Goal: Task Accomplishment & Management: Use online tool/utility

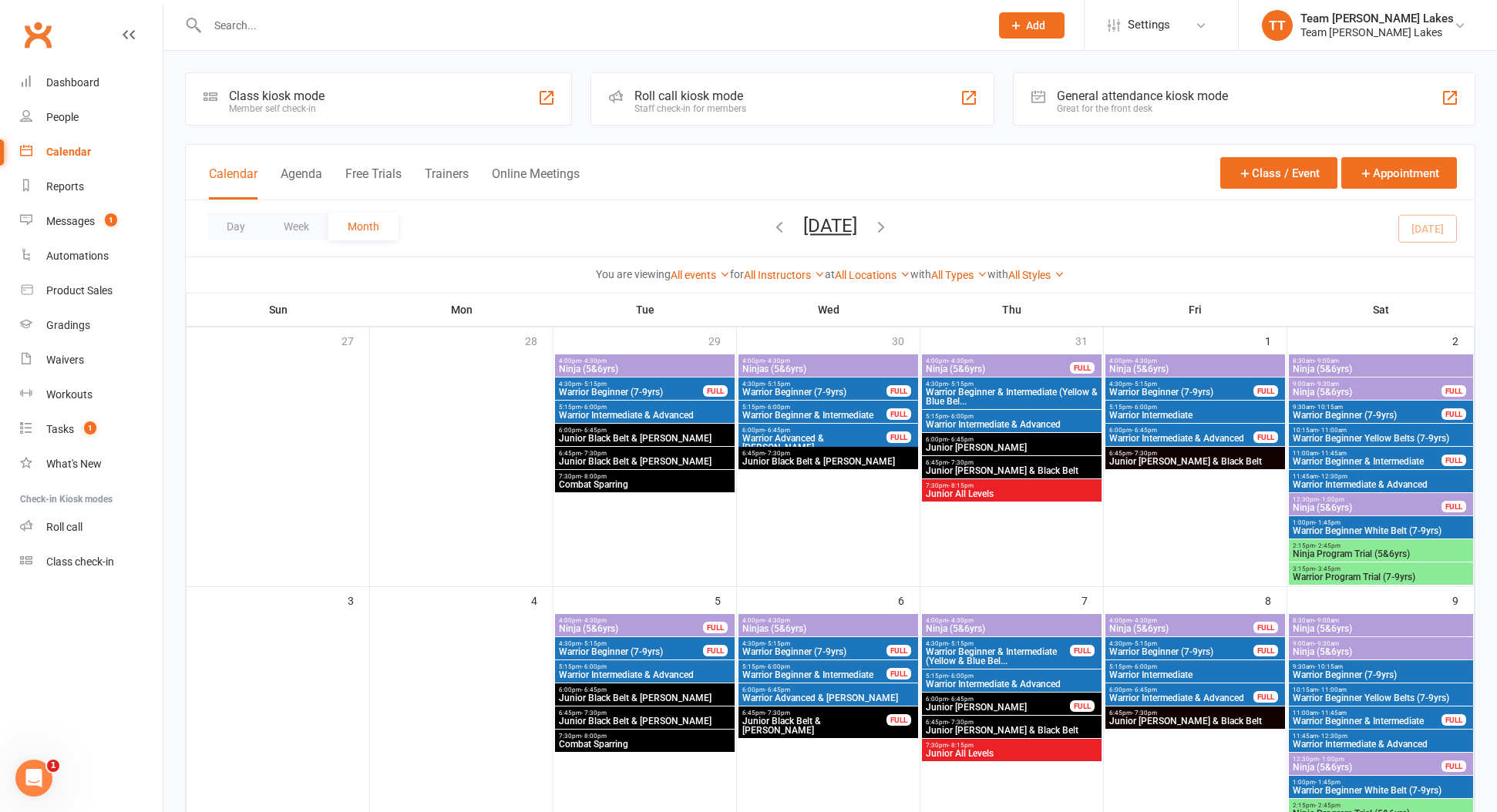
drag, startPoint x: 64, startPoint y: 112, endPoint x: 130, endPoint y: 109, distance: 66.1
click at [66, 112] on div "People" at bounding box center [63, 116] width 32 height 12
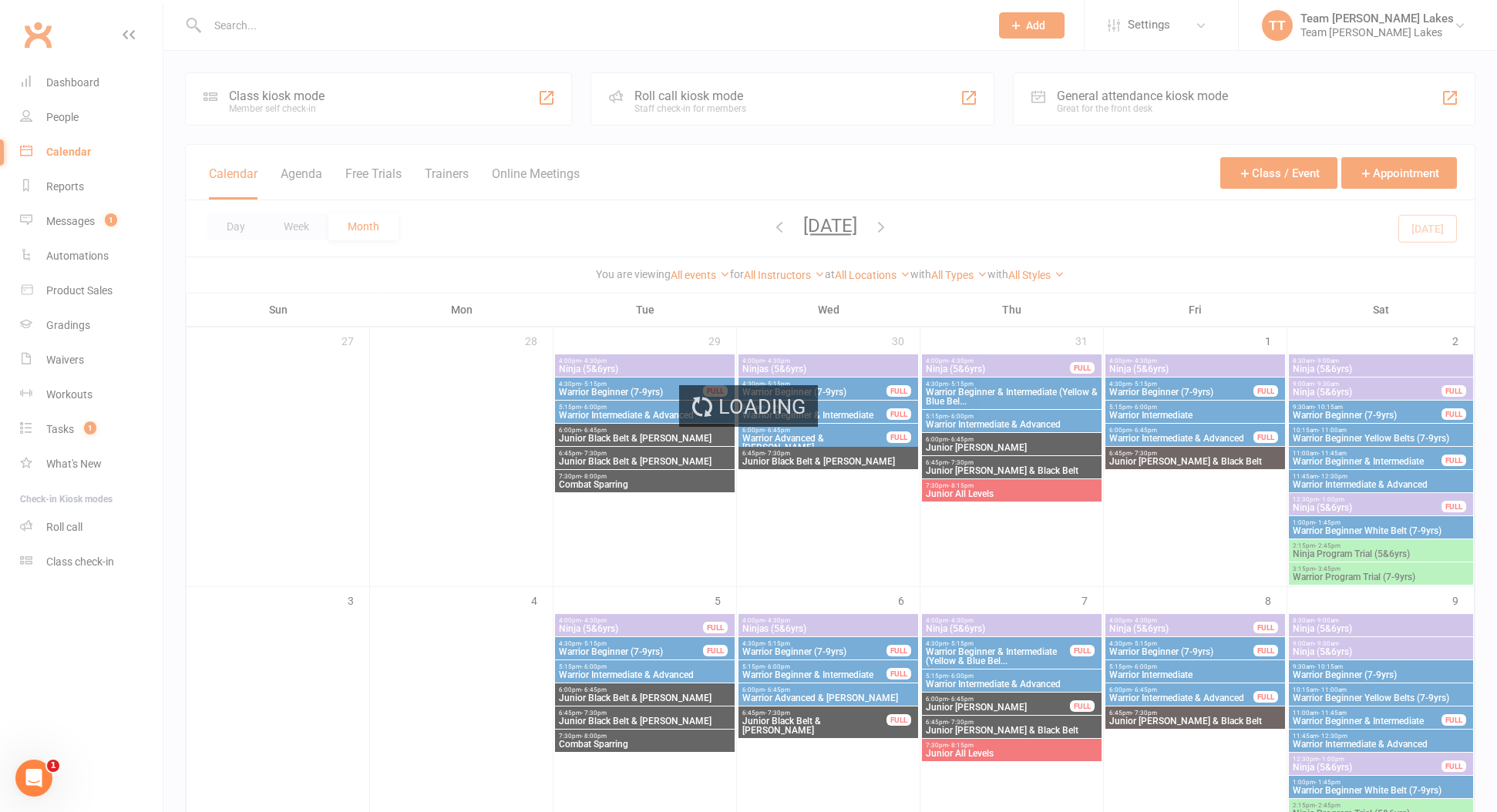
select select "100"
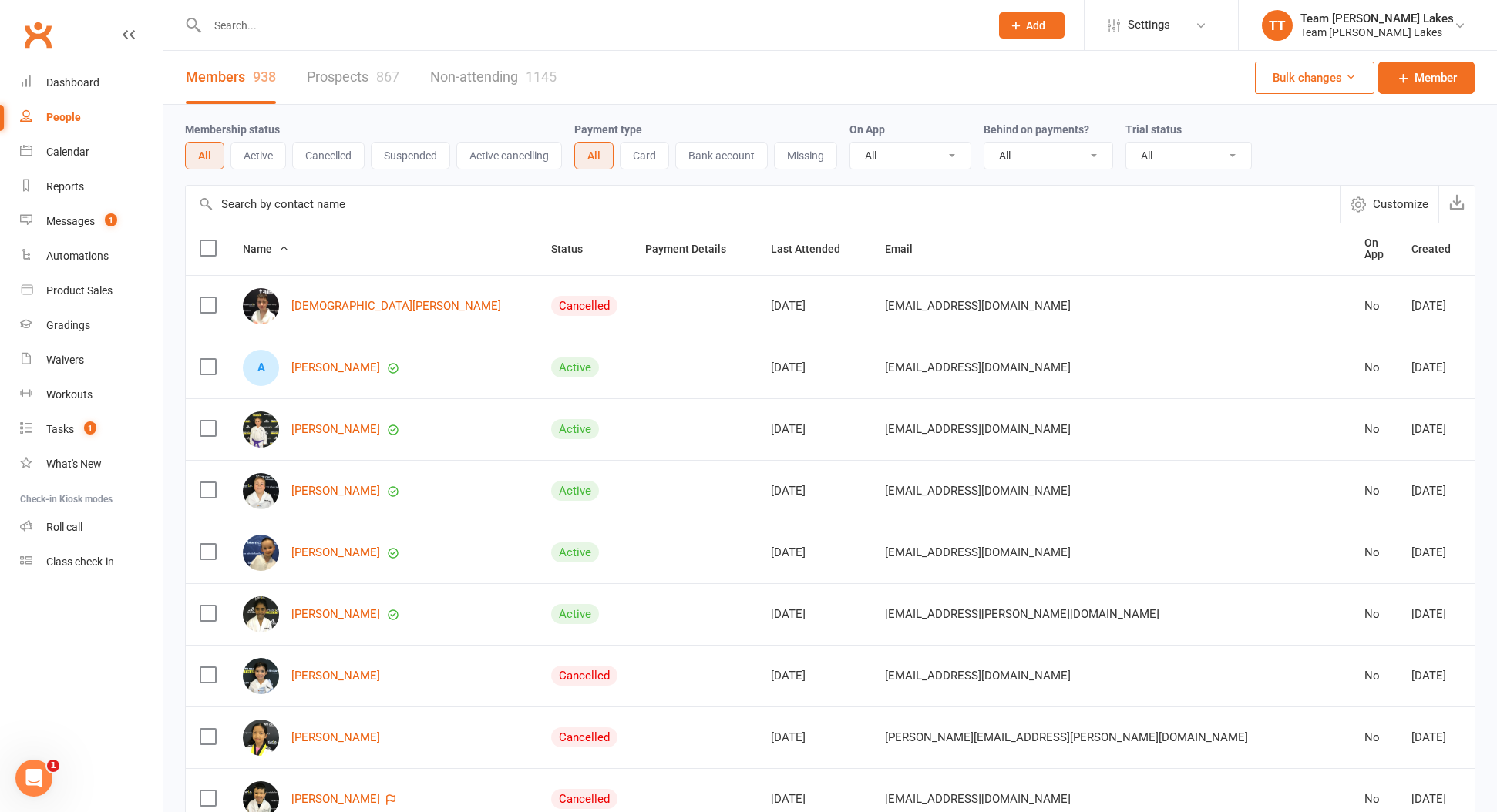
click at [256, 30] on input "text" at bounding box center [591, 25] width 776 height 22
type input "k"
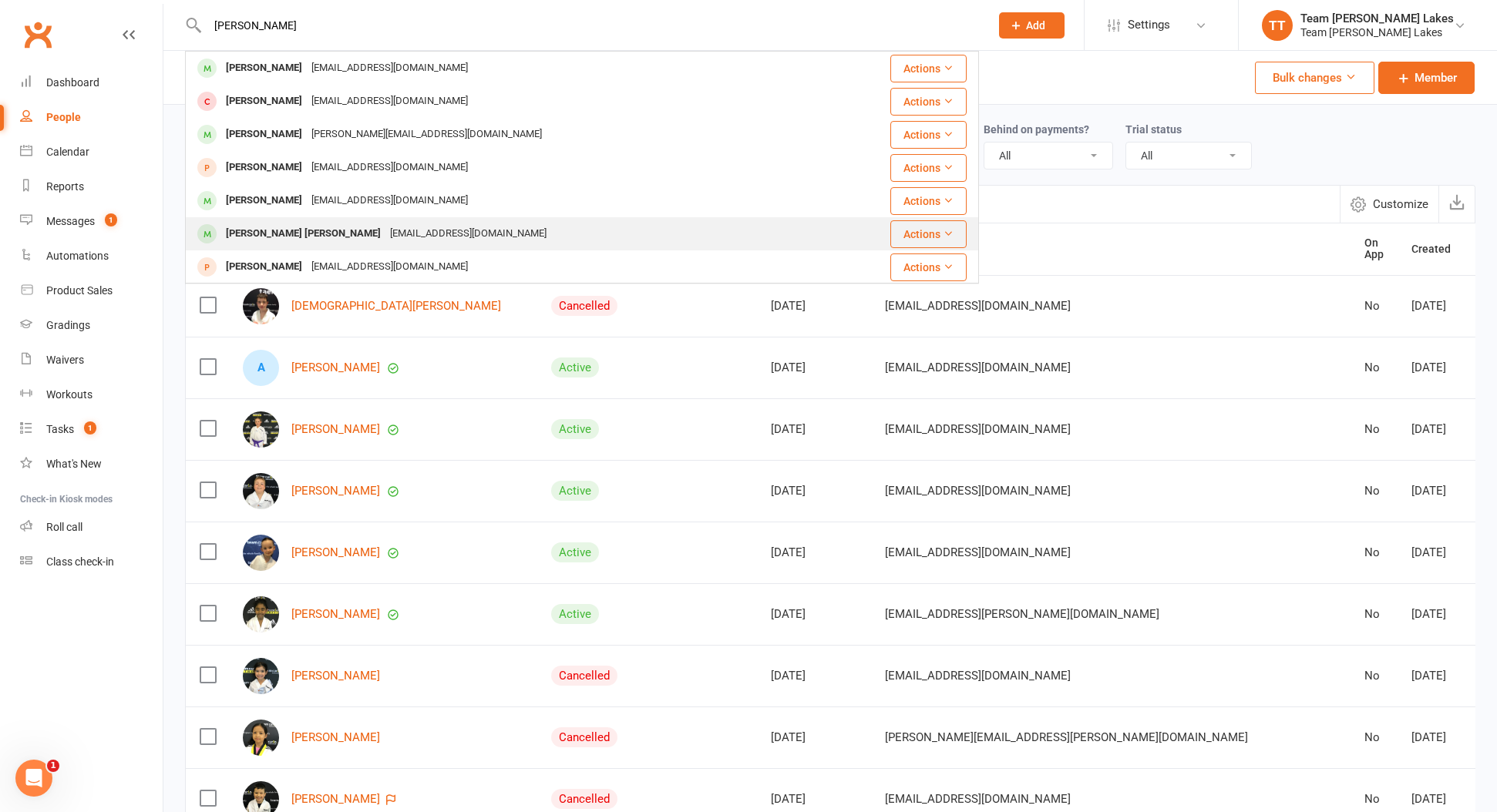
type input "Jacob"
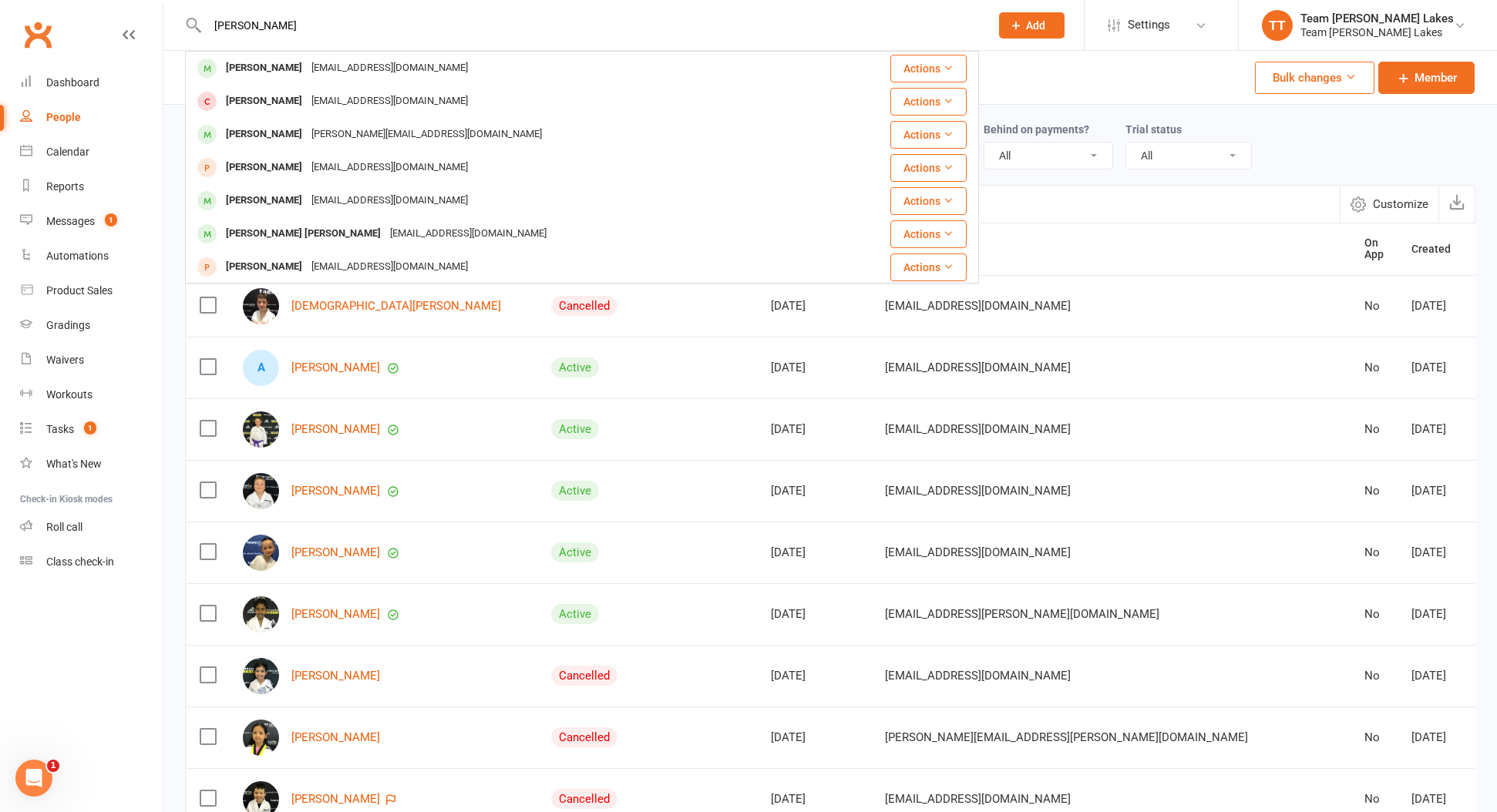
click at [300, 235] on div "Jacob Mina Tomas" at bounding box center [303, 233] width 165 height 22
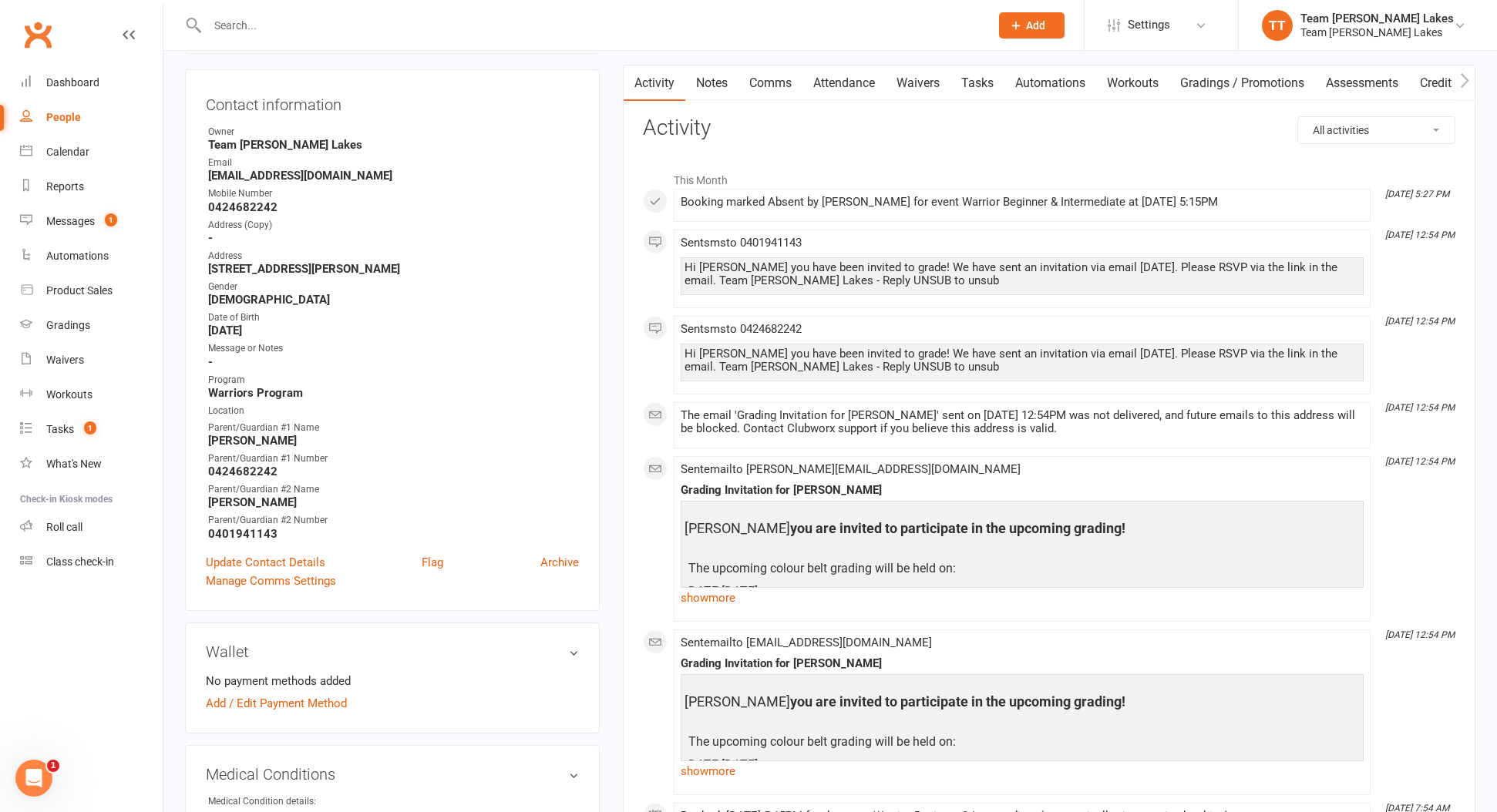
scroll to position [147, 0]
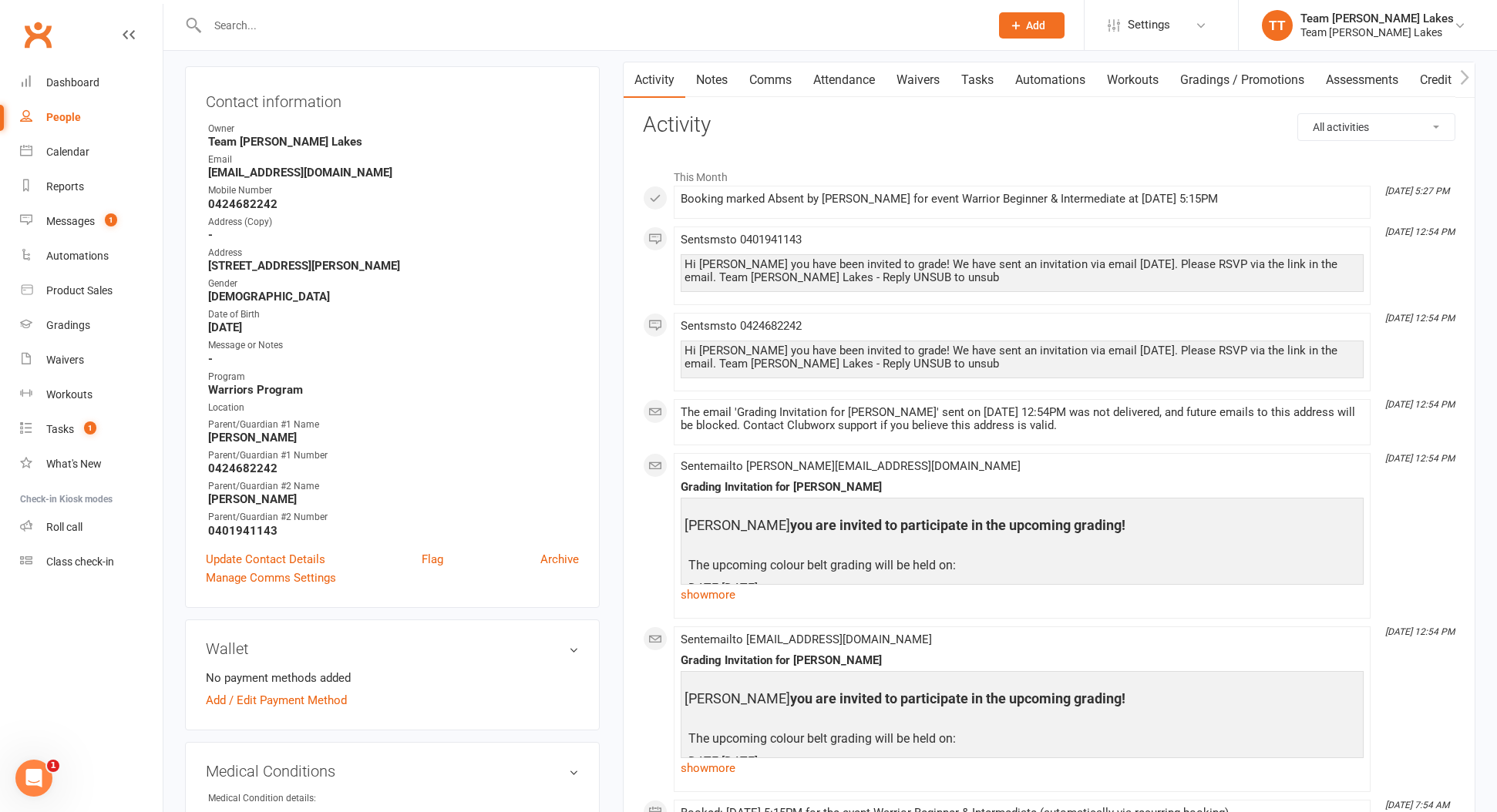
click at [851, 272] on div "Hi Jacob Mina you have been invited to grade! We have sent an invitation via em…" at bounding box center [1022, 271] width 675 height 26
click at [747, 270] on div "Hi Jacob Mina you have been invited to grade! We have sent an invitation via em…" at bounding box center [1022, 271] width 675 height 26
click at [791, 79] on link "Comms" at bounding box center [771, 80] width 64 height 35
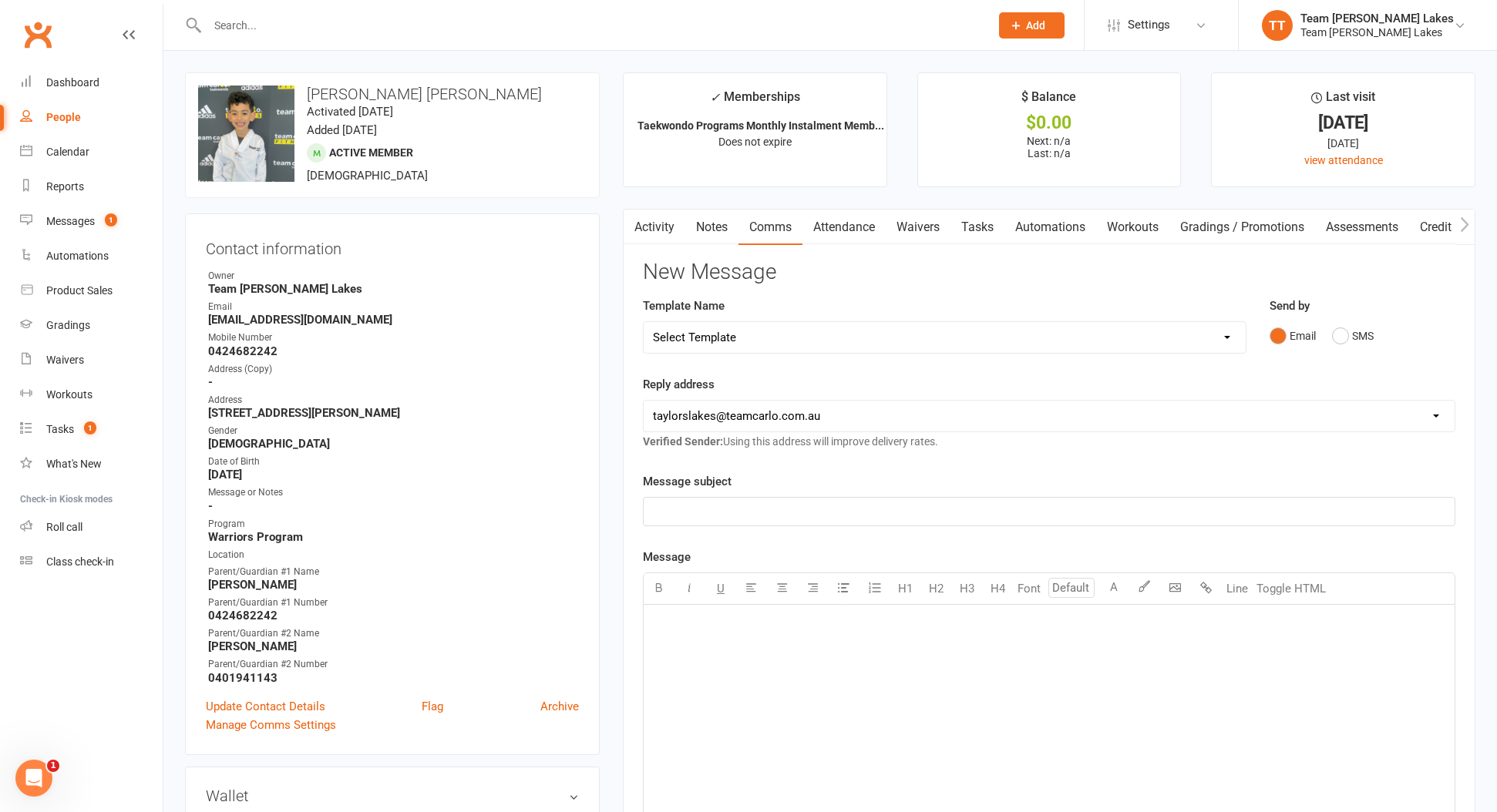
click at [661, 225] on link "Activity" at bounding box center [654, 227] width 62 height 35
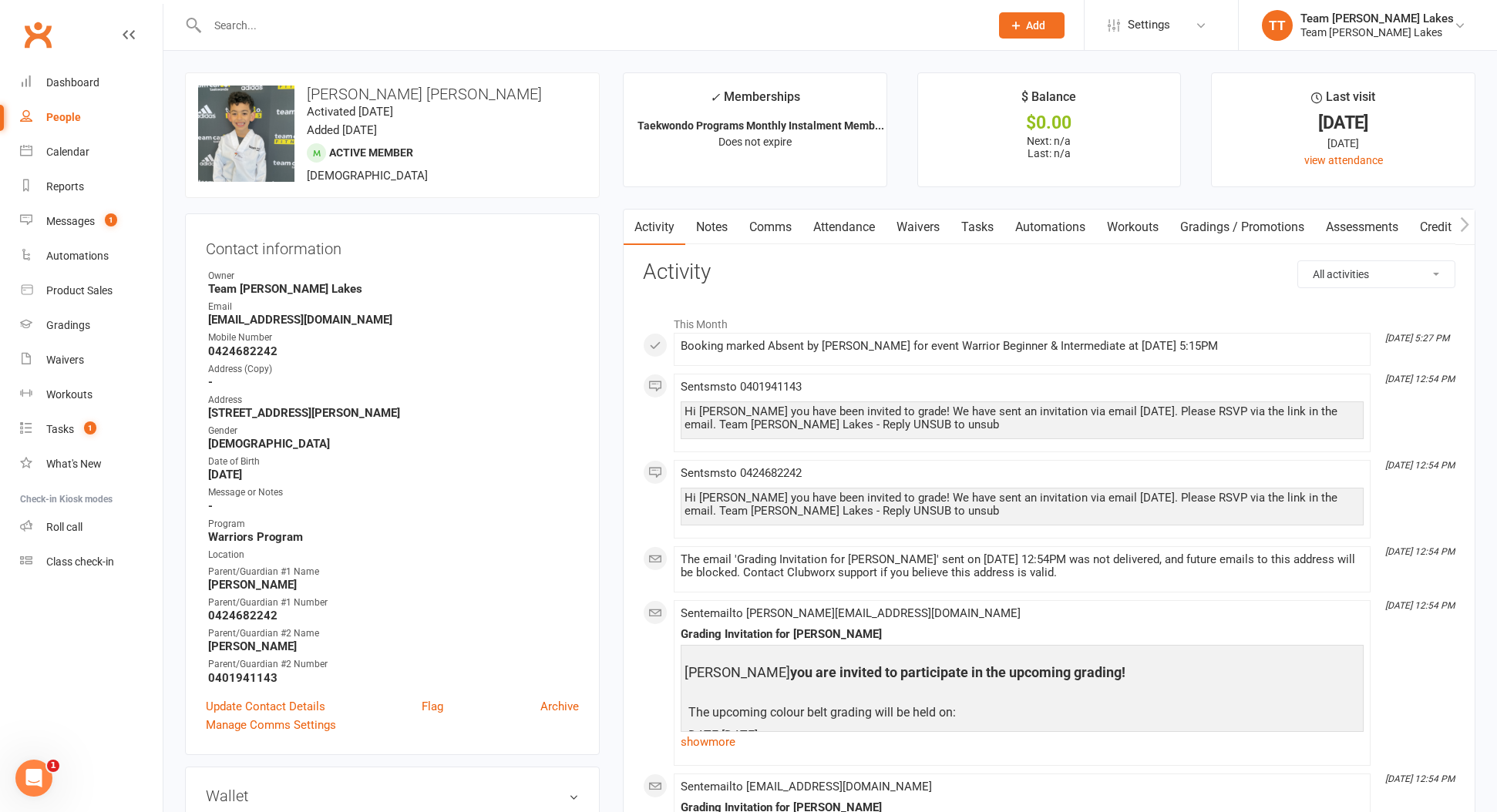
click at [1015, 416] on div "Hi Jacob Mina you have been invited to grade! We have sent an invitation via em…" at bounding box center [1022, 418] width 675 height 26
click at [681, 380] on span at bounding box center [681, 380] width 0 height 0
click at [725, 405] on div "Hi Jacob Mina you have been invited to grade! We have sent an invitation via em…" at bounding box center [1022, 418] width 675 height 26
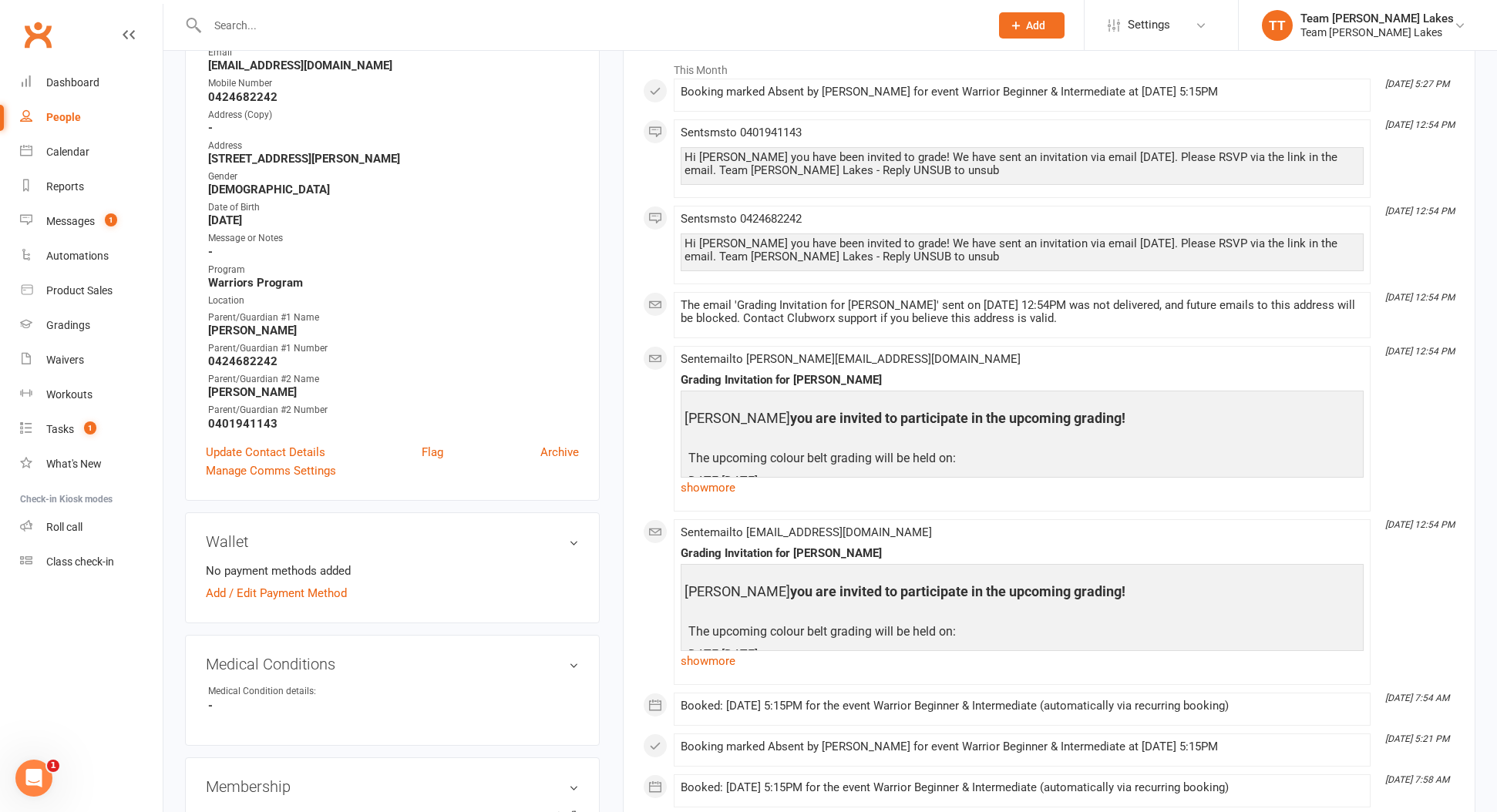
scroll to position [251, 0]
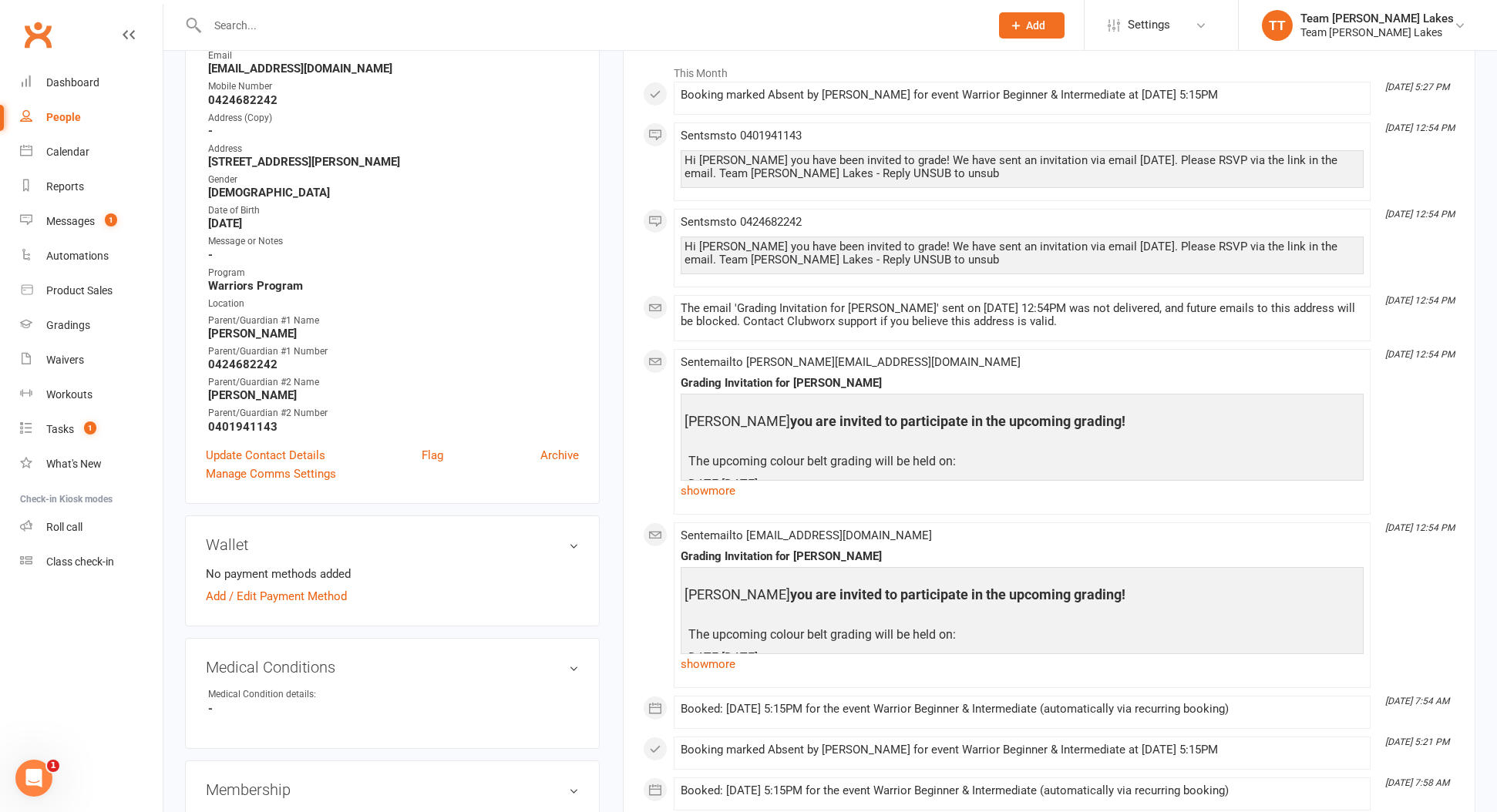
click at [1007, 437] on p at bounding box center [1022, 440] width 675 height 24
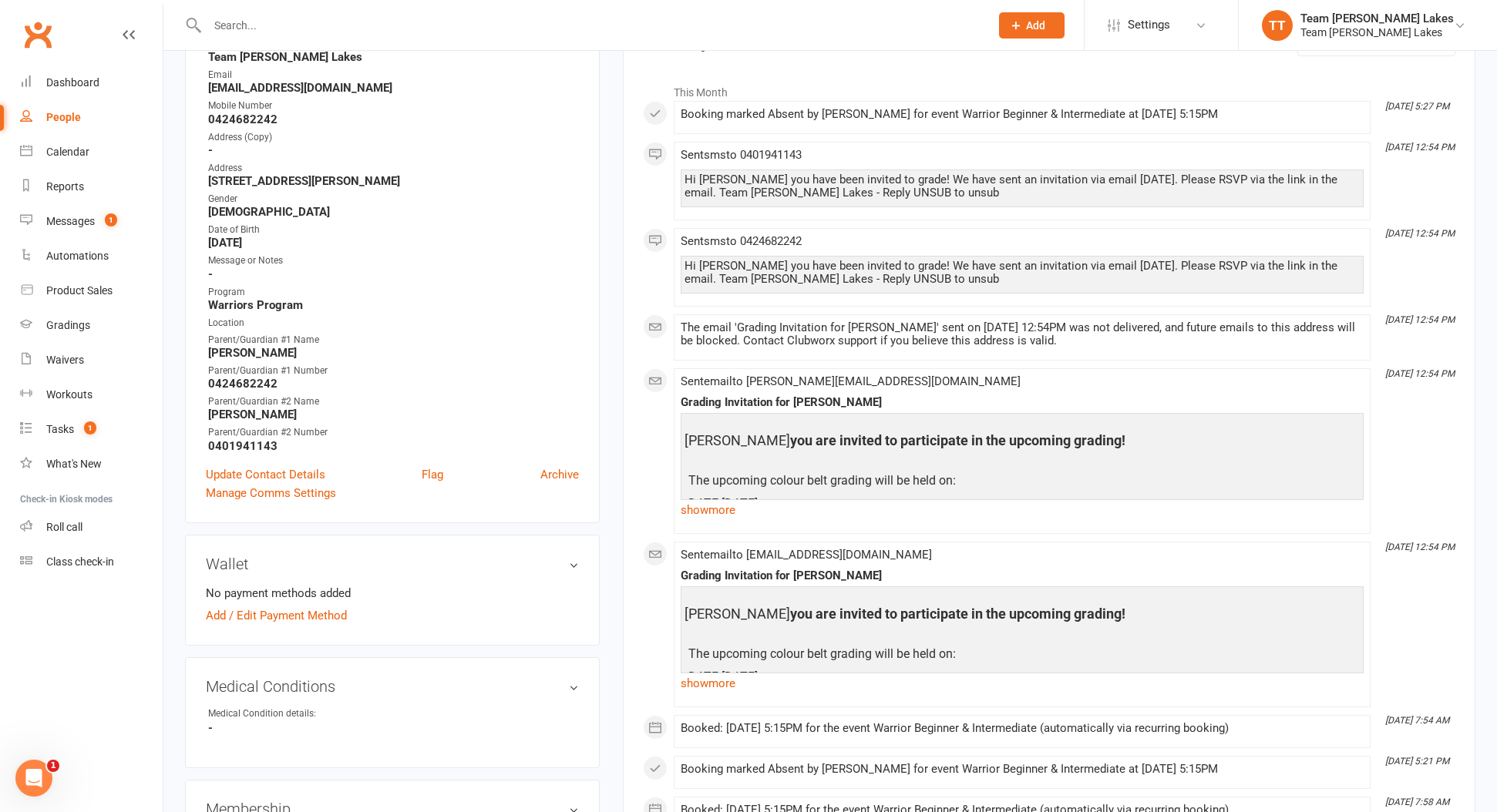
scroll to position [230, 0]
click at [721, 513] on link "show more" at bounding box center [1022, 511] width 683 height 22
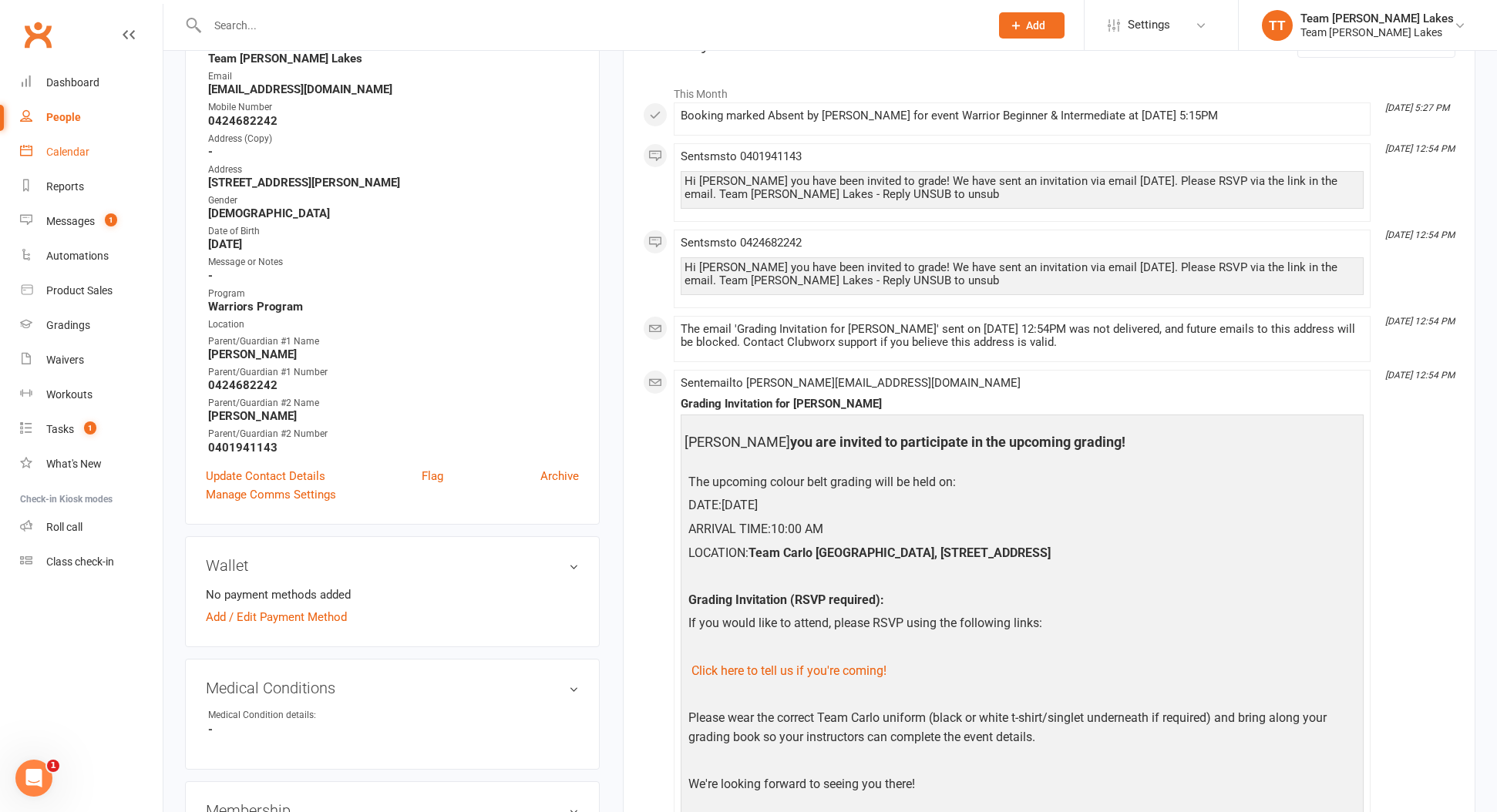
click at [67, 155] on div "Calendar" at bounding box center [68, 151] width 43 height 12
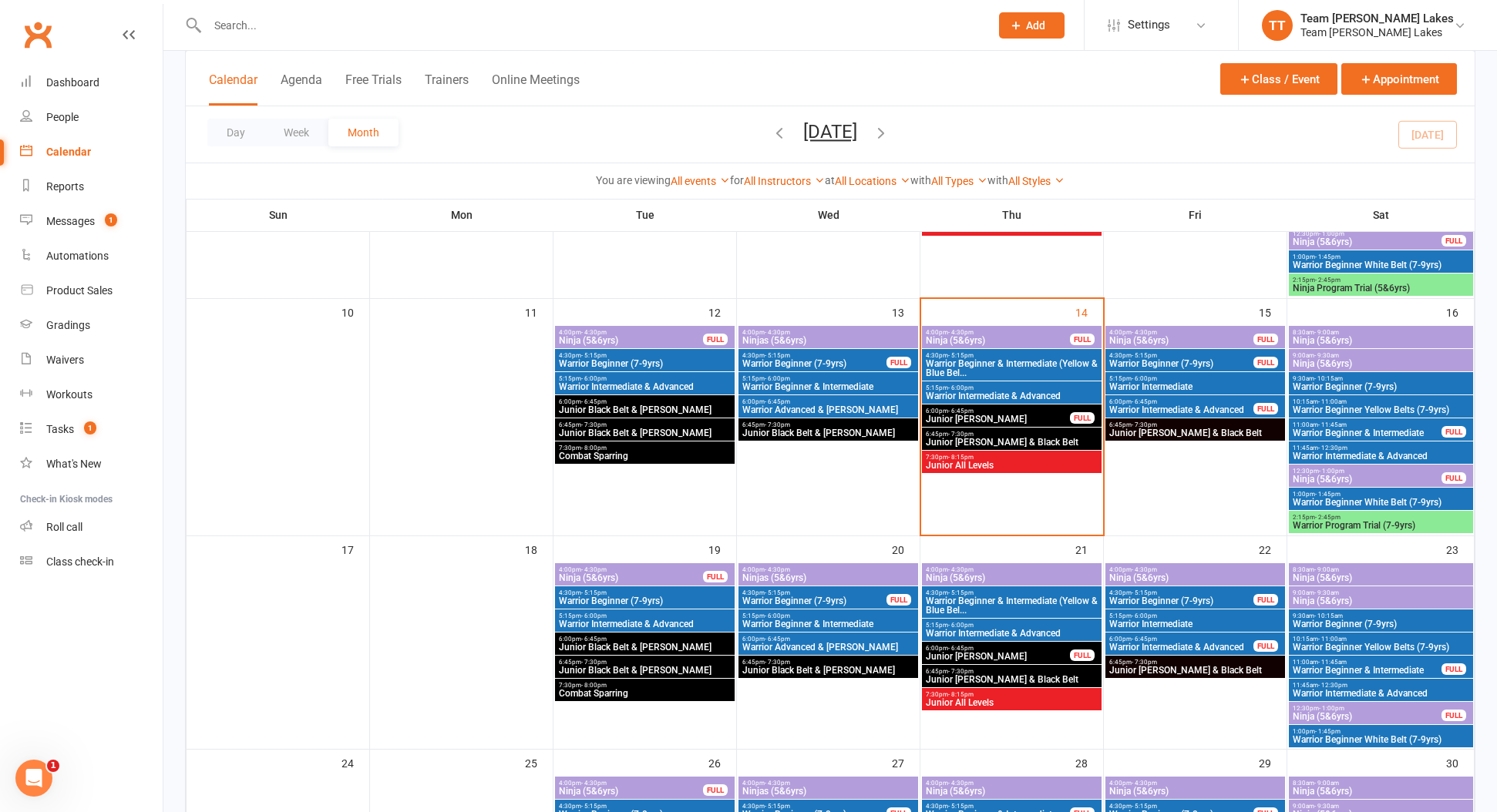
scroll to position [528, 0]
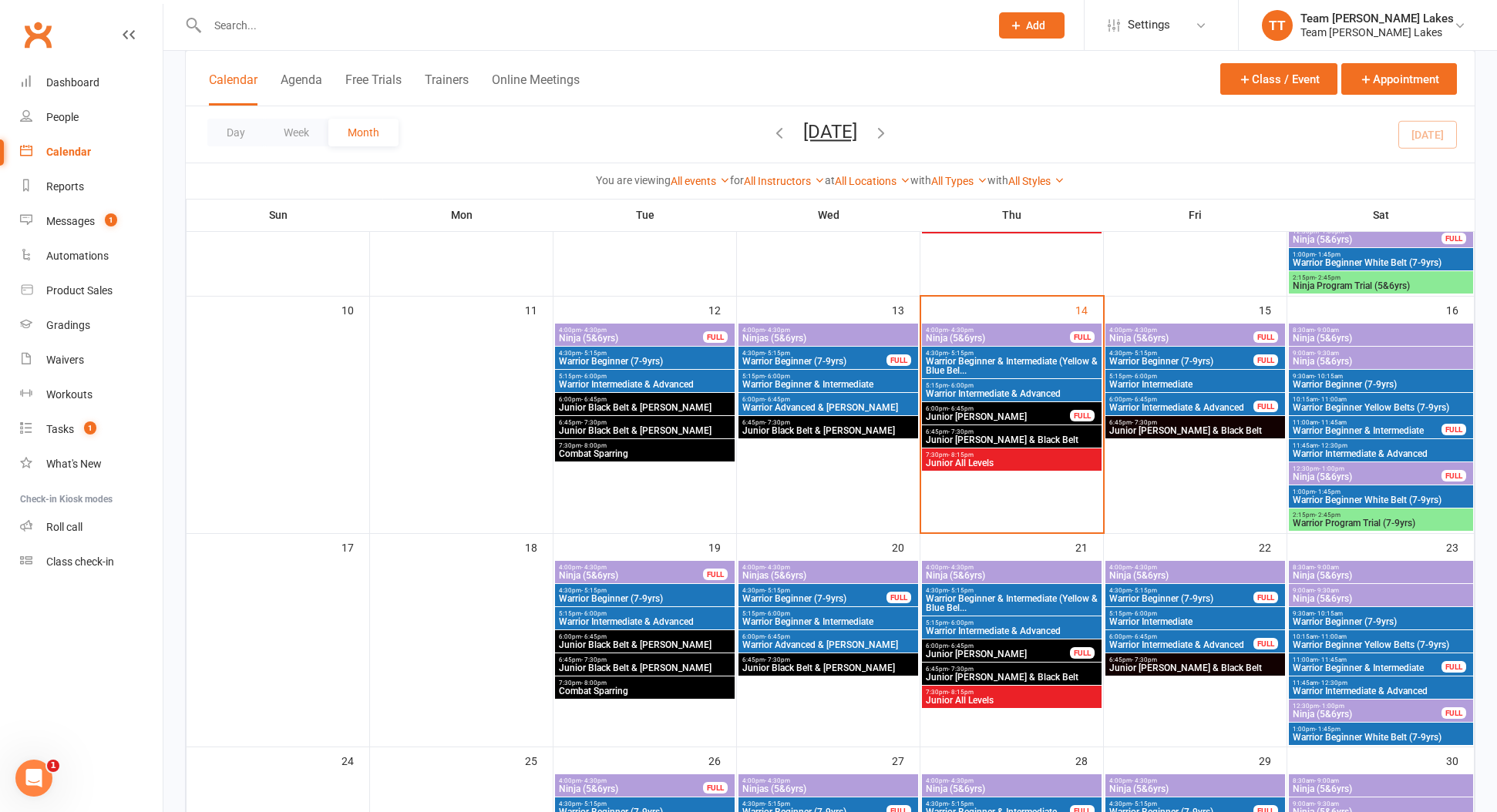
click at [1182, 574] on span "Ninja (5&6yrs)" at bounding box center [1195, 575] width 173 height 10
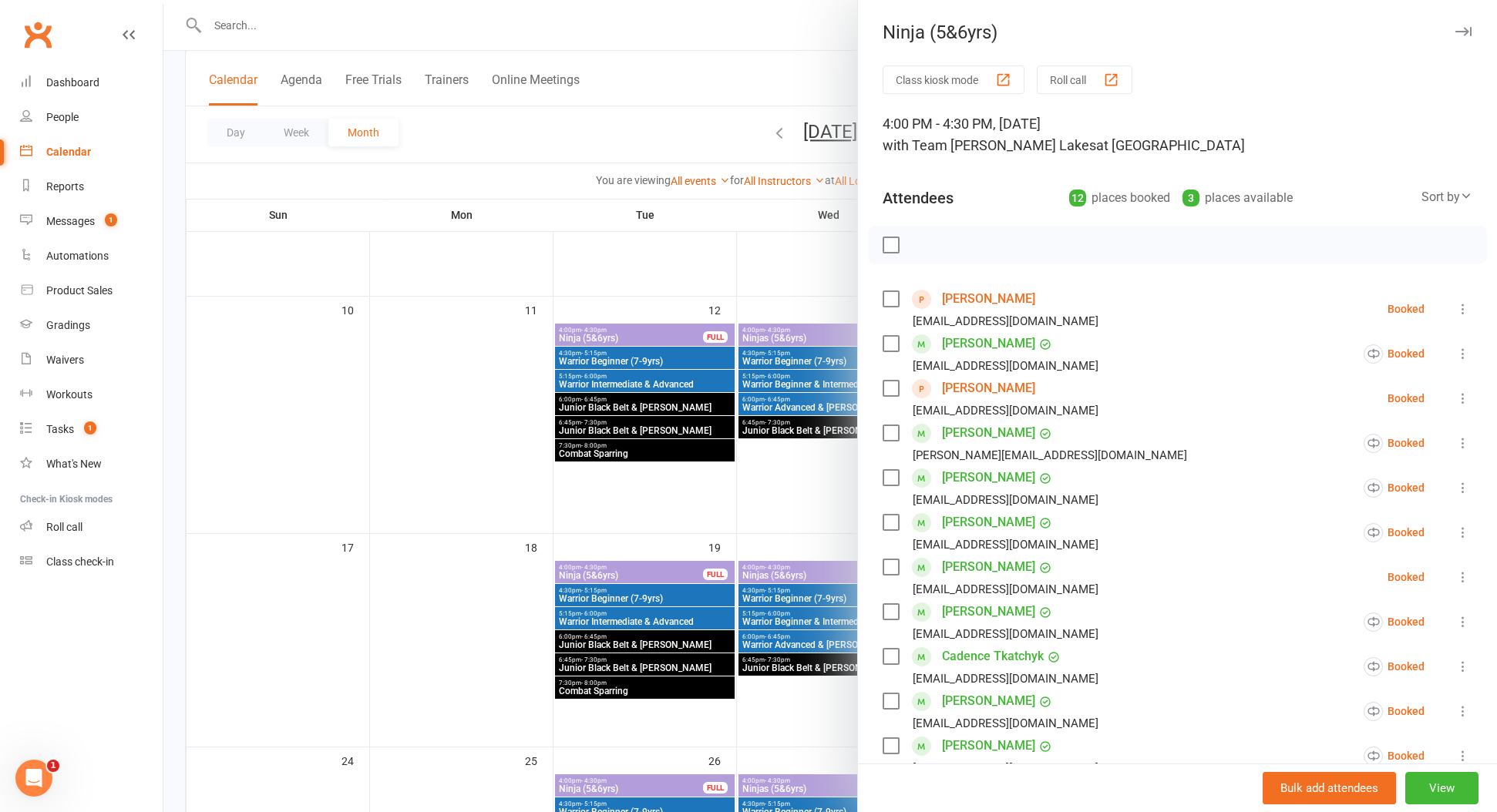
click at [1092, 81] on button "Roll call" at bounding box center [1084, 80] width 96 height 29
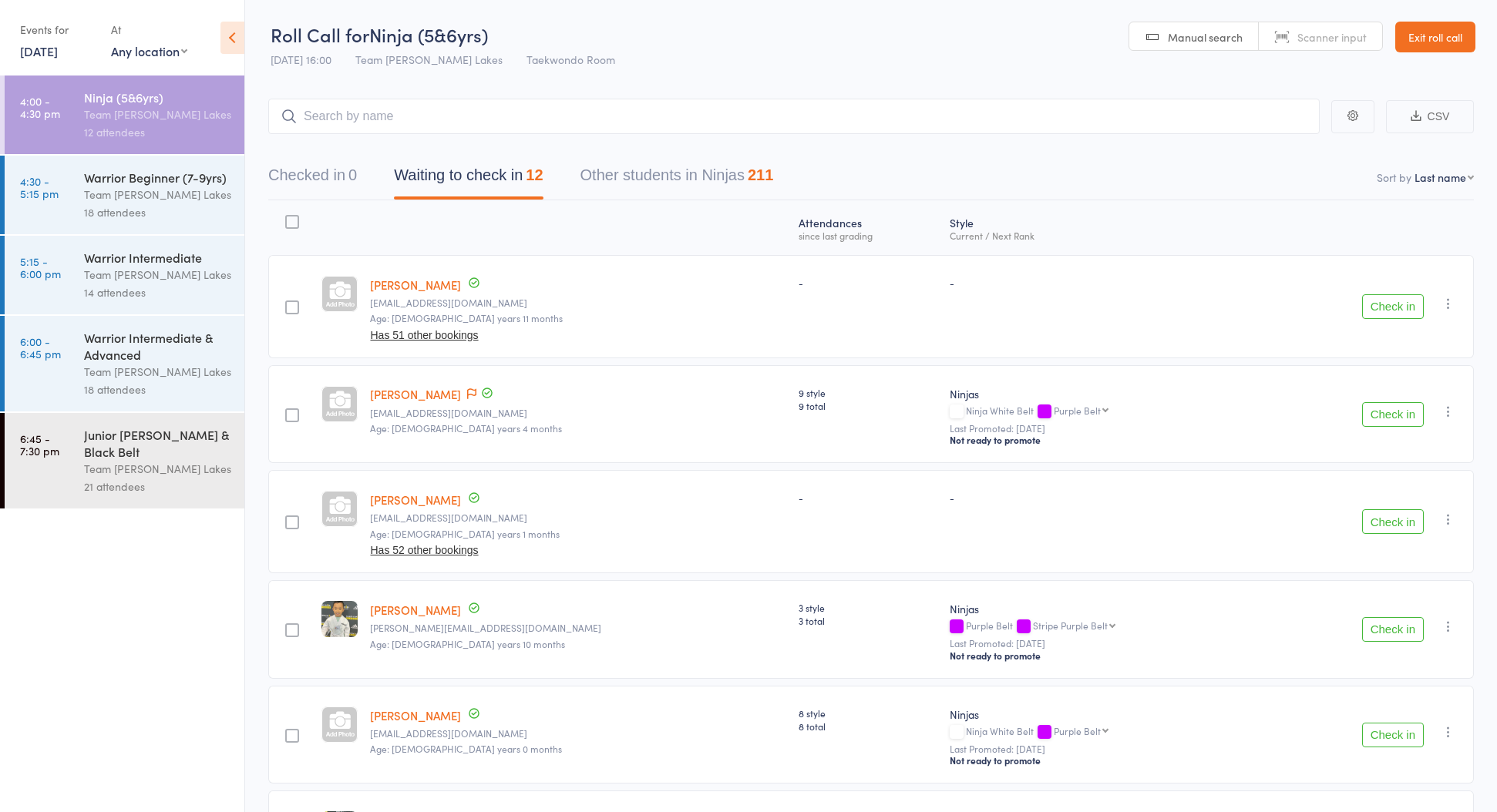
select select "10"
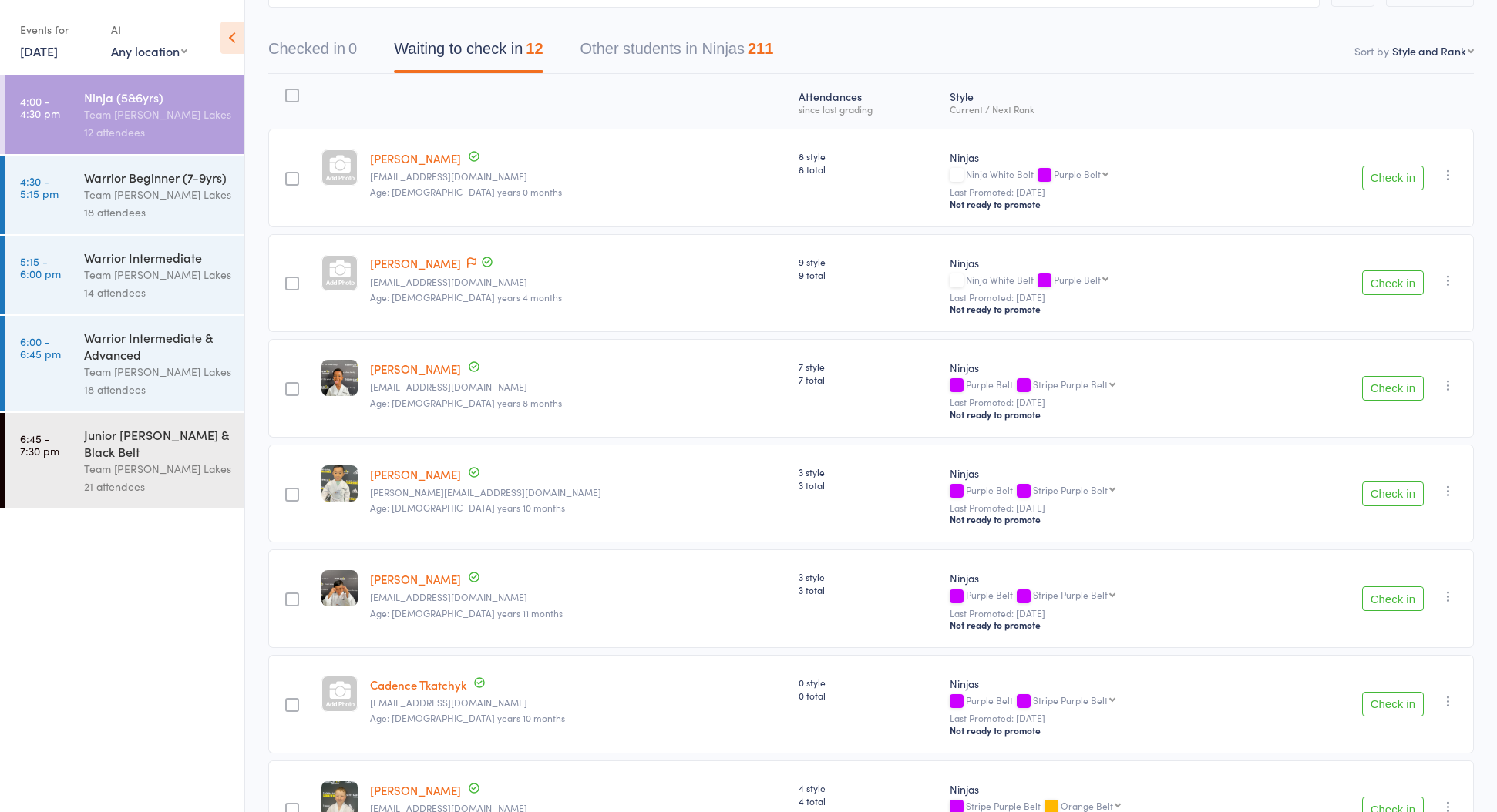
scroll to position [96, 0]
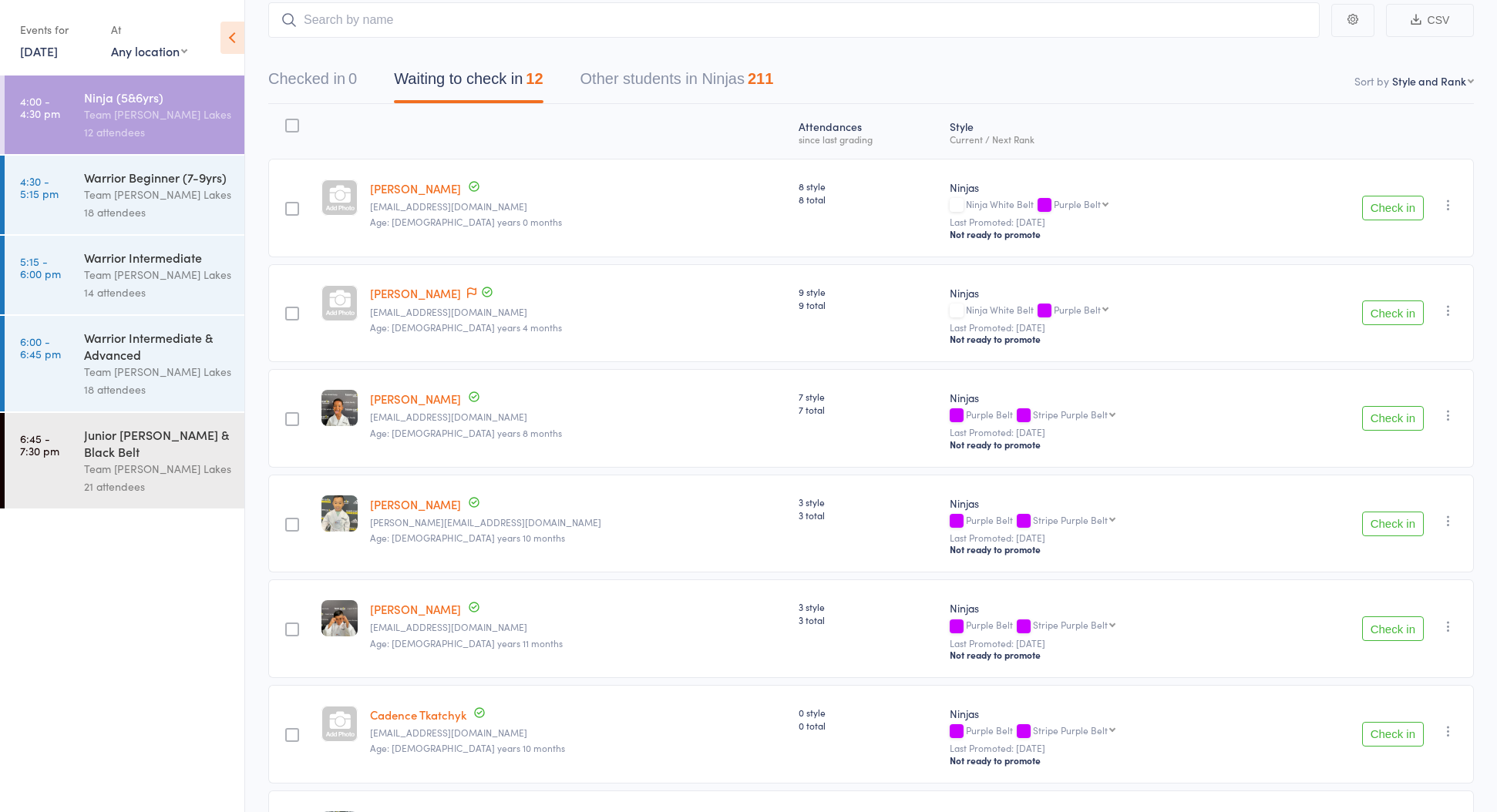
click at [550, 80] on div "Checked in 0 Waiting to check in 12 Other students in Ninjas 211" at bounding box center [520, 83] width 542 height 41
click at [116, 186] on div "Team [PERSON_NAME] Lakes" at bounding box center [157, 194] width 147 height 18
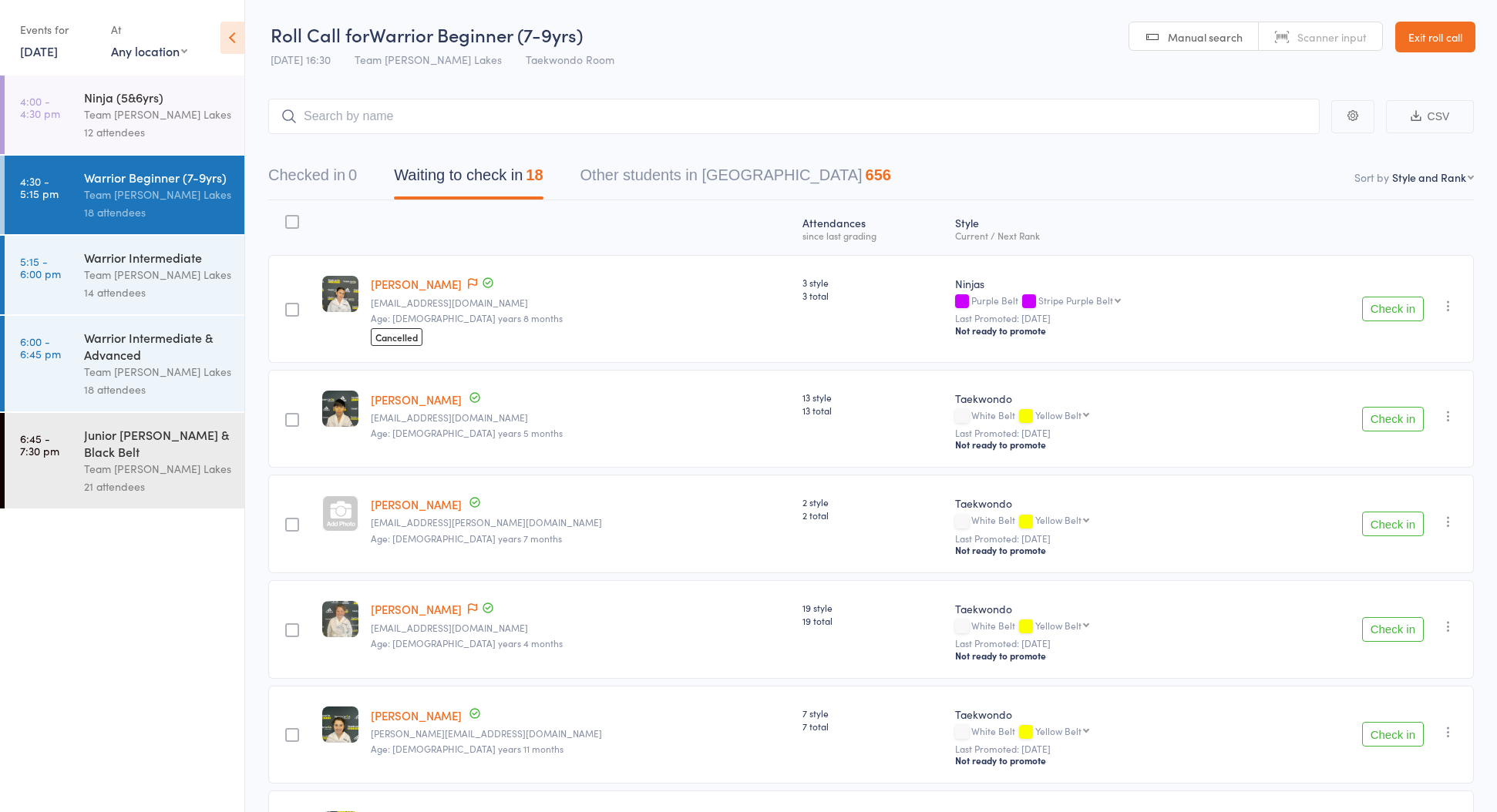
scroll to position [17, 0]
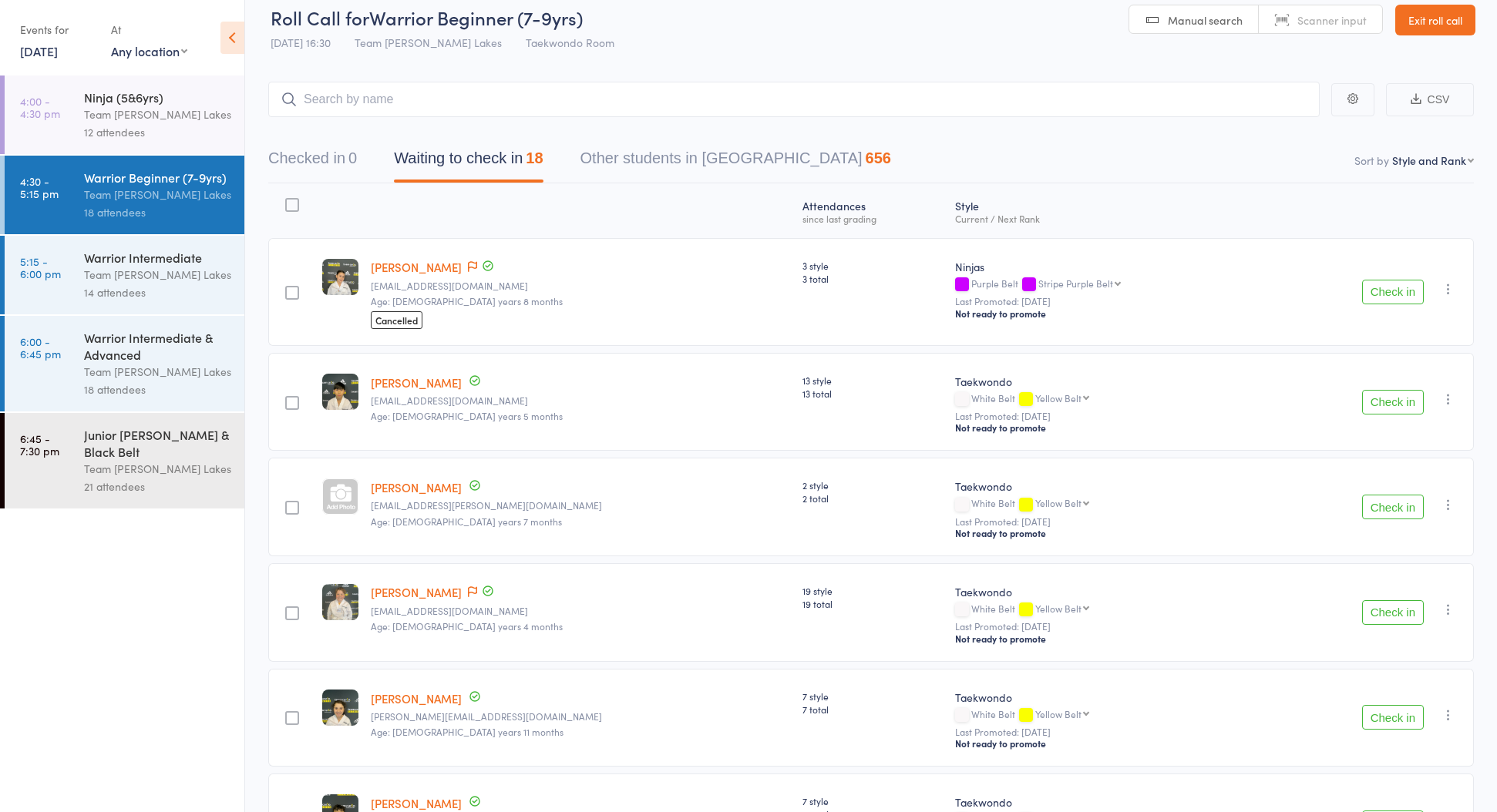
click at [98, 262] on div "Warrior Intermediate" at bounding box center [157, 257] width 147 height 17
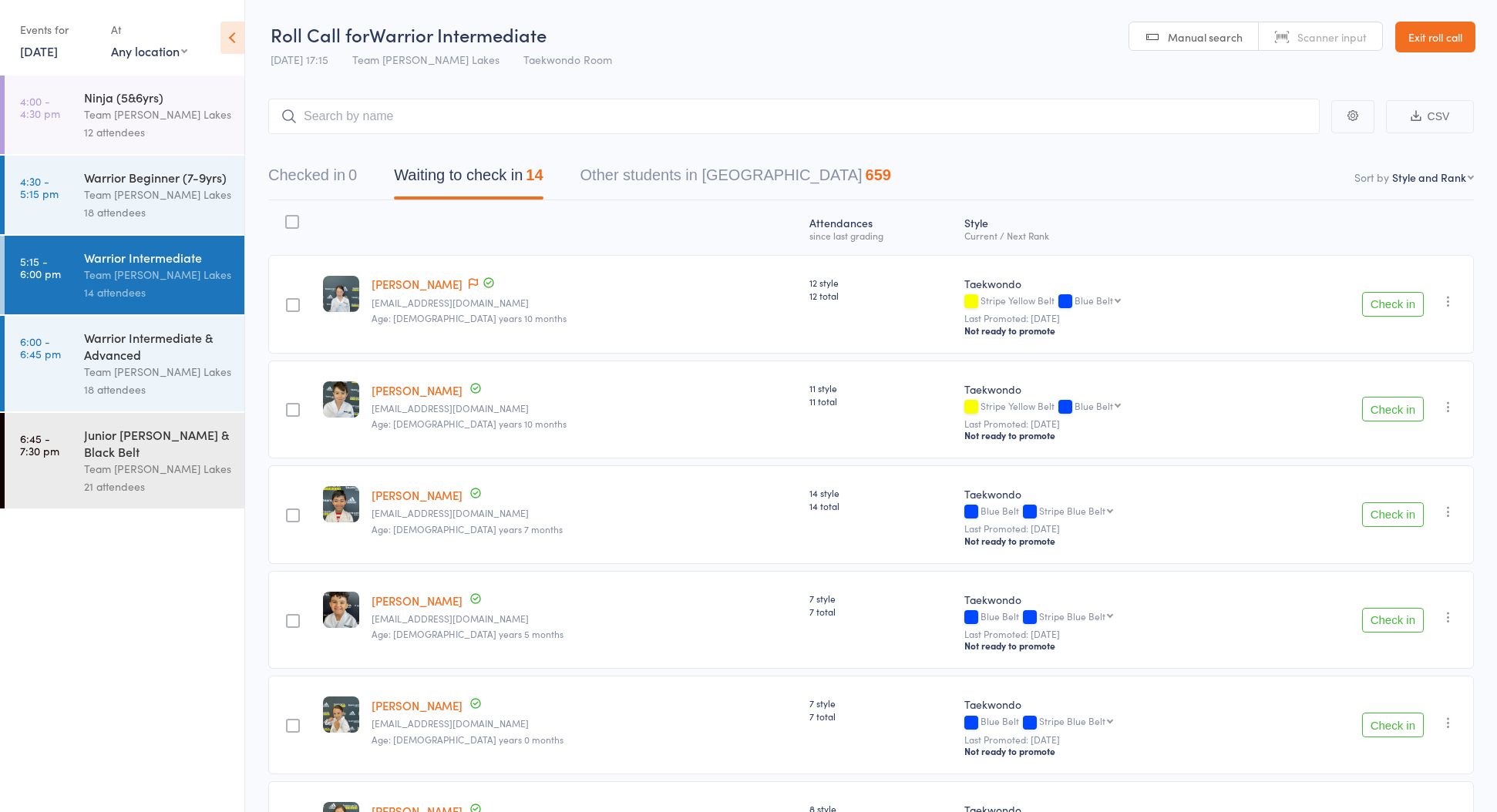
click at [231, 40] on icon at bounding box center [233, 38] width 24 height 32
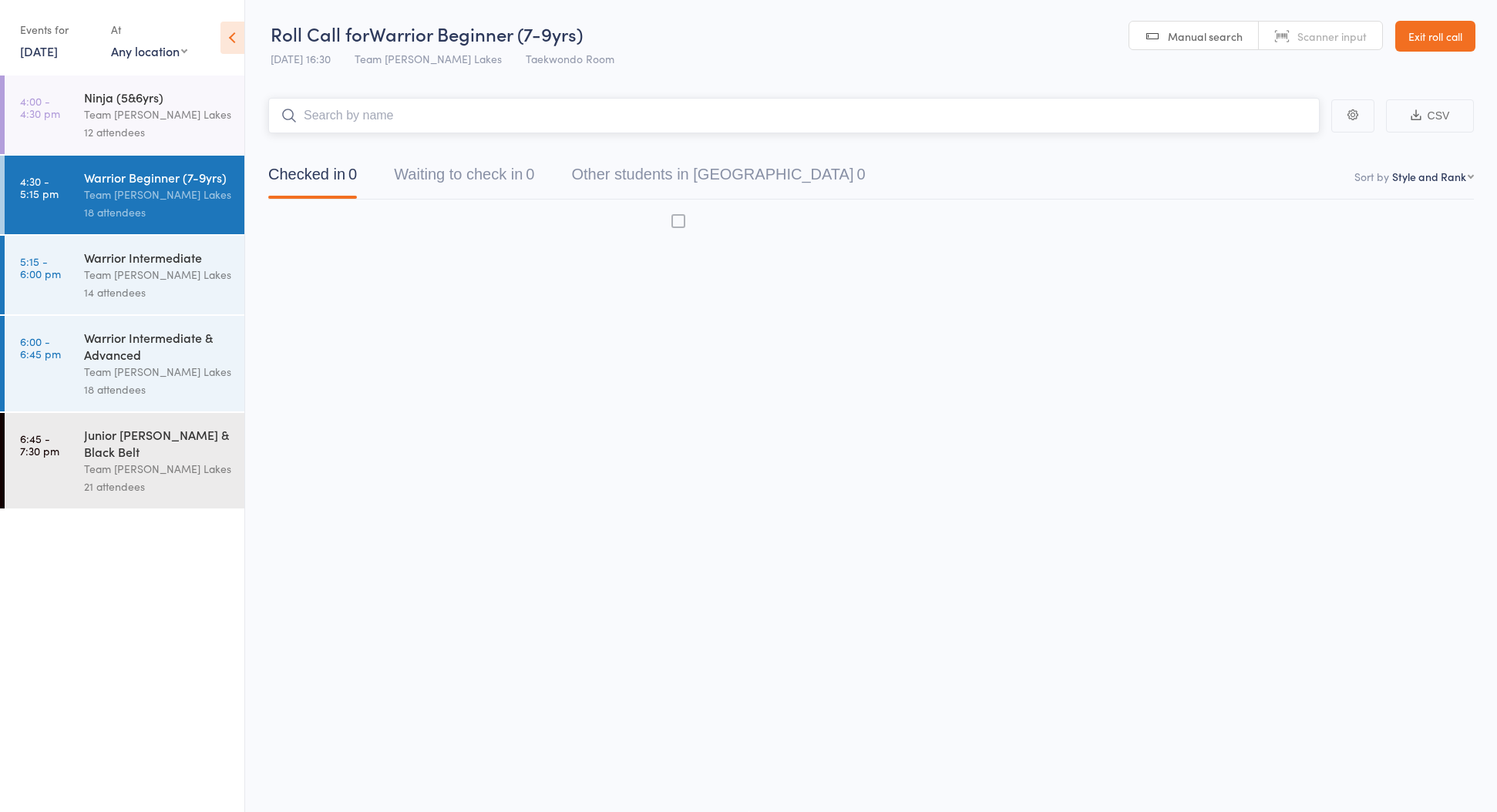
scroll to position [10, 0]
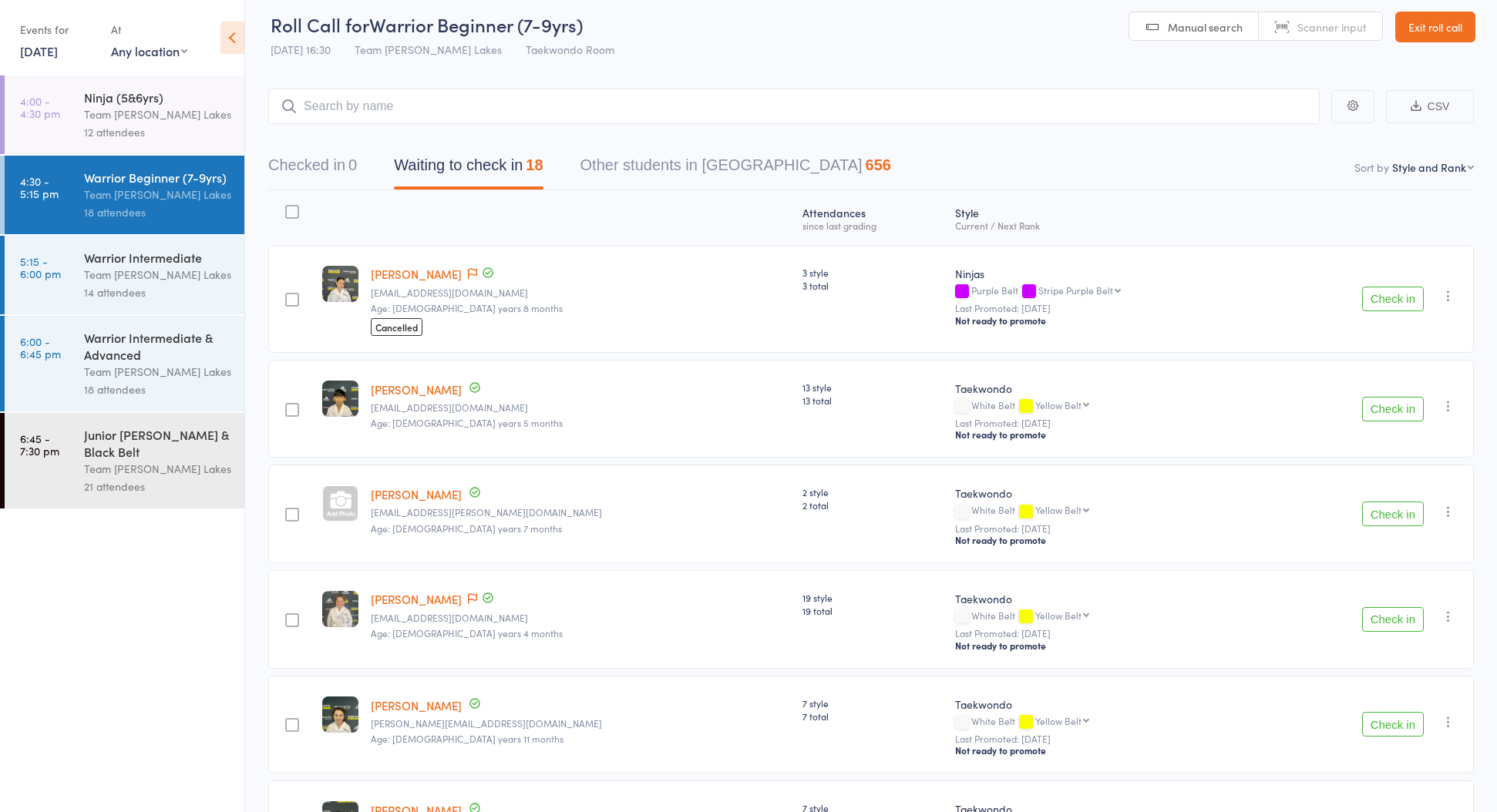
click at [1446, 37] on link "Exit roll call" at bounding box center [1435, 26] width 80 height 30
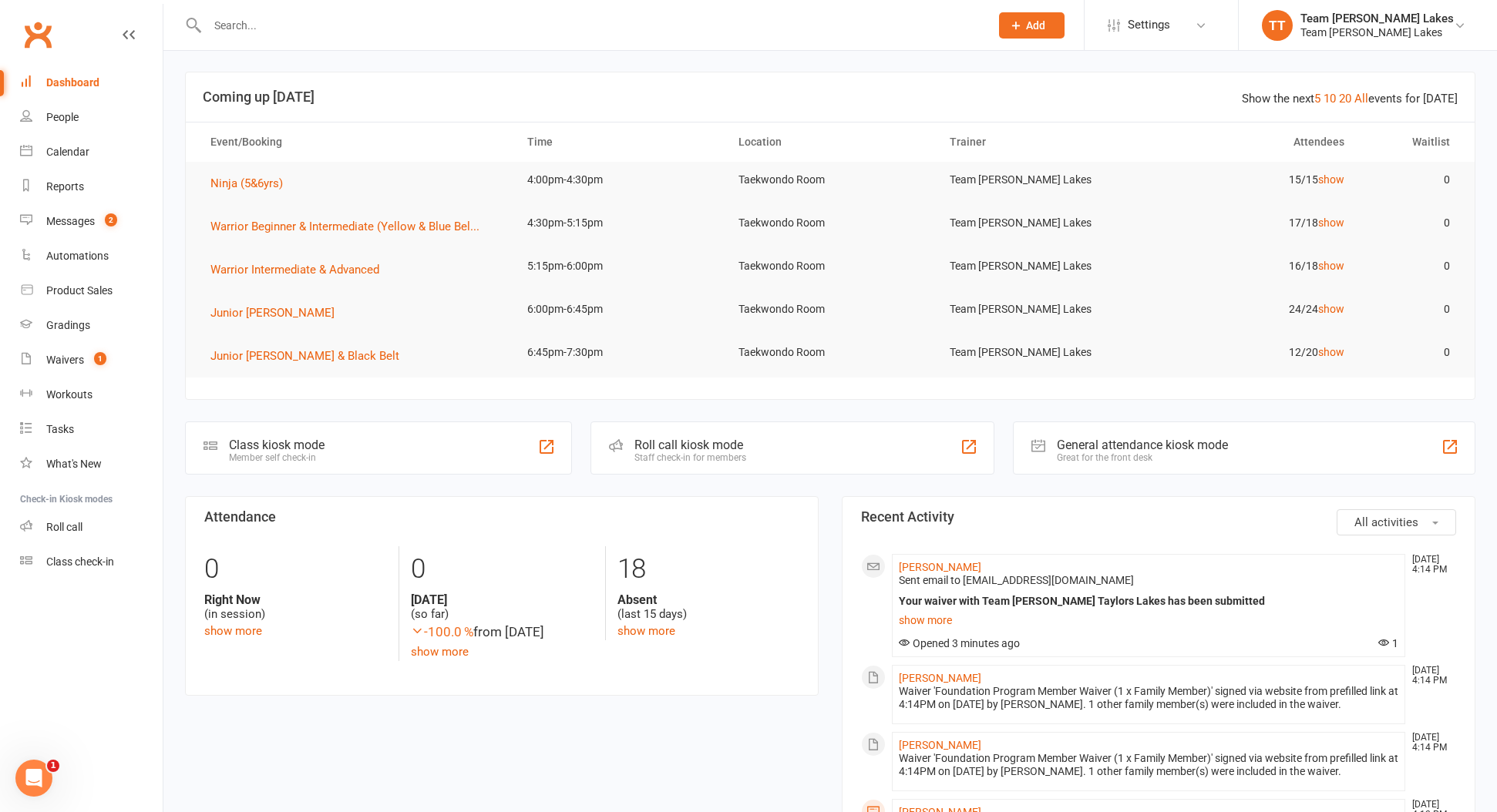
scroll to position [1, 0]
click at [71, 158] on link "Calendar" at bounding box center [92, 152] width 143 height 35
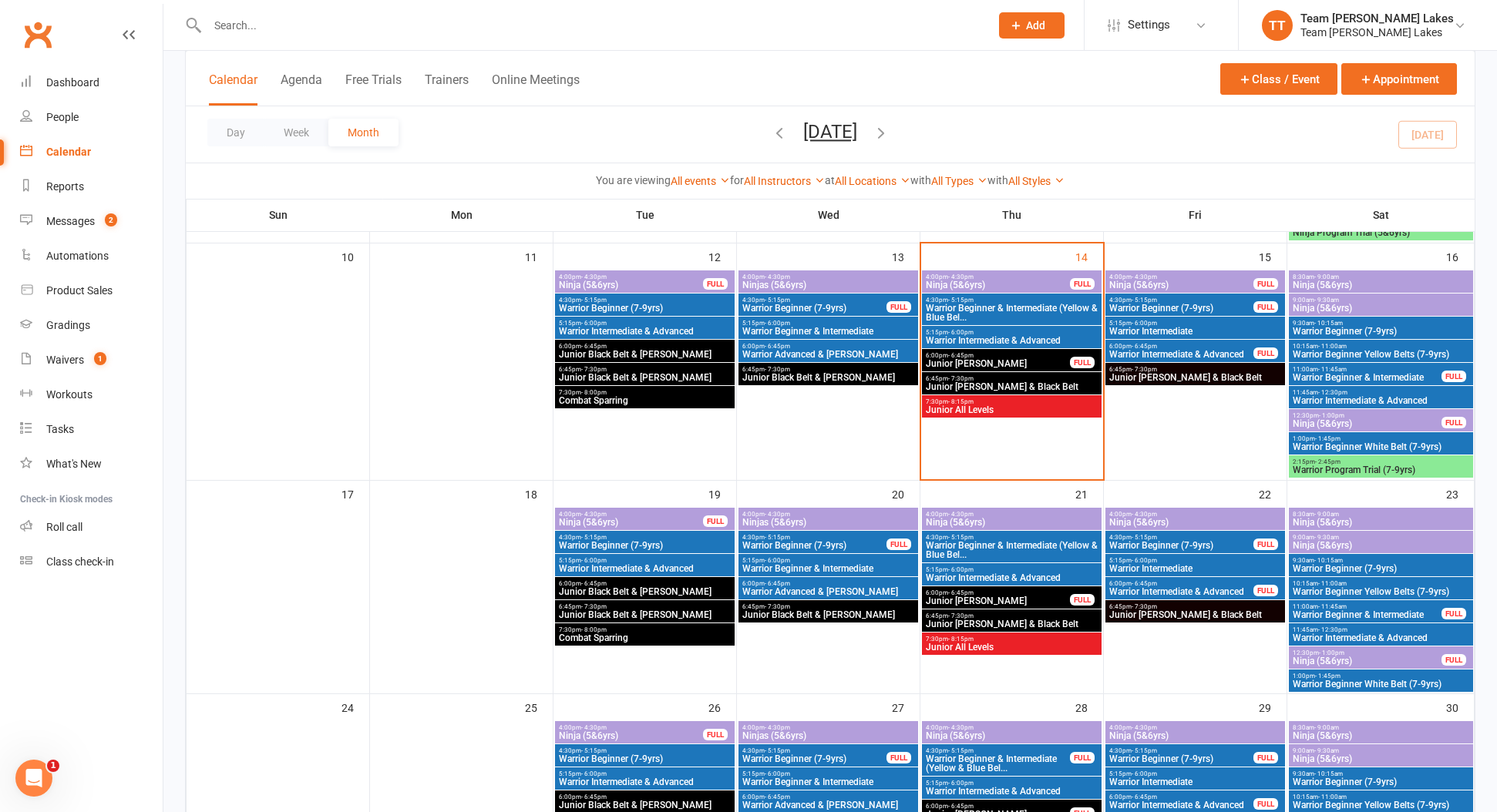
scroll to position [591, 0]
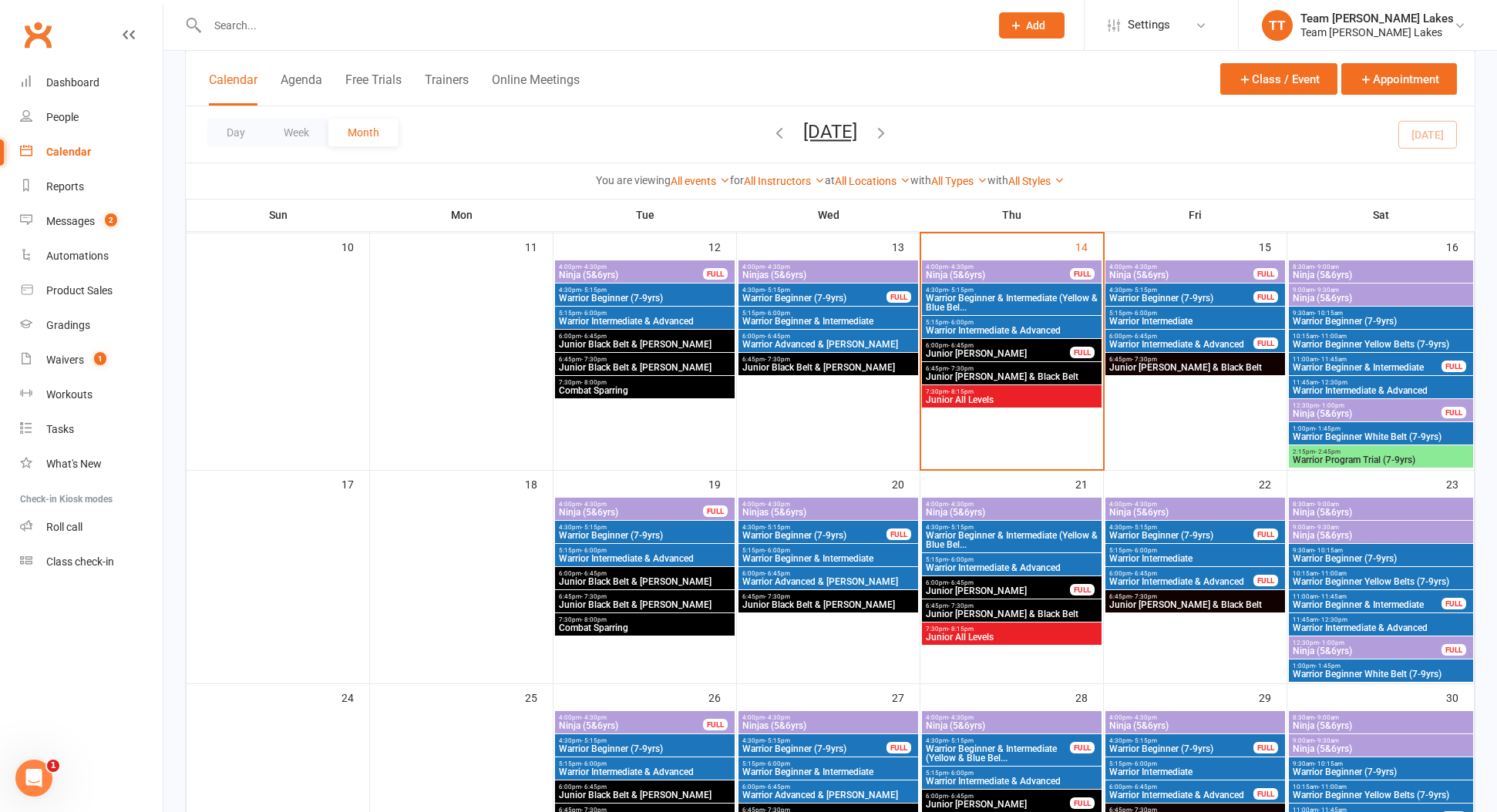
click at [1337, 538] on span "Ninja (5&6yrs)" at bounding box center [1381, 536] width 178 height 10
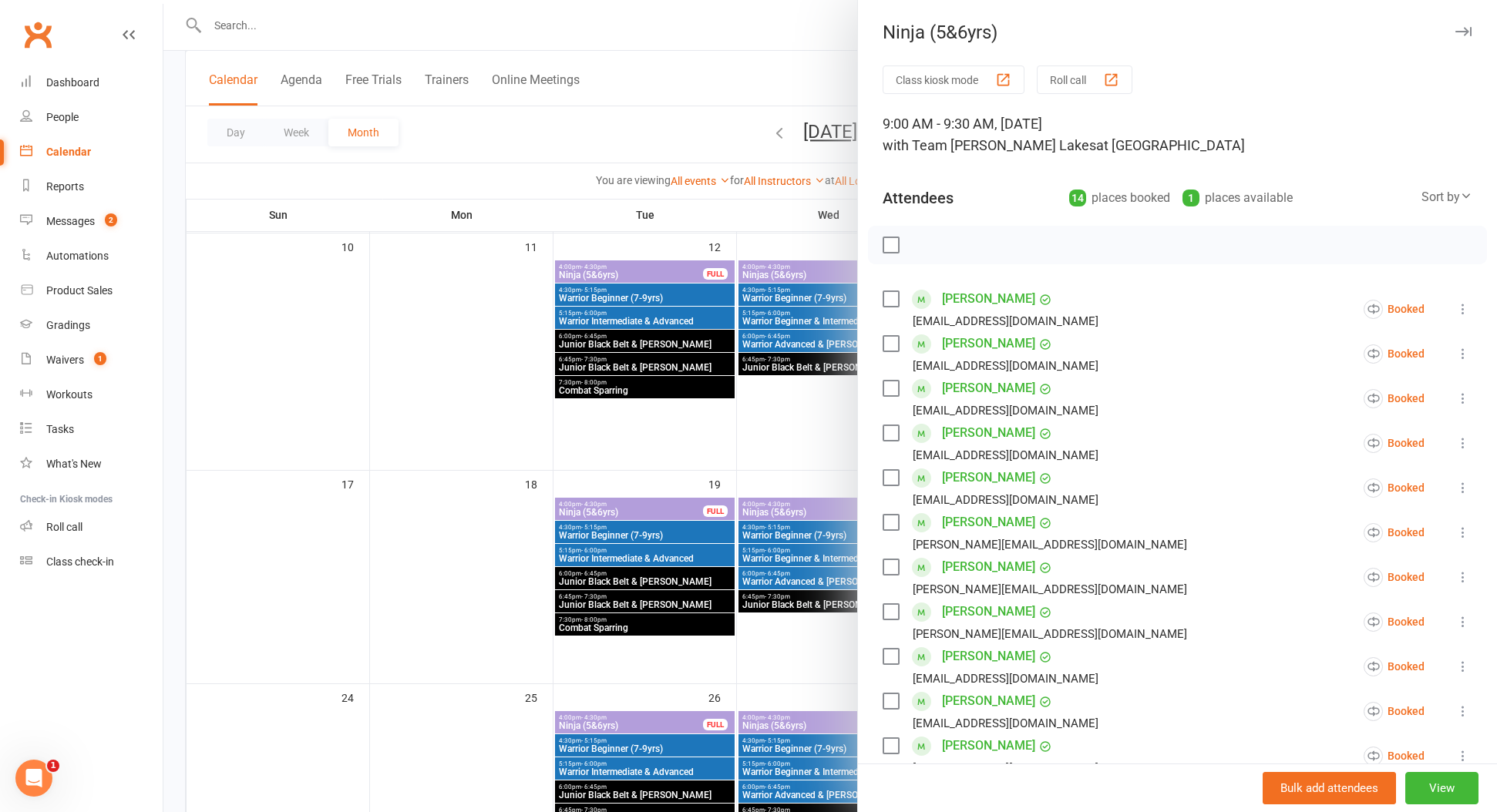
click at [1095, 75] on button "Roll call" at bounding box center [1084, 80] width 96 height 29
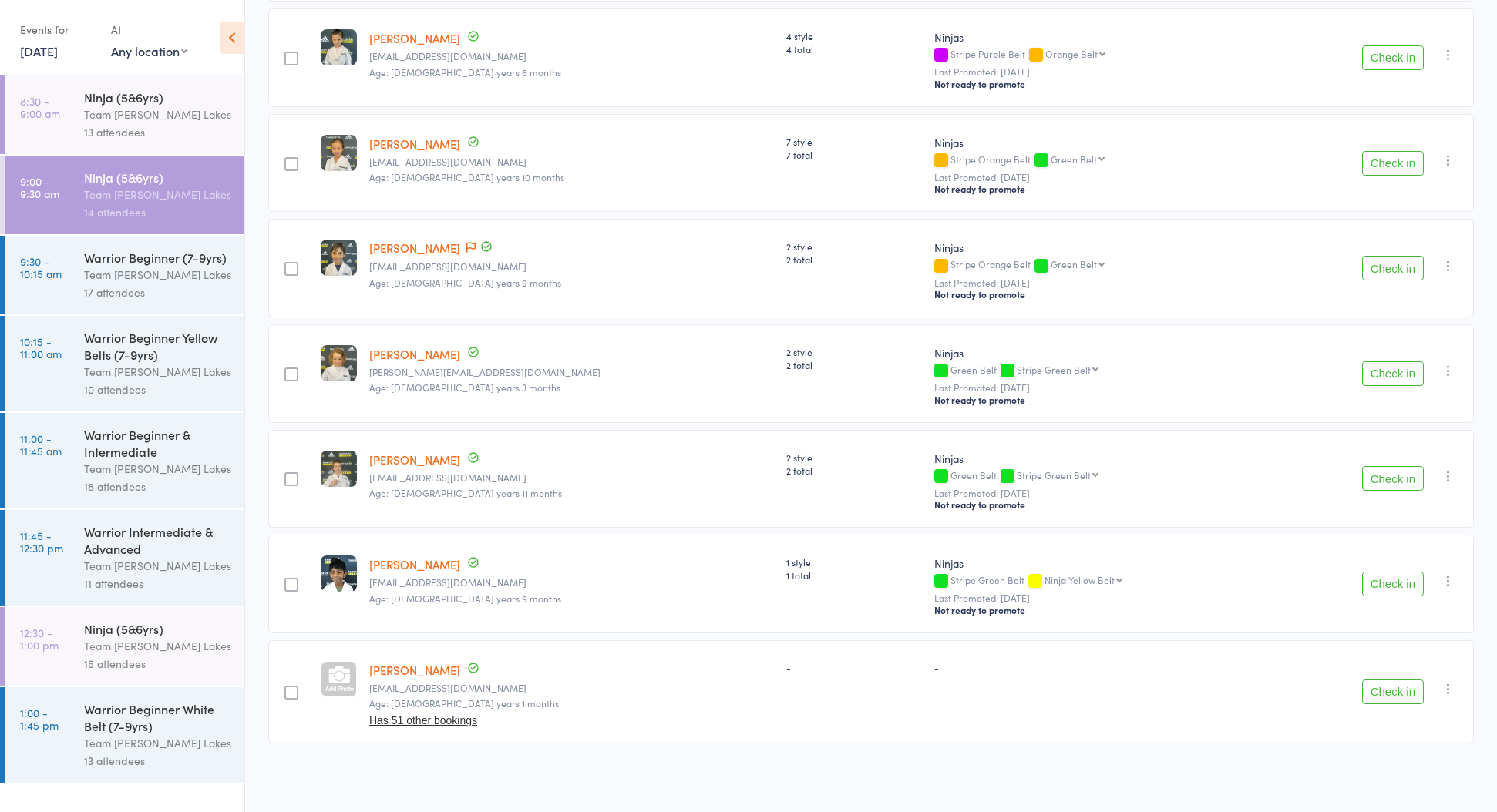
scroll to position [989, 0]
click at [64, 259] on link "9:30 - 10:15 am Warrior Beginner (7-9yrs) Team Carlo Taylors Lakes 17 attendees" at bounding box center [124, 275] width 240 height 79
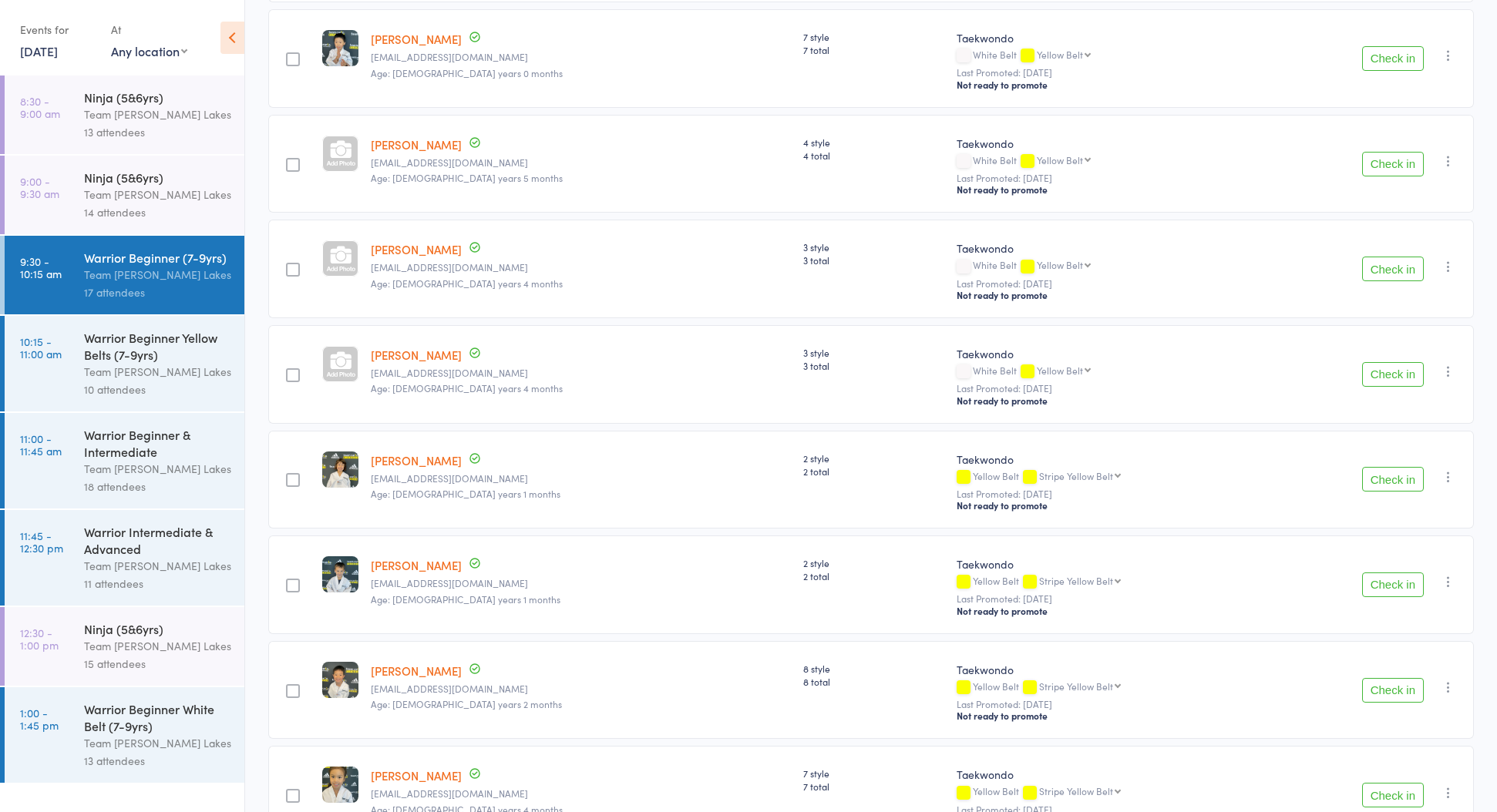
scroll to position [497, 0]
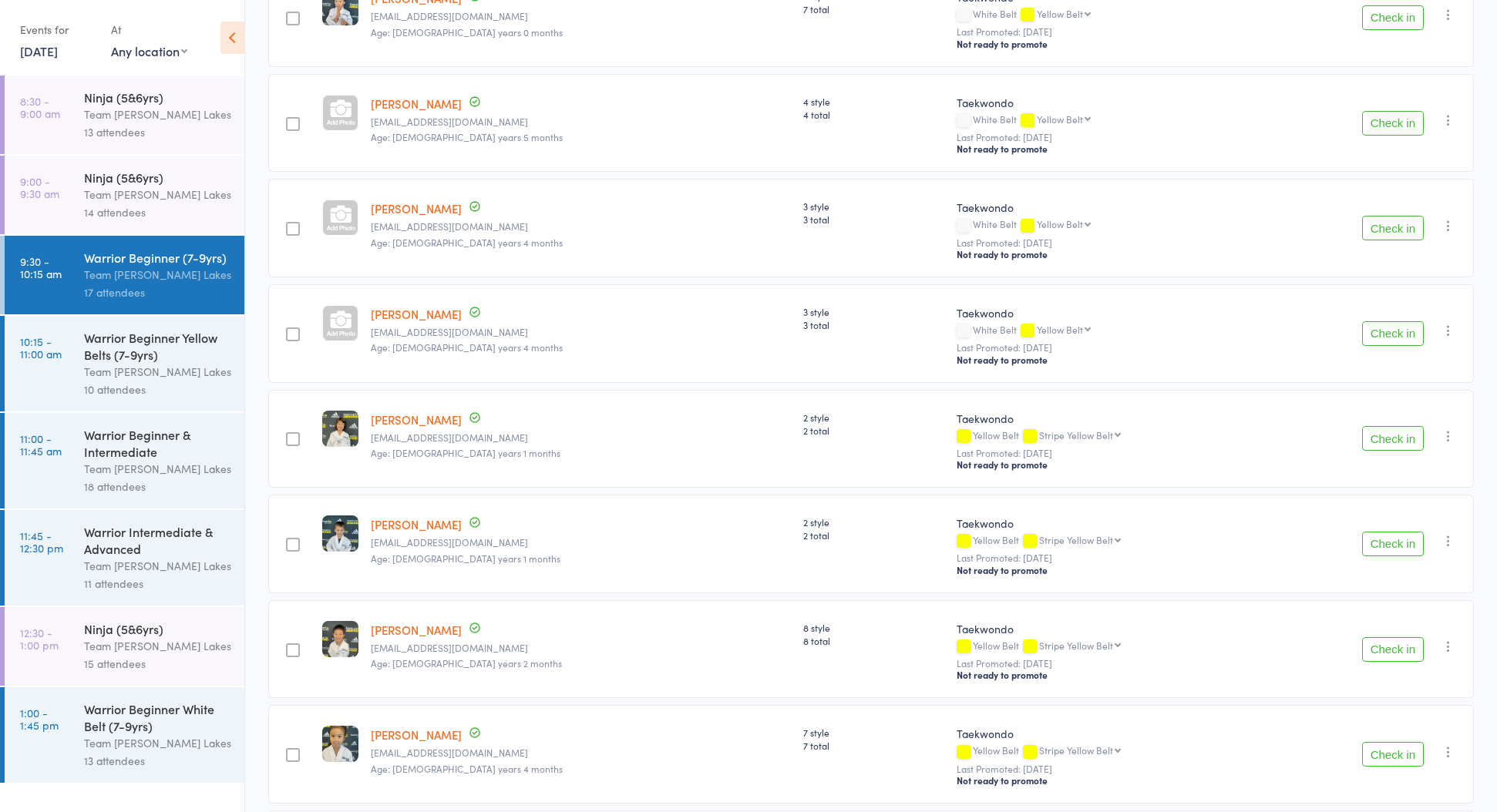
click at [150, 379] on div "Team [PERSON_NAME] Lakes" at bounding box center [157, 371] width 147 height 18
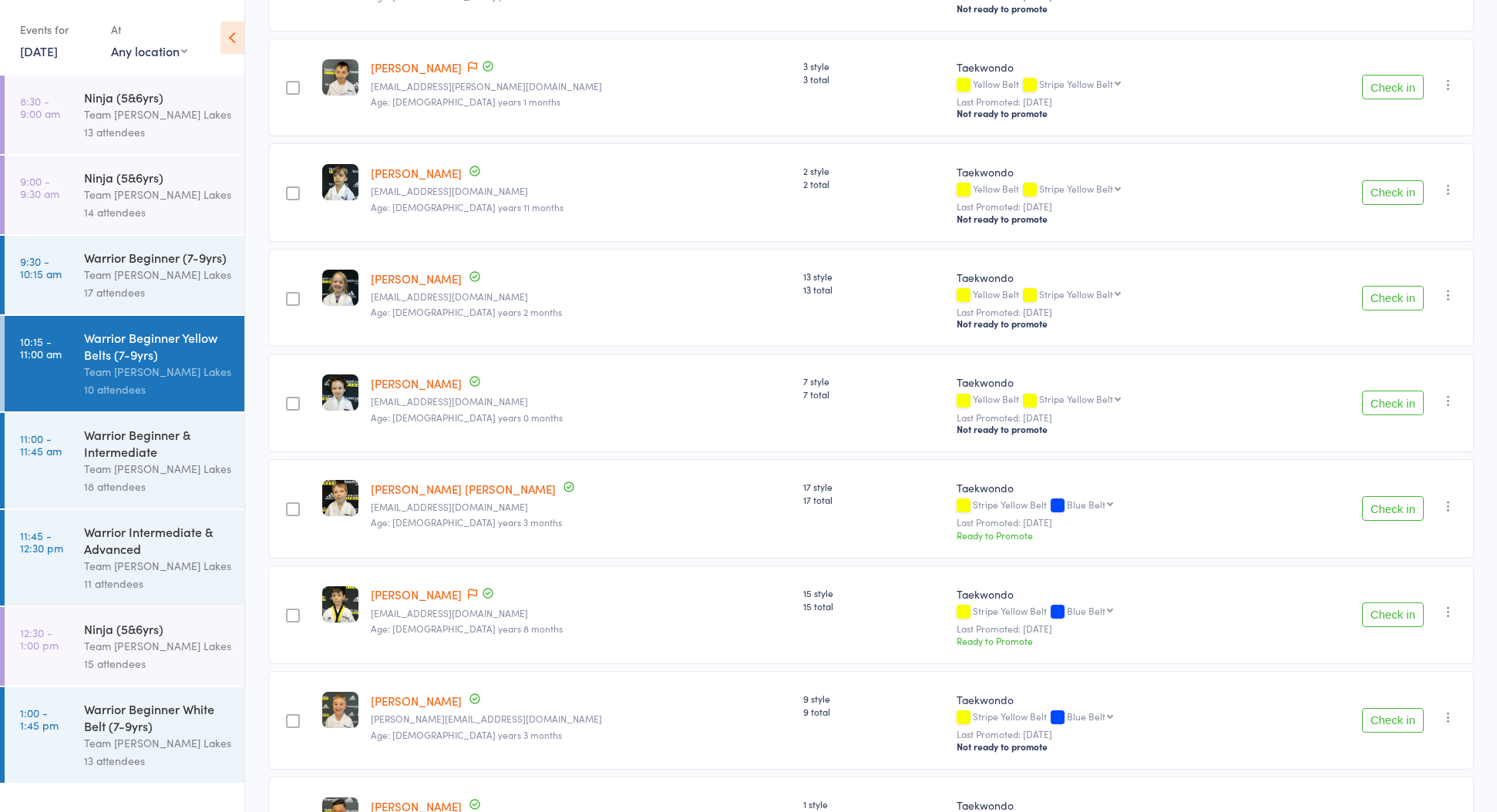
scroll to position [323, 0]
click at [420, 201] on div "Kobe Gesovski gesovski.a@gmail.com Age: 6 years 11 months" at bounding box center [580, 192] width 433 height 99
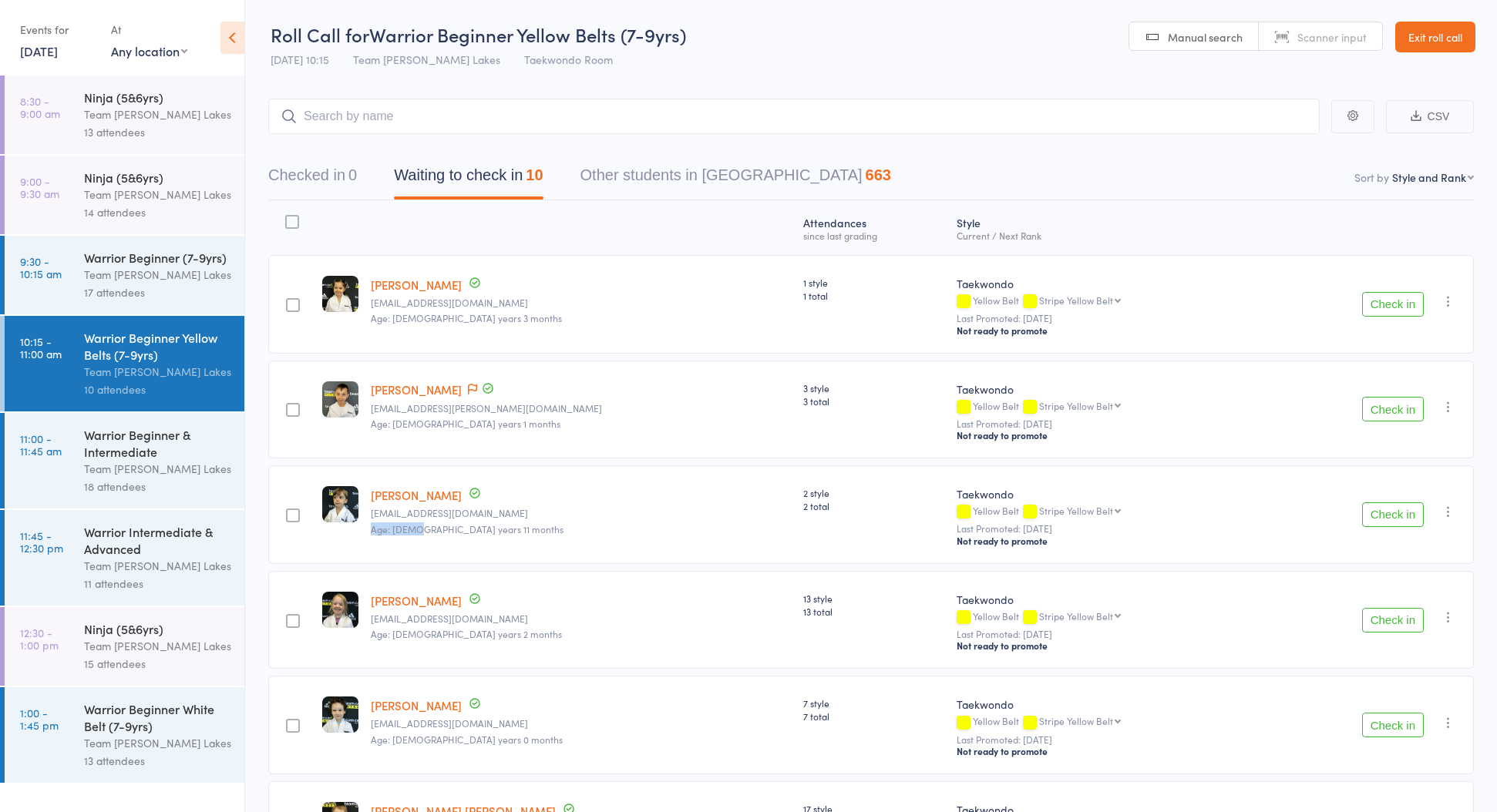
scroll to position [0, 0]
click at [1448, 37] on link "Exit roll call" at bounding box center [1435, 37] width 80 height 30
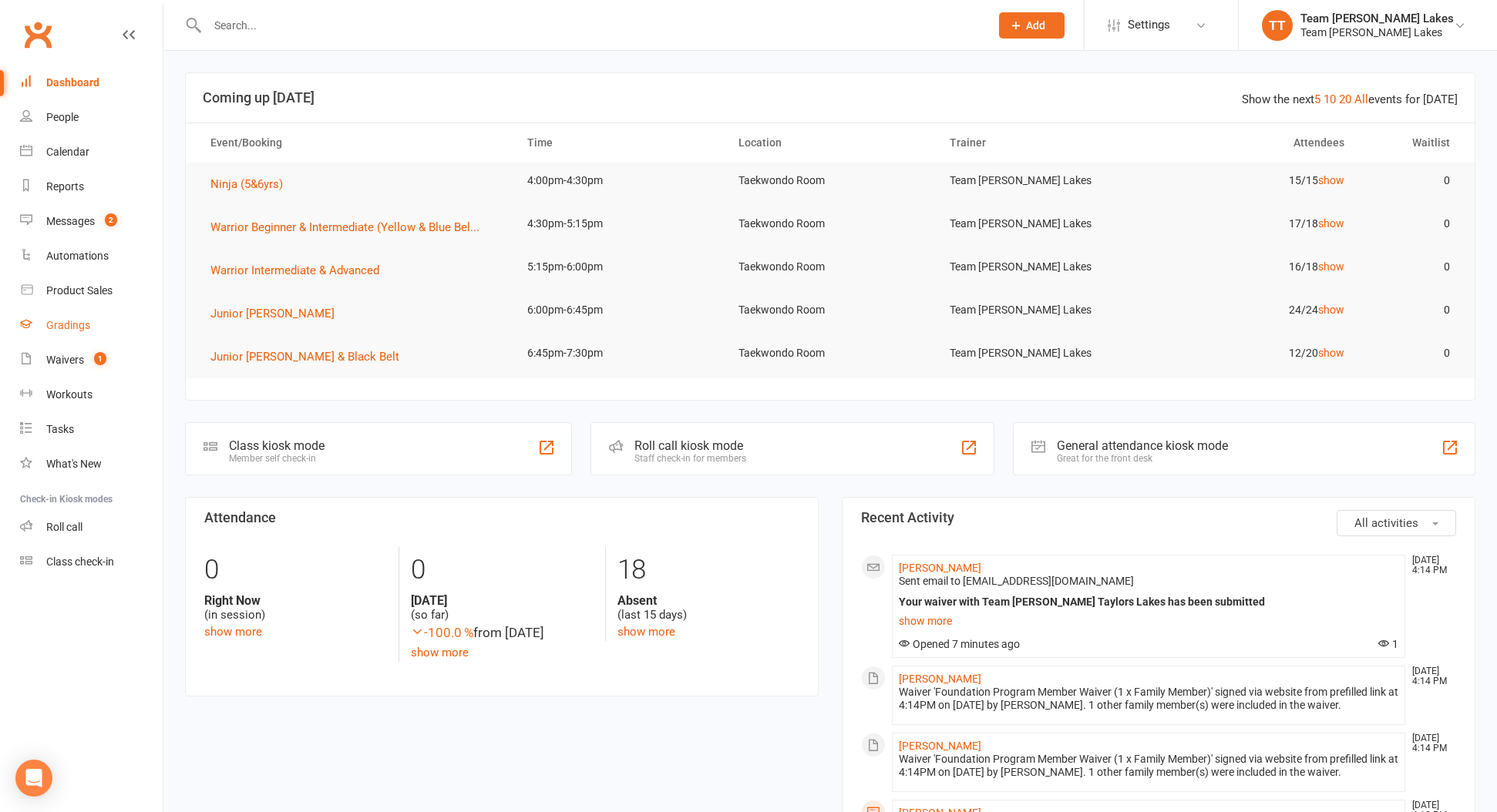
click at [76, 324] on div "Gradings" at bounding box center [68, 324] width 44 height 12
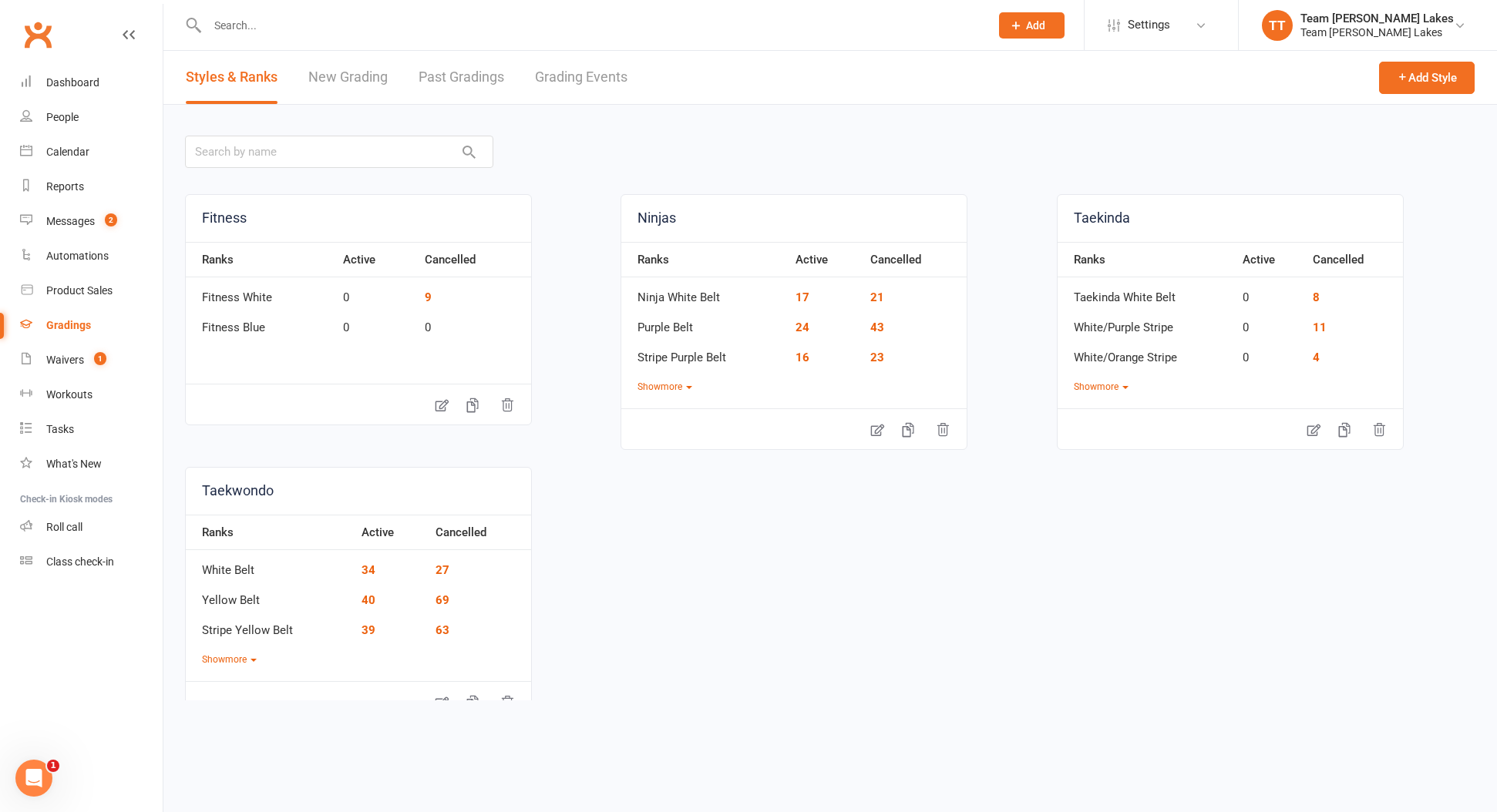
click at [551, 81] on link "Grading Events" at bounding box center [580, 77] width 92 height 53
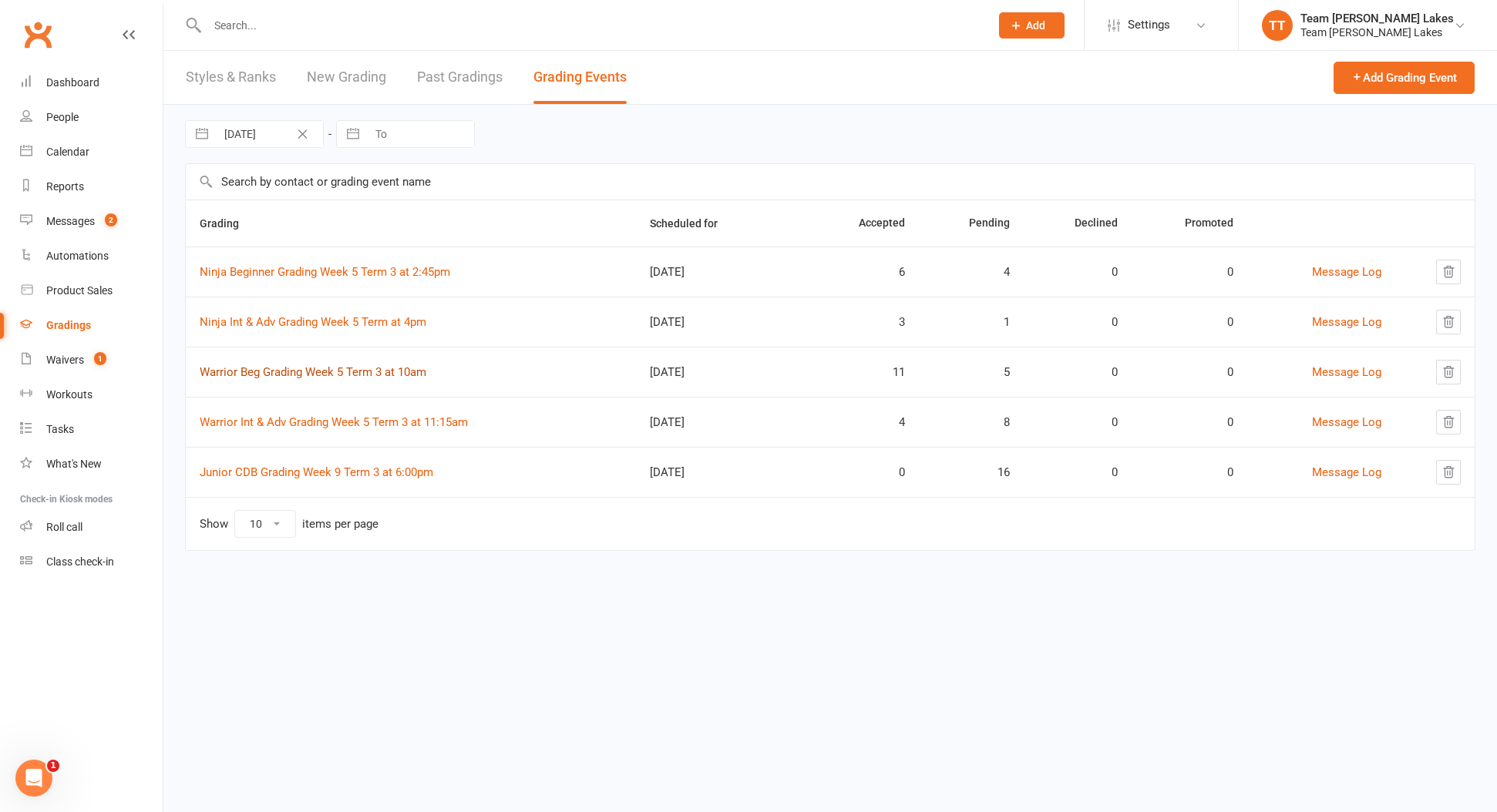
click at [282, 367] on link "Warrior Beg Grading Week 5 Term 3 at 10am" at bounding box center [313, 371] width 226 height 14
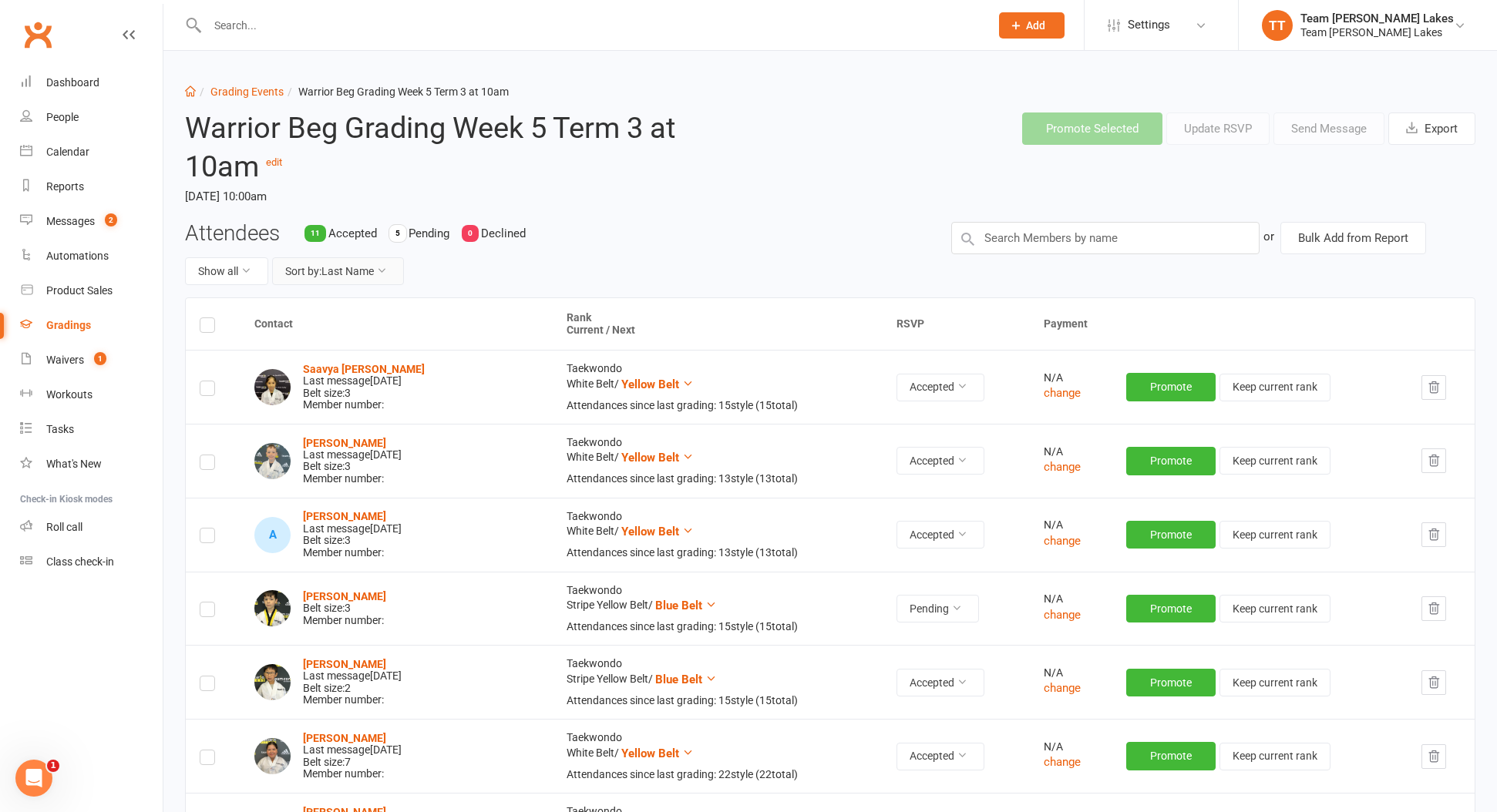
click at [364, 267] on button "Sort by: Last Name" at bounding box center [338, 271] width 132 height 28
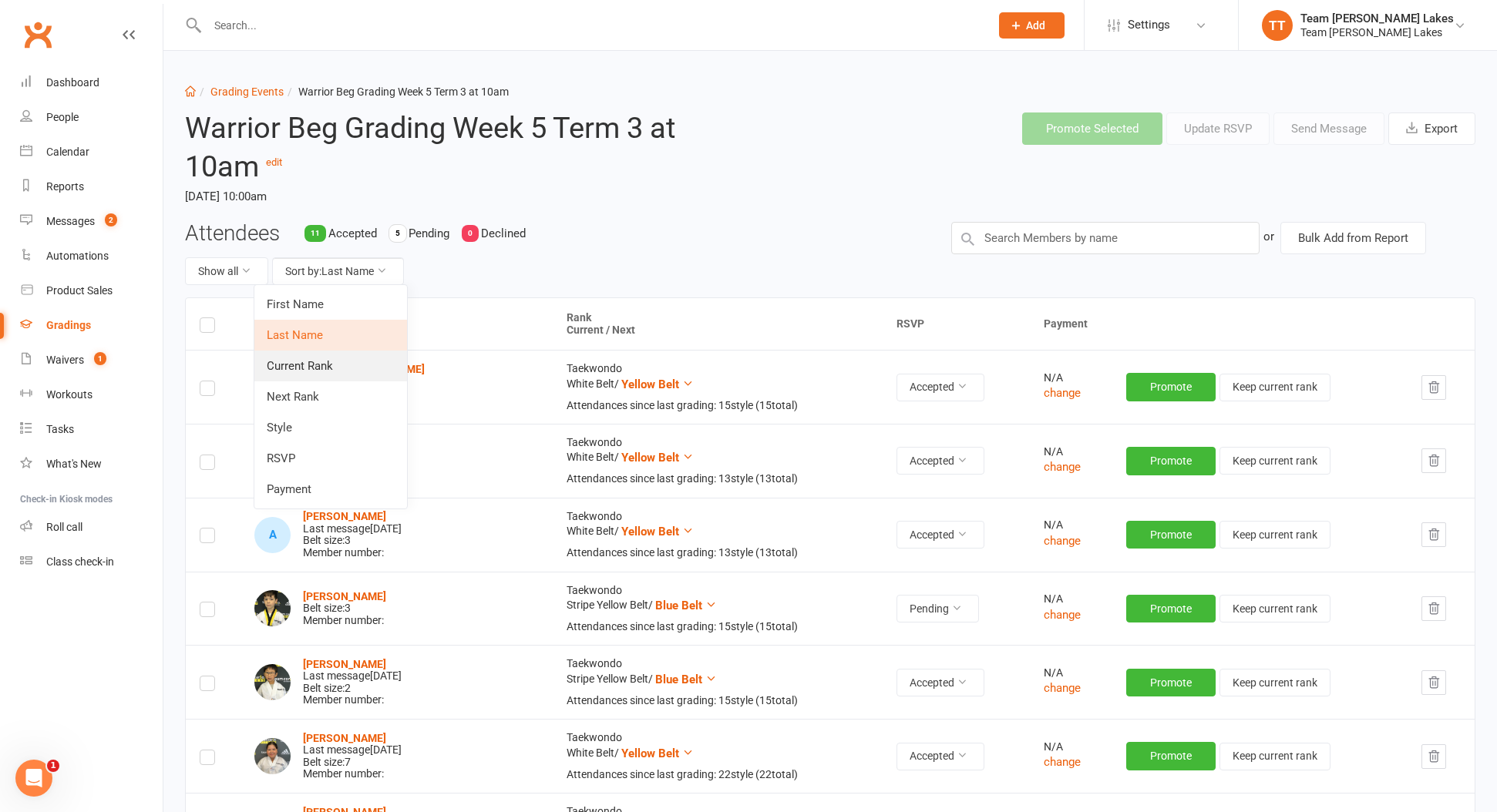
click at [320, 364] on link "Current Rank" at bounding box center [331, 366] width 153 height 30
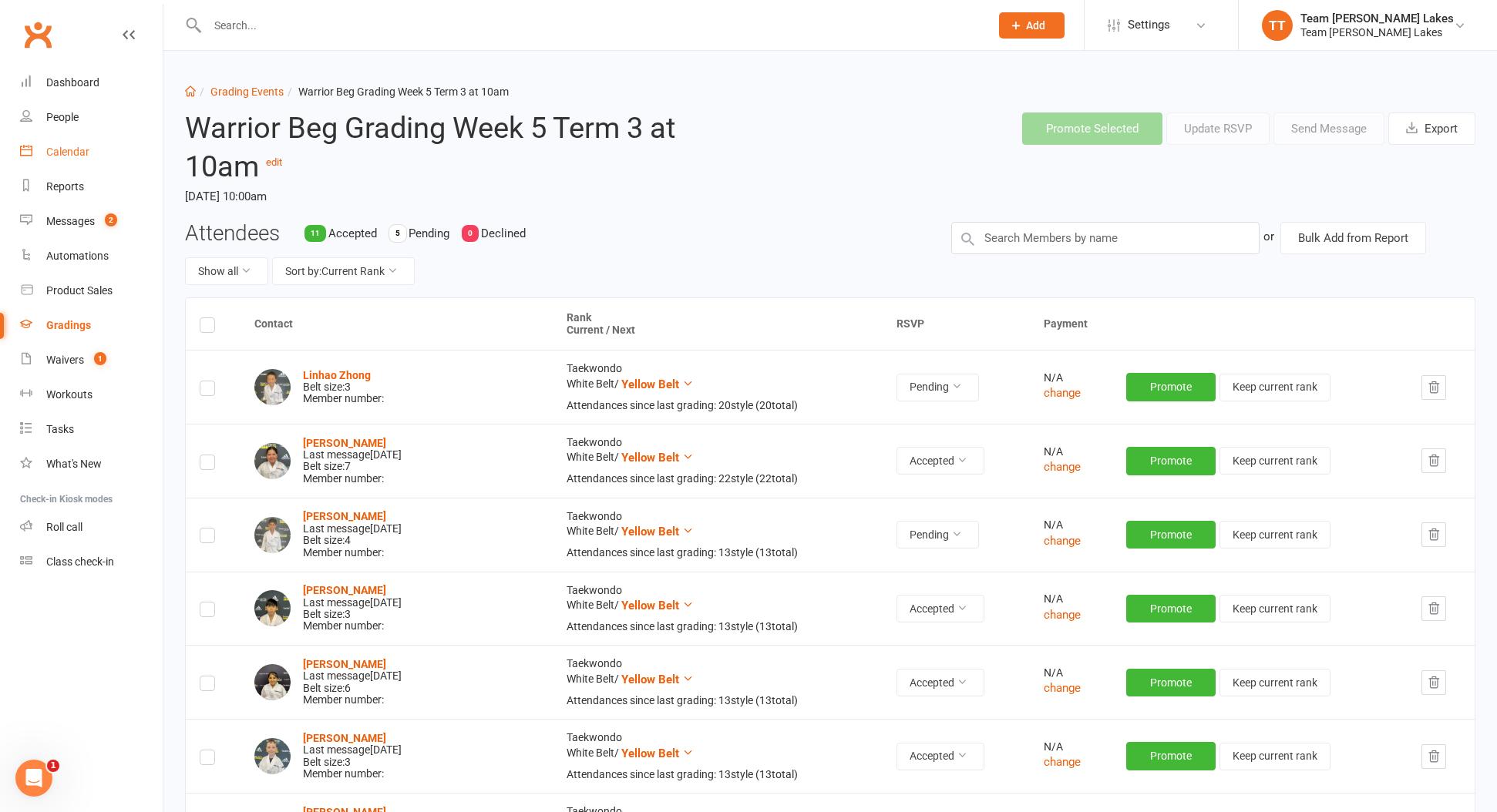
click at [84, 155] on div "Calendar" at bounding box center [68, 151] width 43 height 12
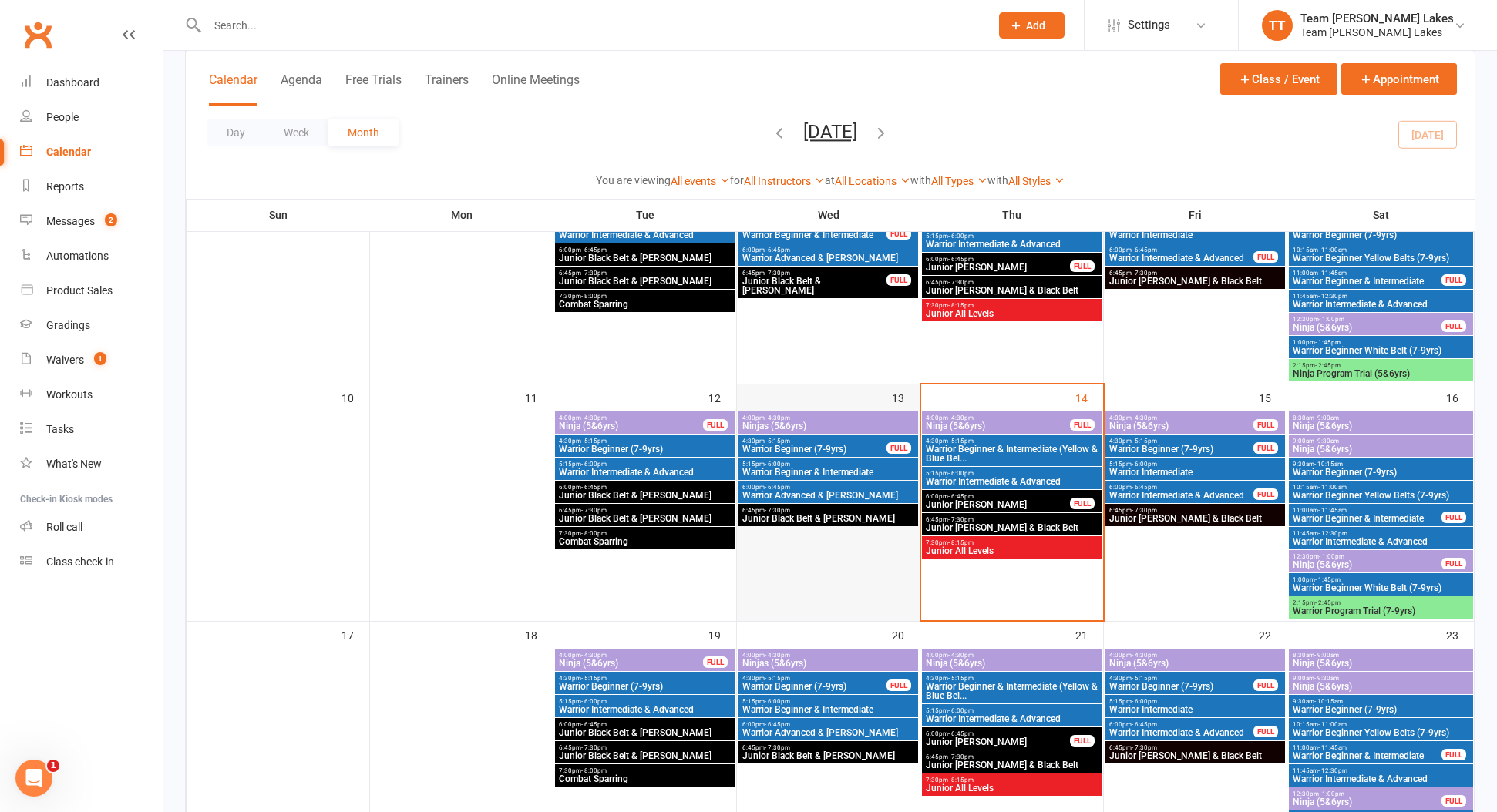
scroll to position [473, 0]
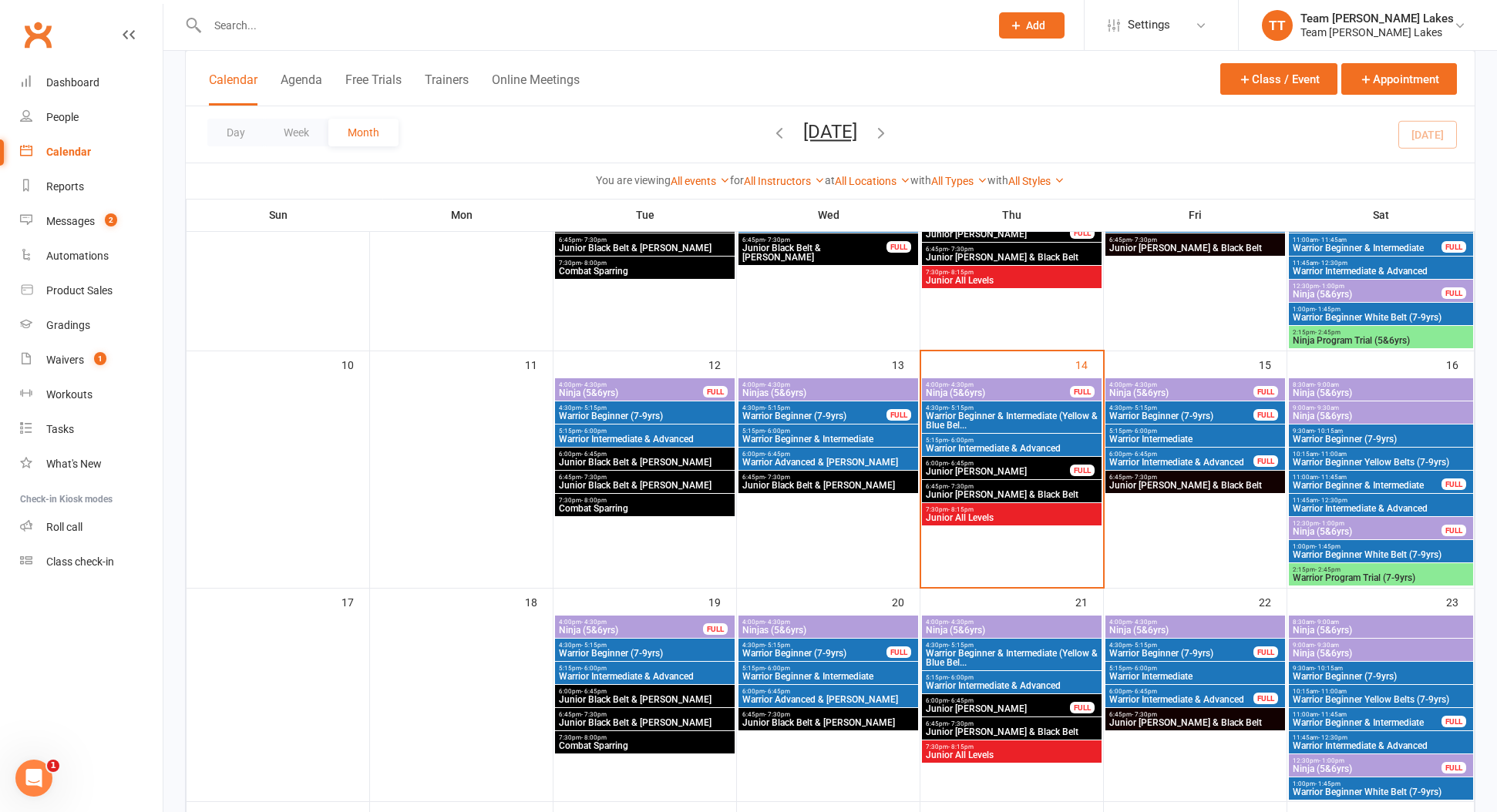
click at [1008, 393] on span "Ninja (5&6yrs)" at bounding box center [997, 393] width 145 height 10
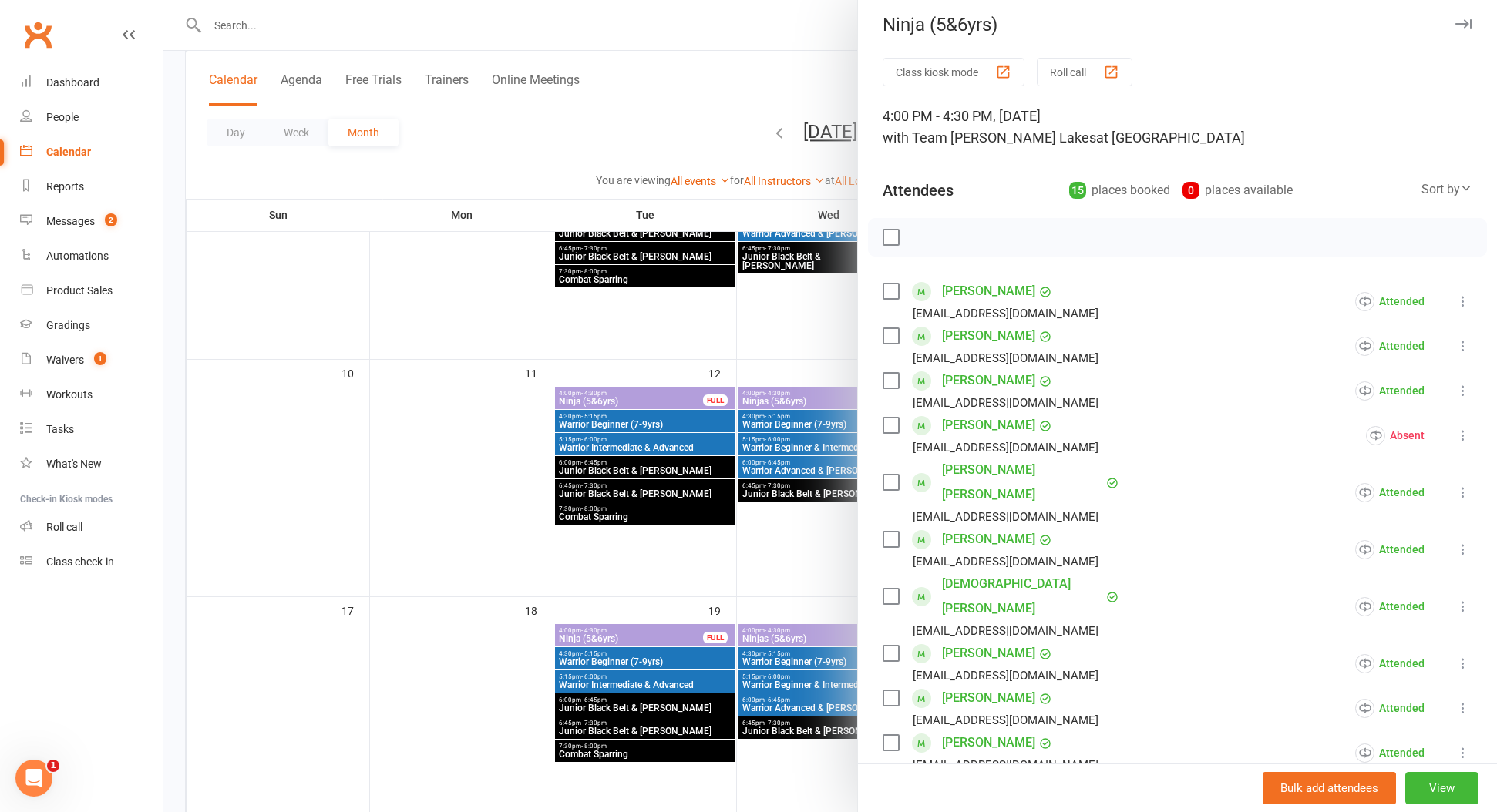
scroll to position [9, 0]
click at [1077, 67] on button "Roll call" at bounding box center [1084, 71] width 96 height 29
click at [1075, 76] on button "Roll call" at bounding box center [1084, 71] width 96 height 29
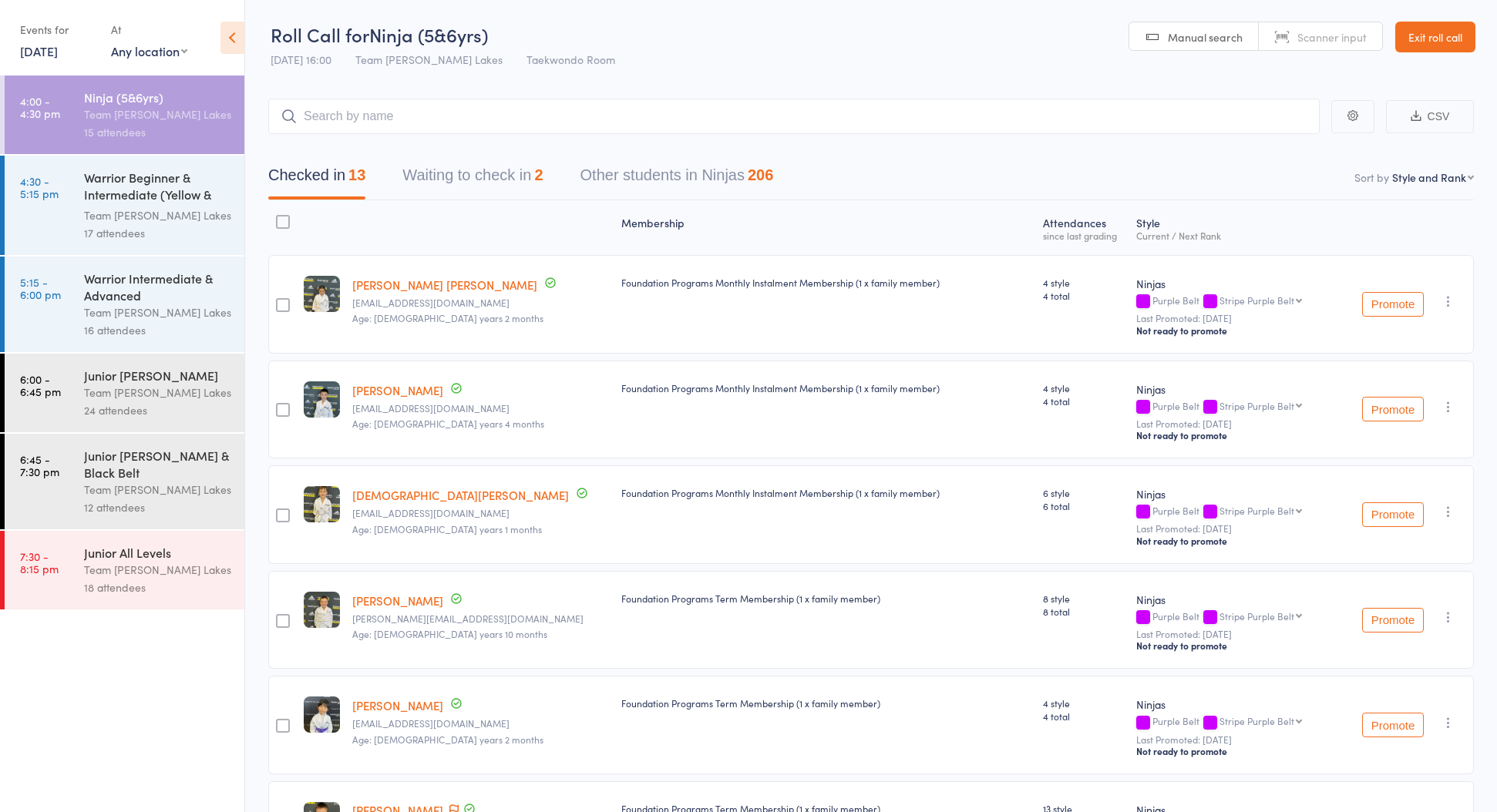
click at [476, 171] on button "Waiting to check in 2" at bounding box center [472, 179] width 140 height 41
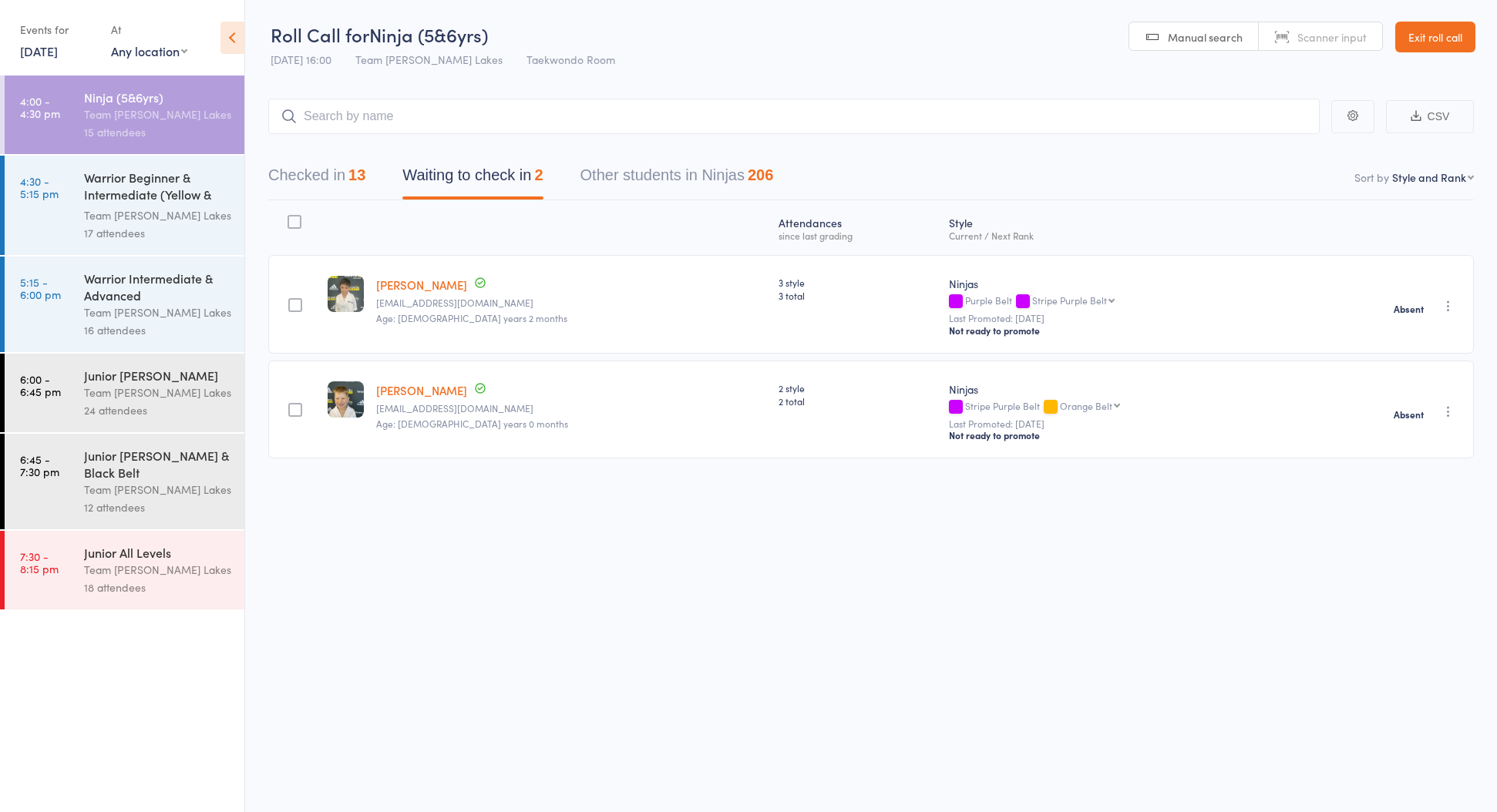
click at [311, 176] on button "Checked in 13" at bounding box center [316, 179] width 97 height 41
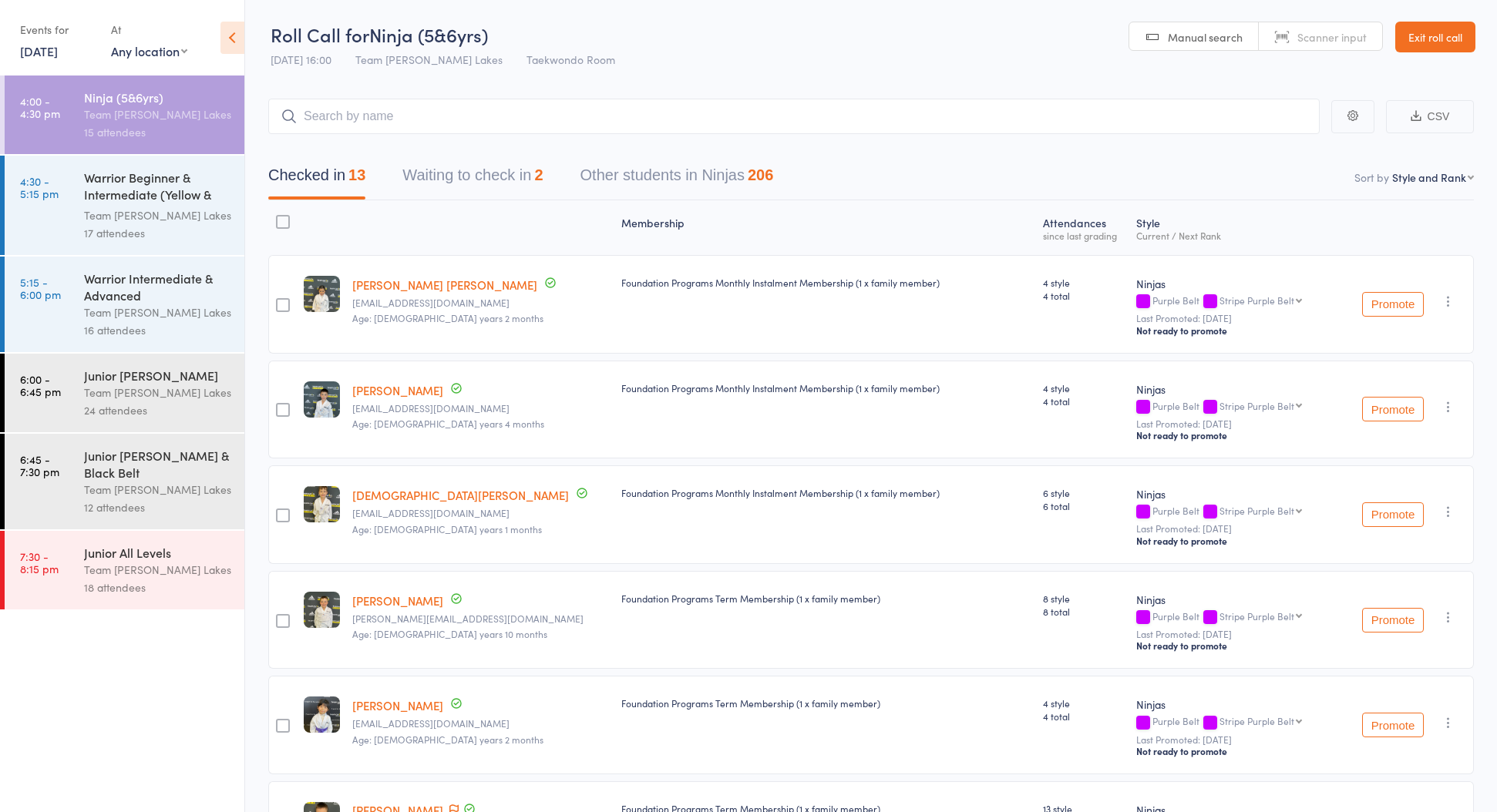
click at [508, 181] on button "Waiting to check in 2" at bounding box center [472, 179] width 140 height 41
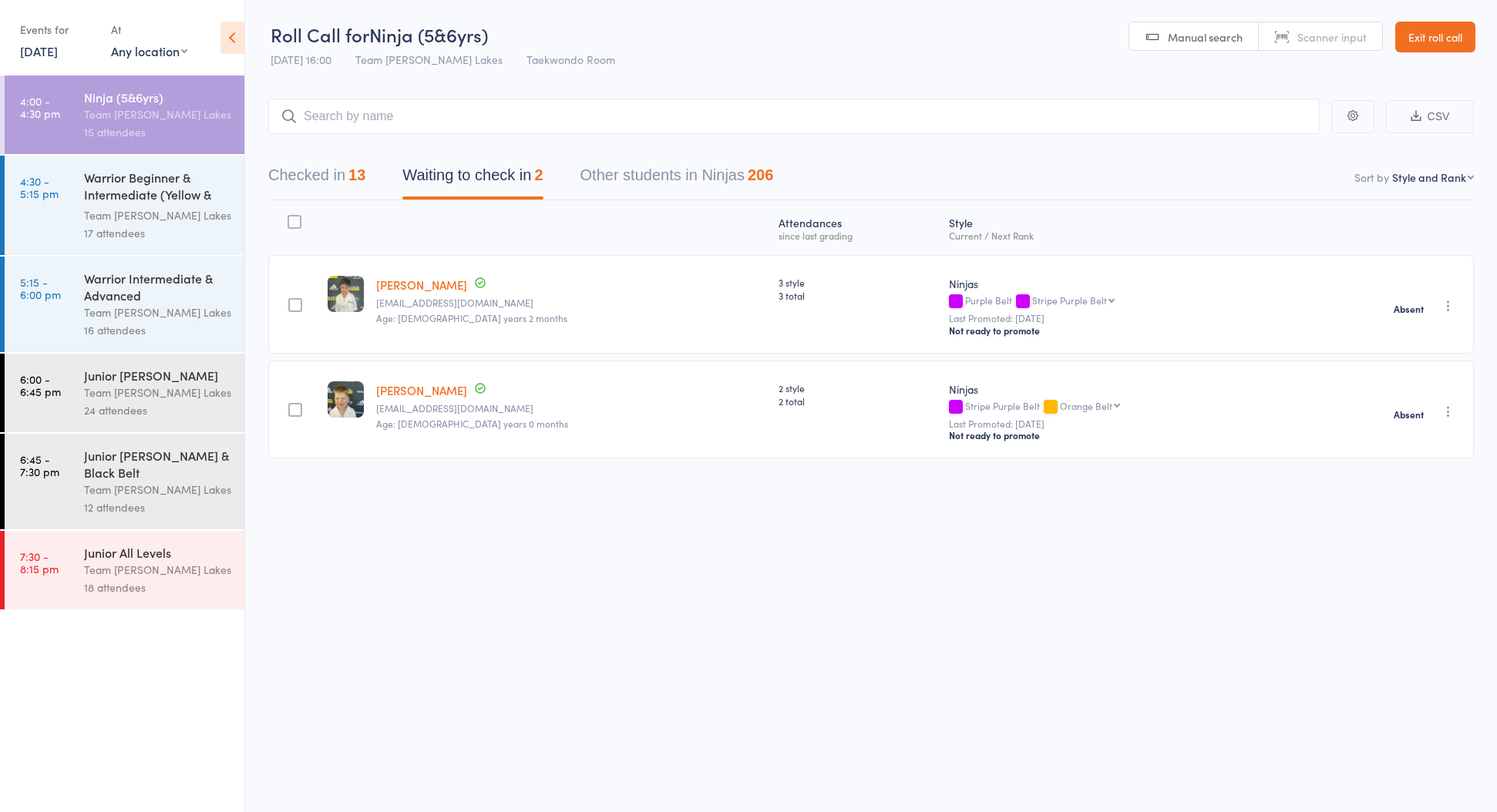
click at [311, 177] on button "Checked in 13" at bounding box center [316, 179] width 97 height 41
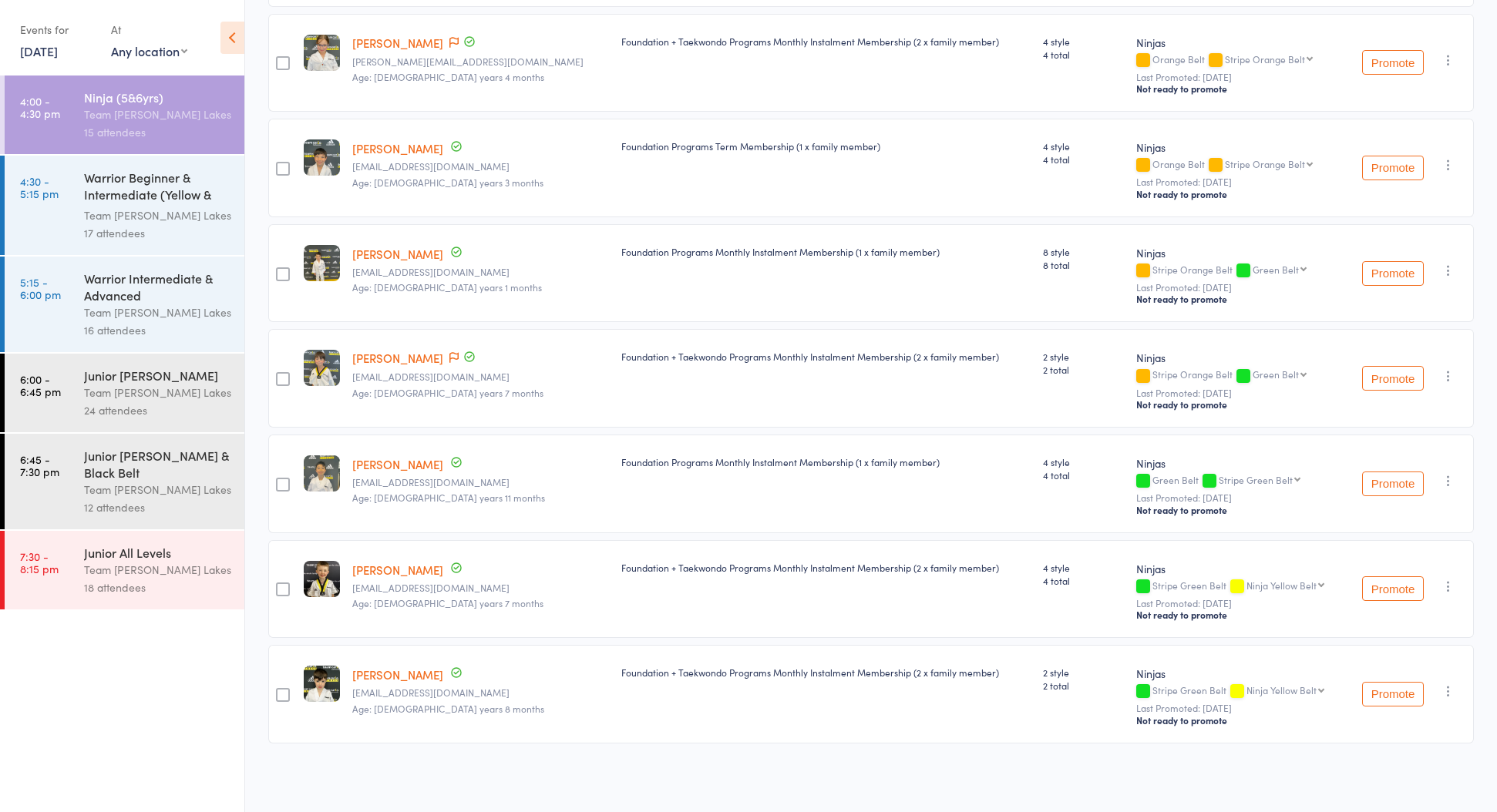
scroll to position [879, 0]
click at [396, 146] on link "[PERSON_NAME]" at bounding box center [397, 148] width 91 height 16
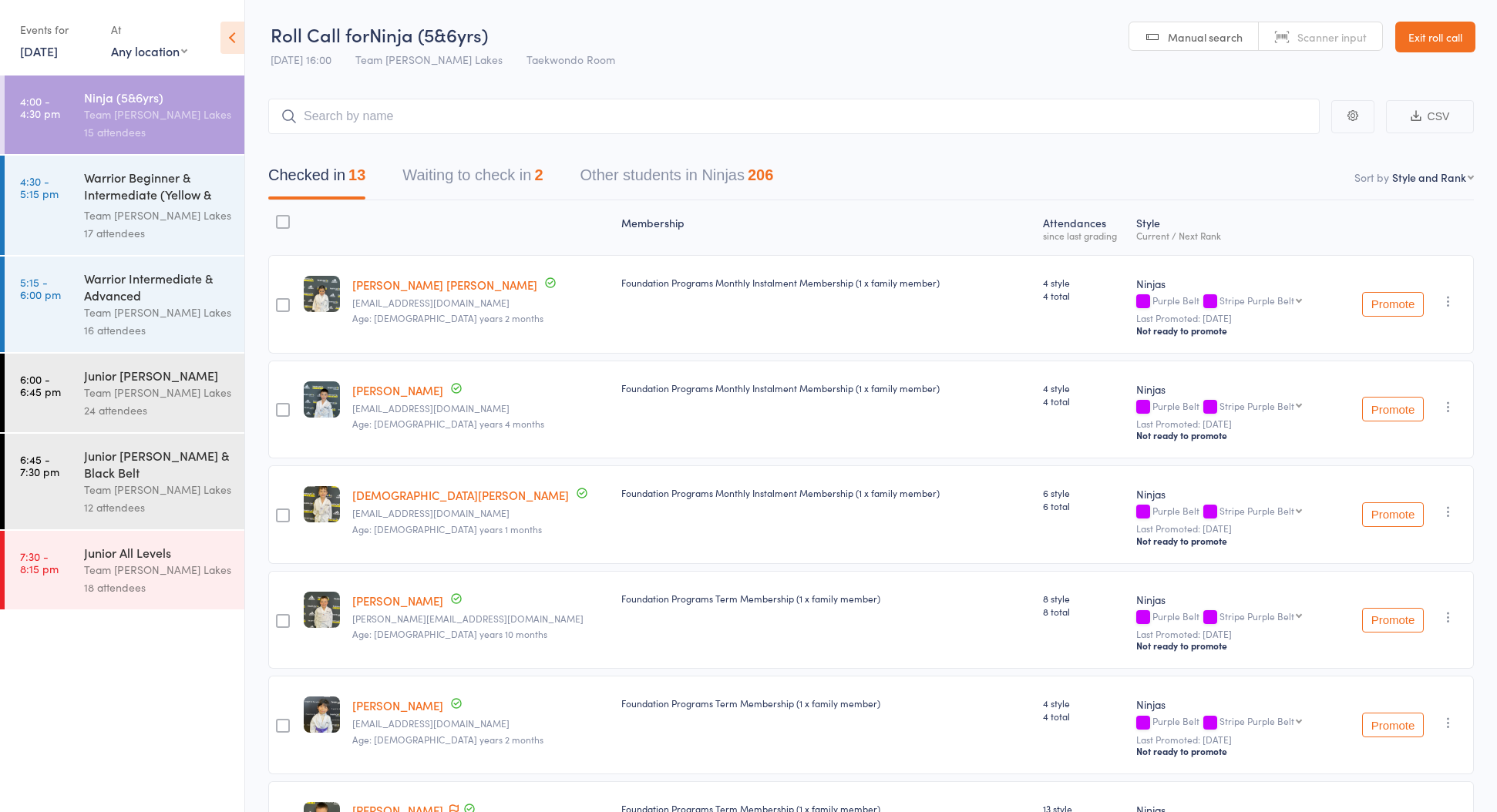
click at [230, 39] on icon at bounding box center [233, 38] width 24 height 32
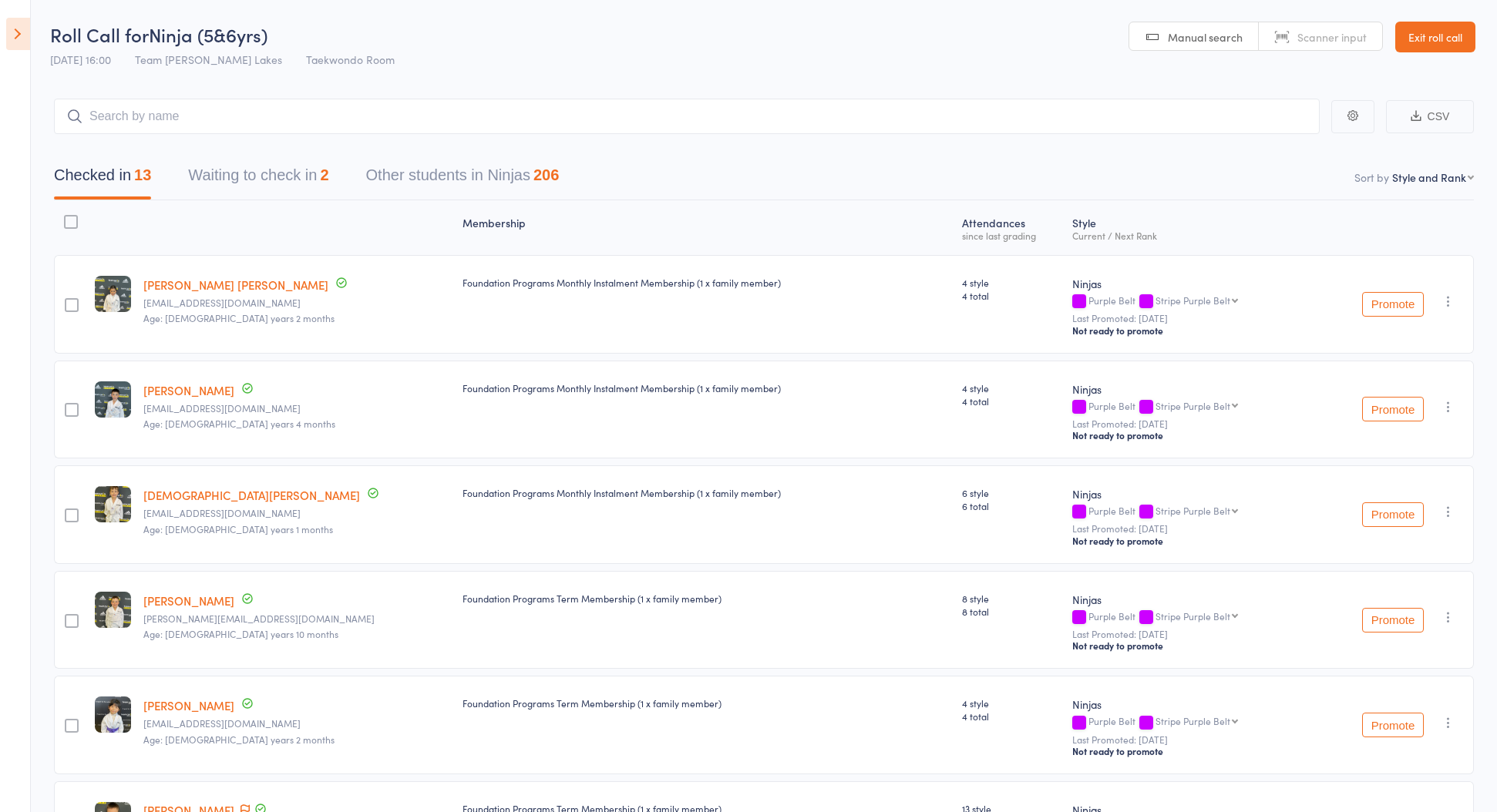
click at [1445, 39] on link "Exit roll call" at bounding box center [1435, 37] width 80 height 30
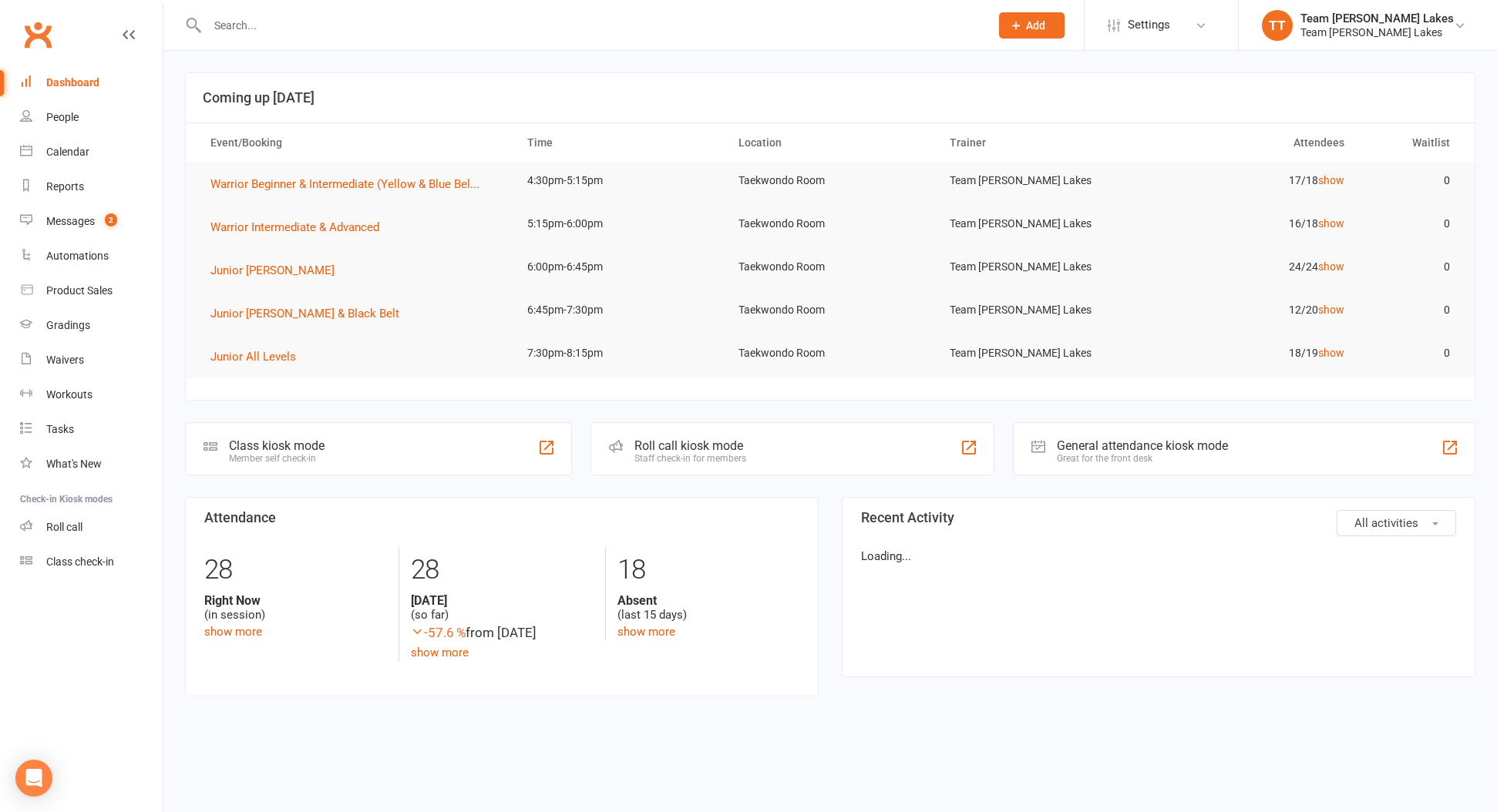
click at [59, 156] on div "Calendar" at bounding box center [68, 151] width 43 height 12
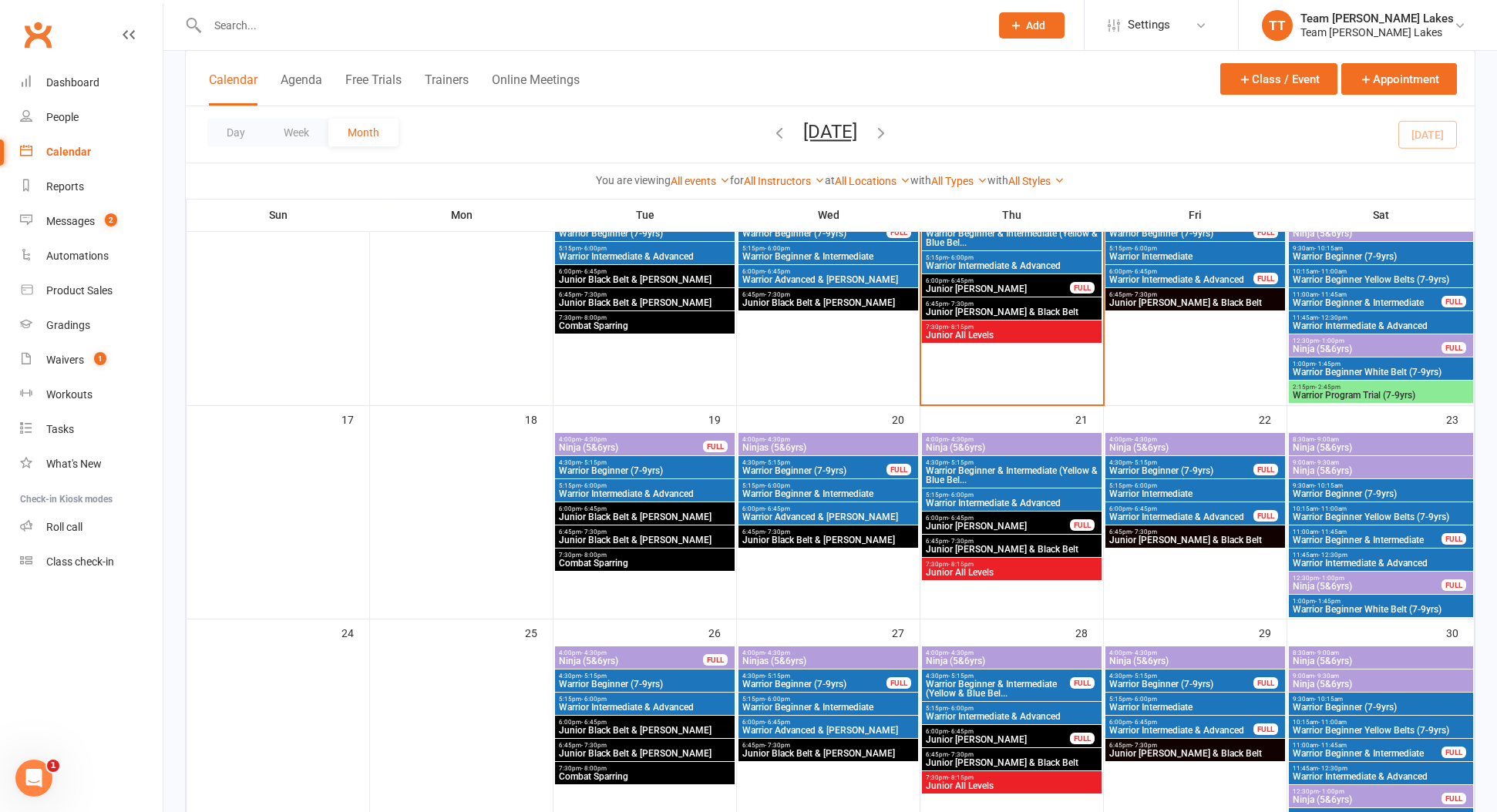
scroll to position [656, 0]
click at [1336, 531] on span "- 11:45am" at bounding box center [1332, 532] width 29 height 7
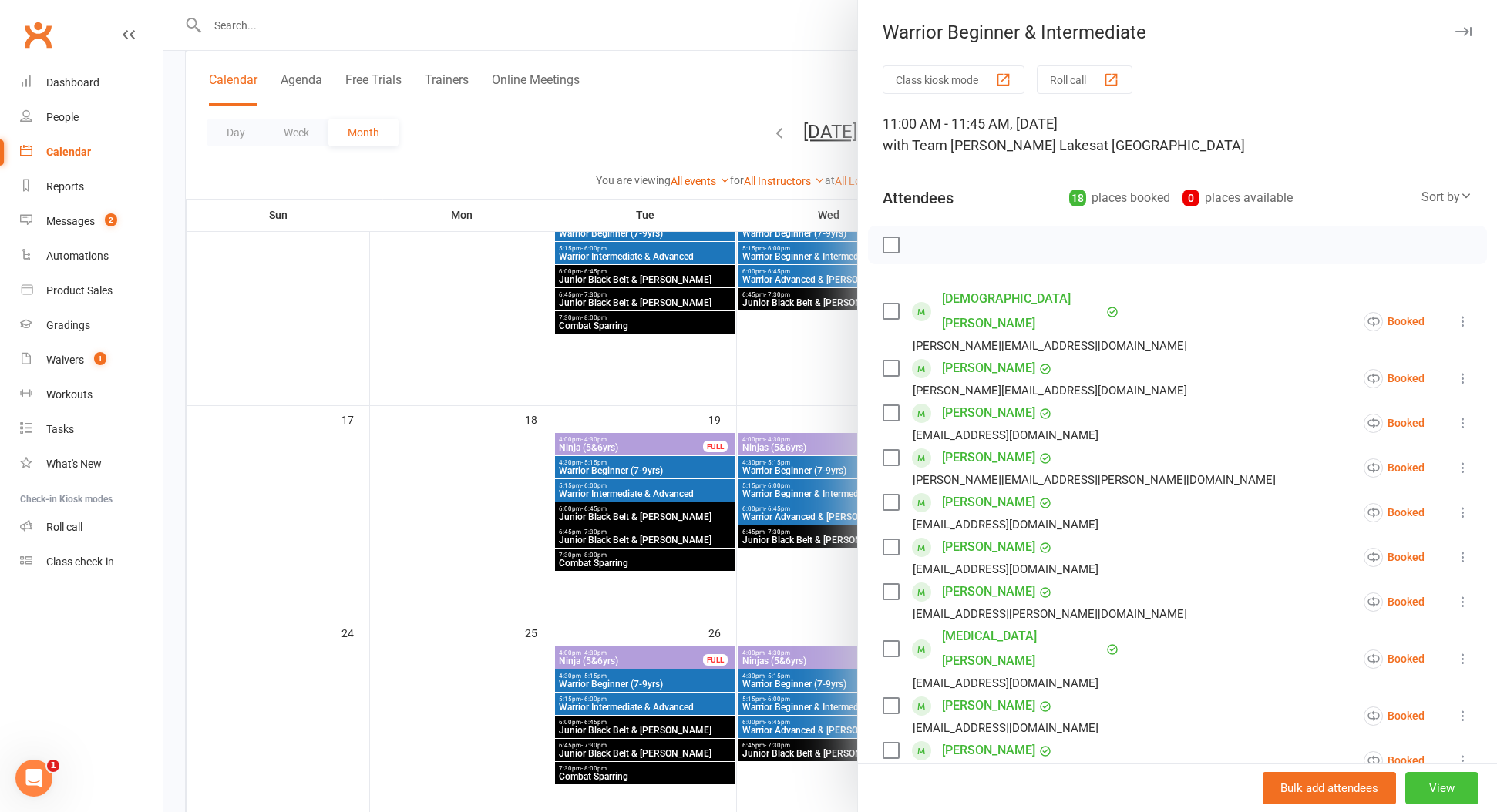
click at [1440, 798] on button "View" at bounding box center [1441, 788] width 73 height 32
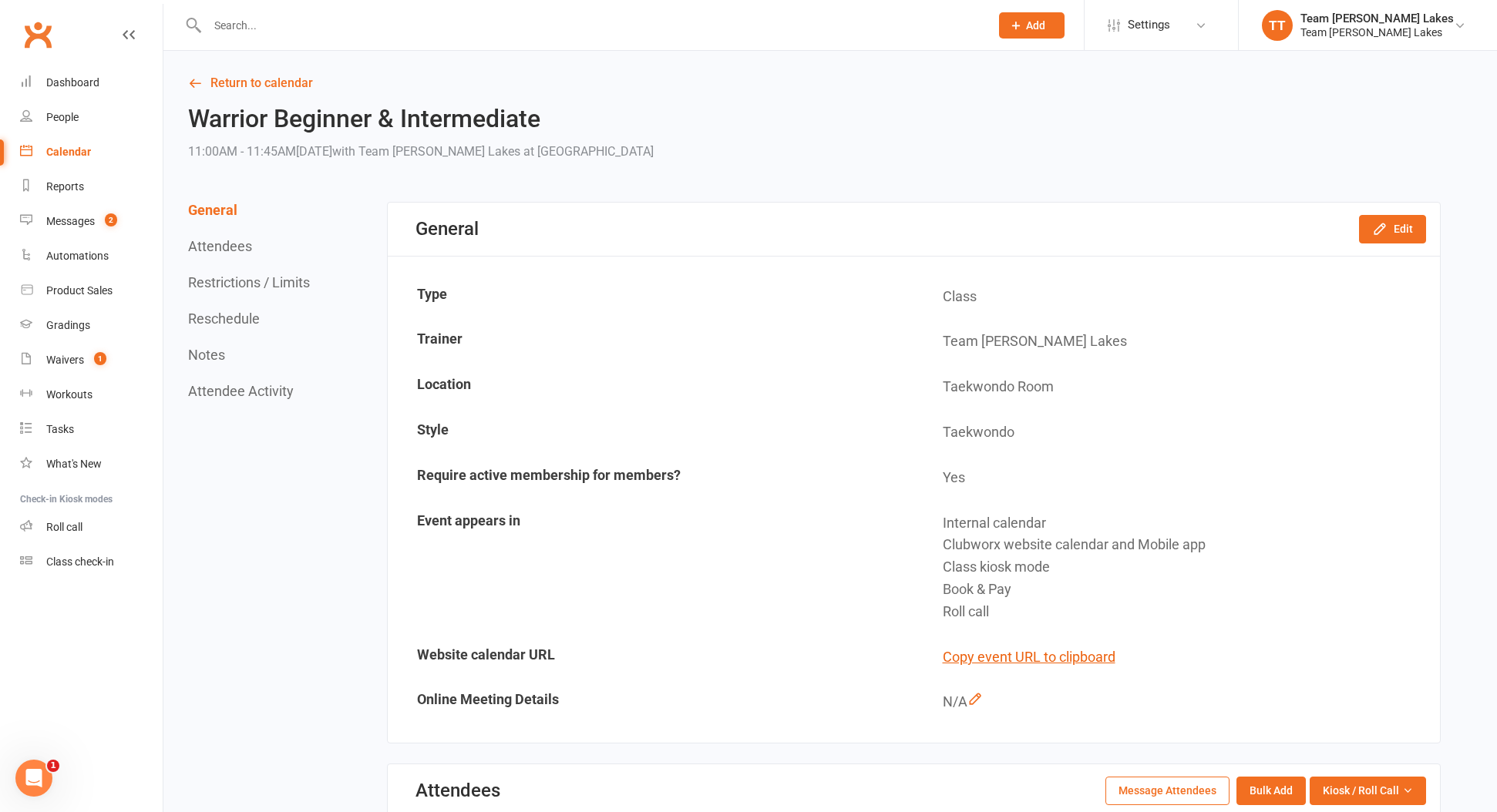
click at [231, 286] on button "Restrictions / Limits" at bounding box center [249, 282] width 122 height 16
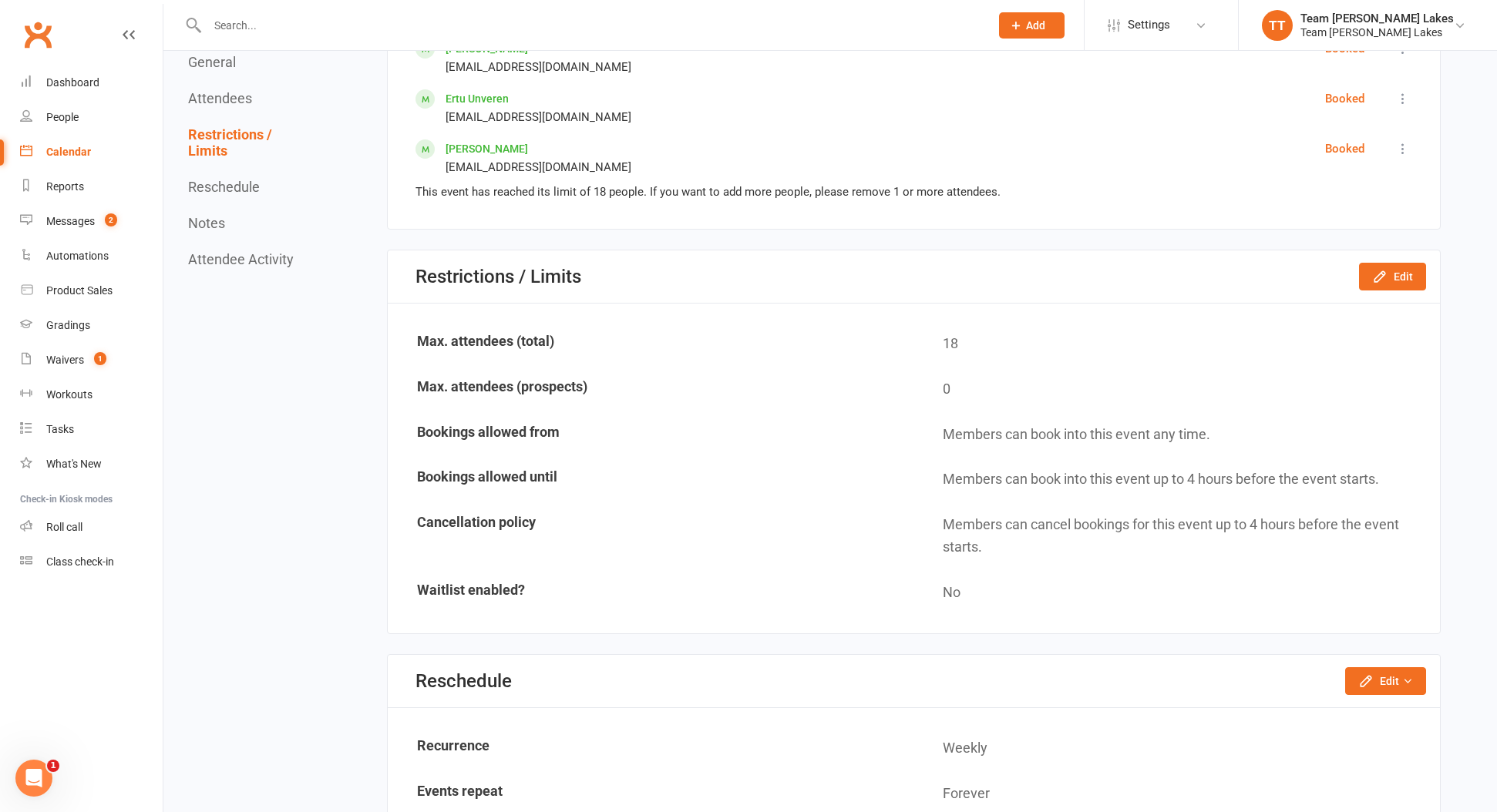
scroll to position [1633, 0]
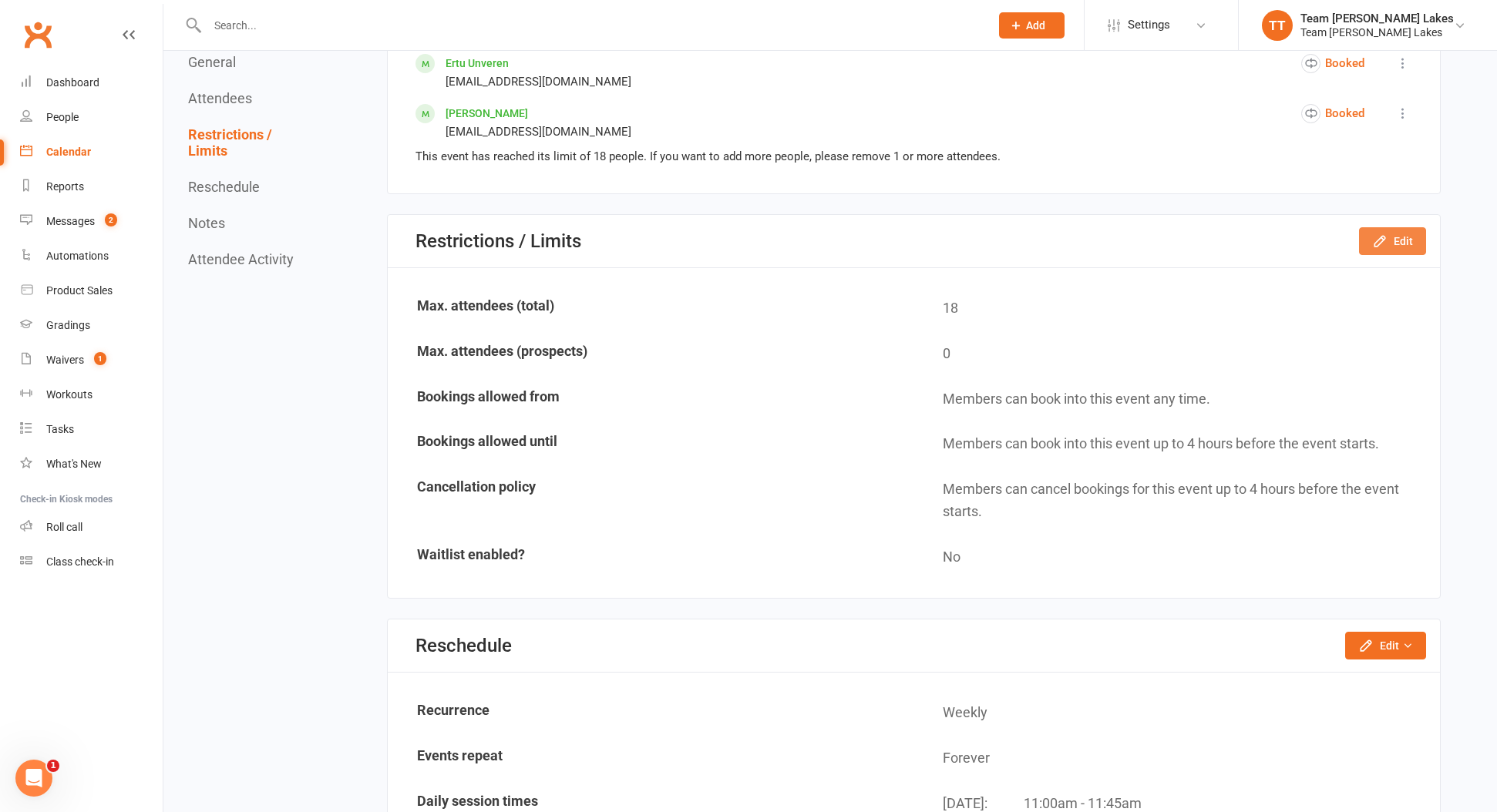
click at [1373, 233] on icon "button" at bounding box center [1379, 241] width 15 height 15
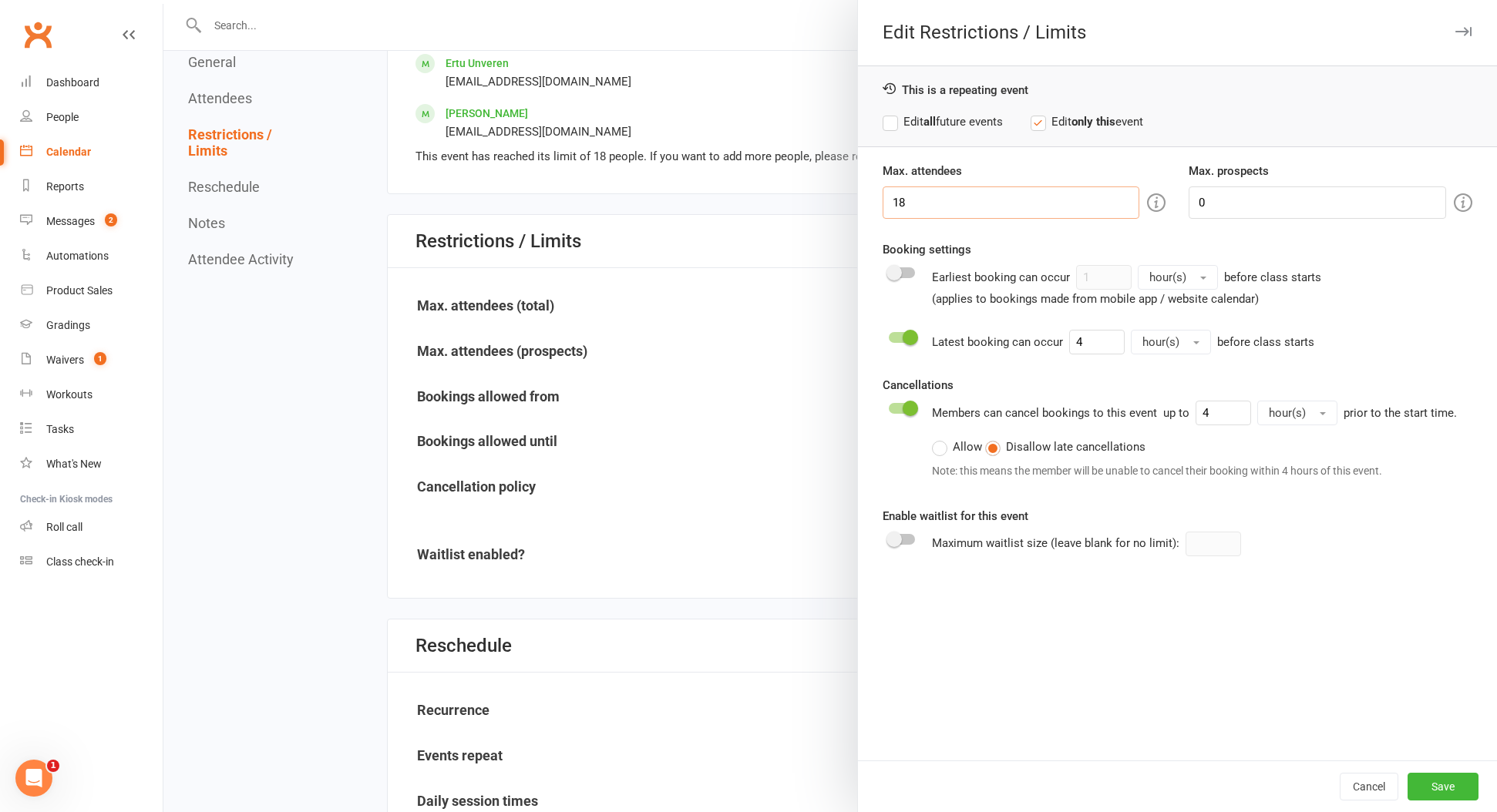
click at [919, 215] on input "18" at bounding box center [1011, 202] width 258 height 32
type input "19"
click at [1442, 780] on button "Save" at bounding box center [1442, 786] width 71 height 28
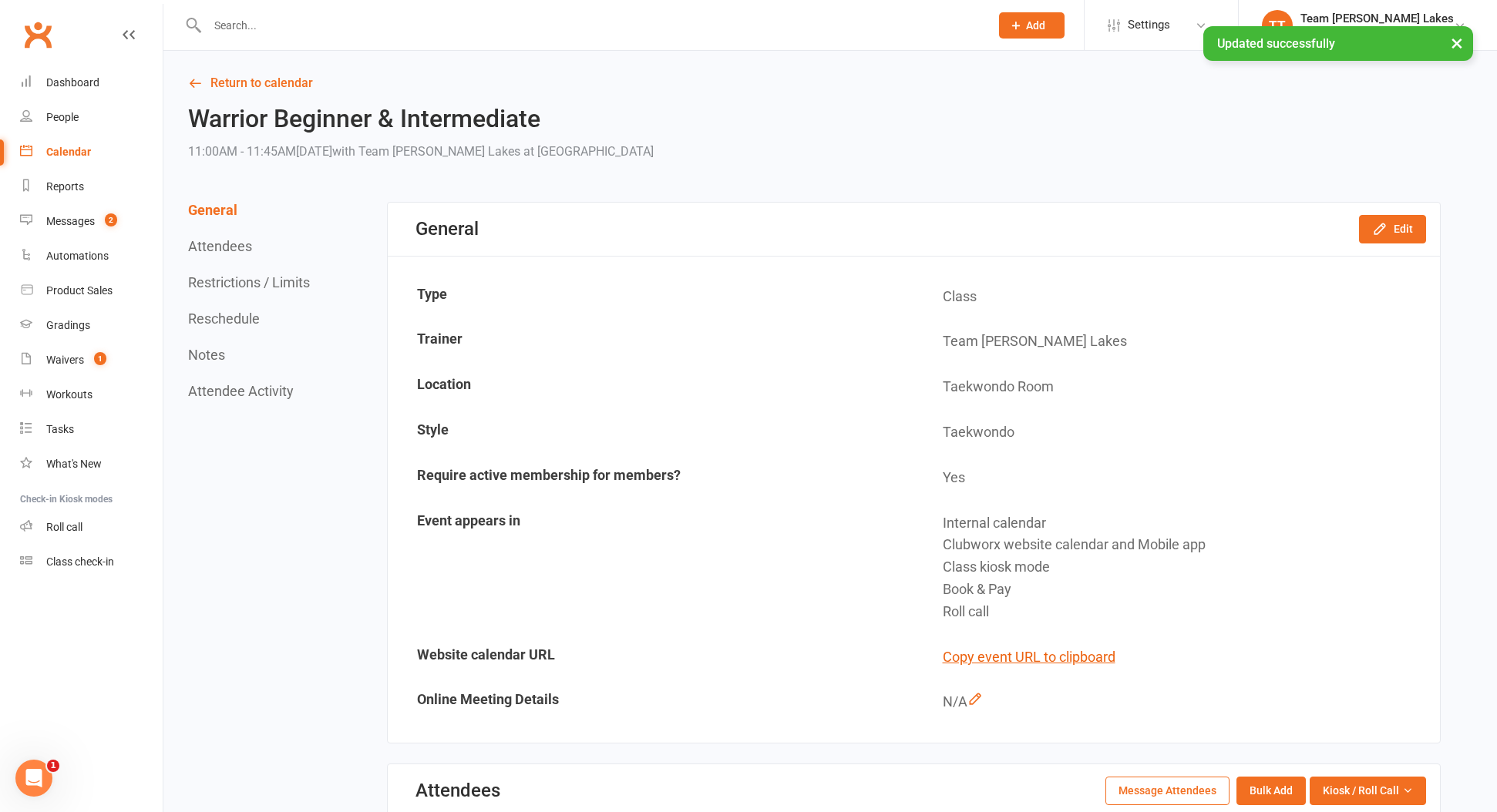
scroll to position [0, 0]
click at [75, 152] on div "Calendar" at bounding box center [69, 151] width 45 height 12
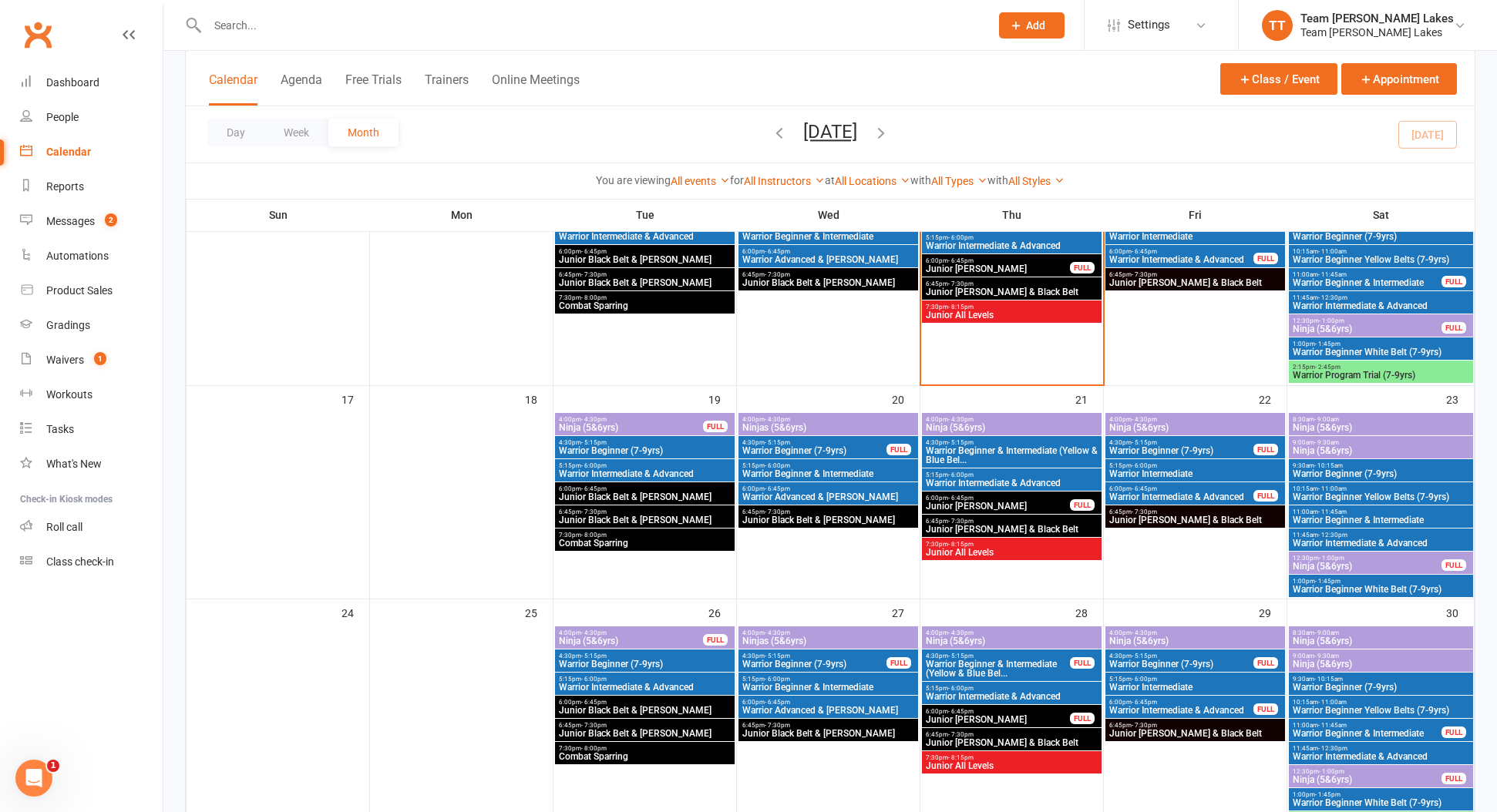
scroll to position [688, 0]
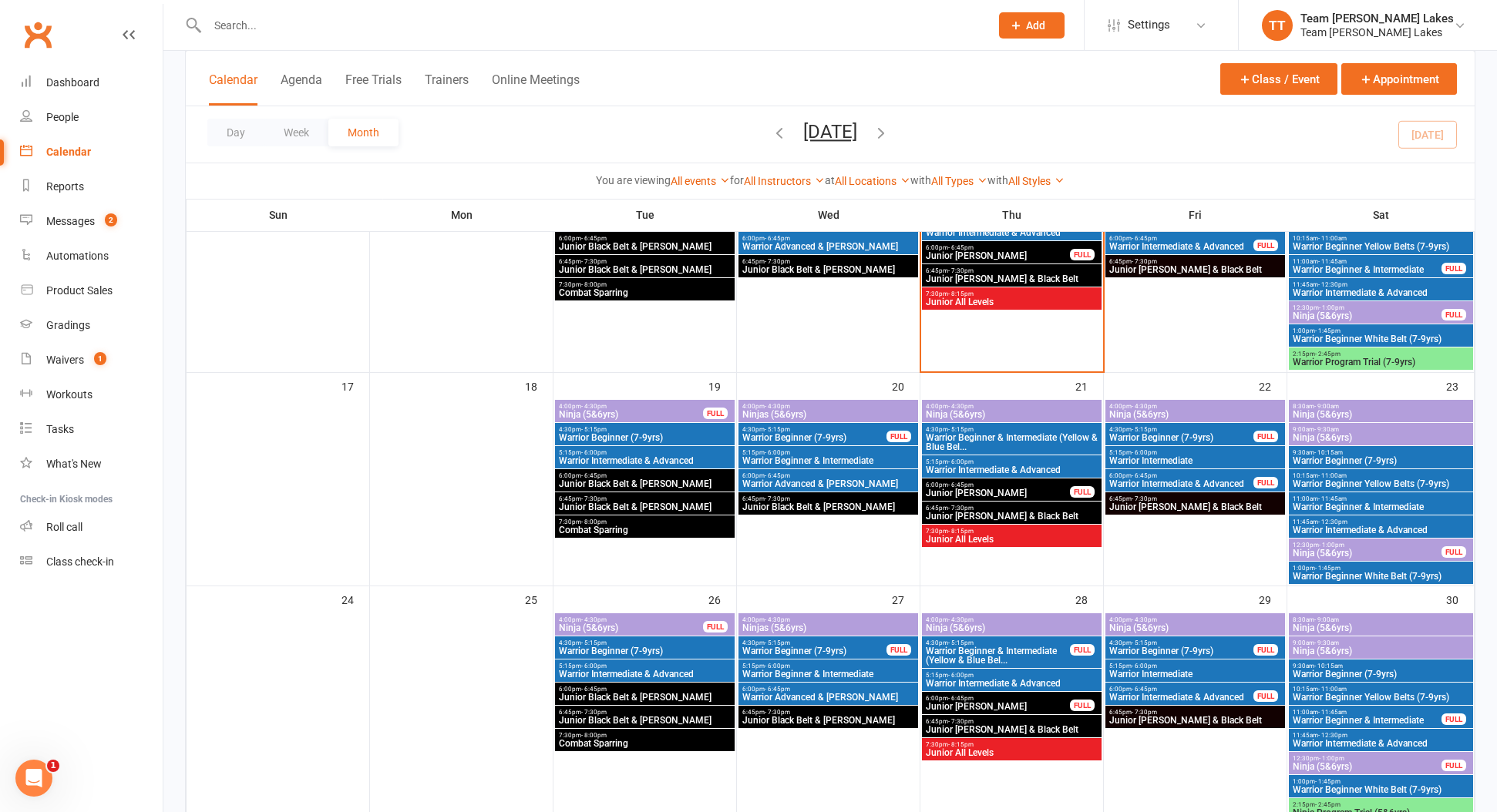
click at [1331, 497] on span "- 11:45am" at bounding box center [1332, 498] width 29 height 7
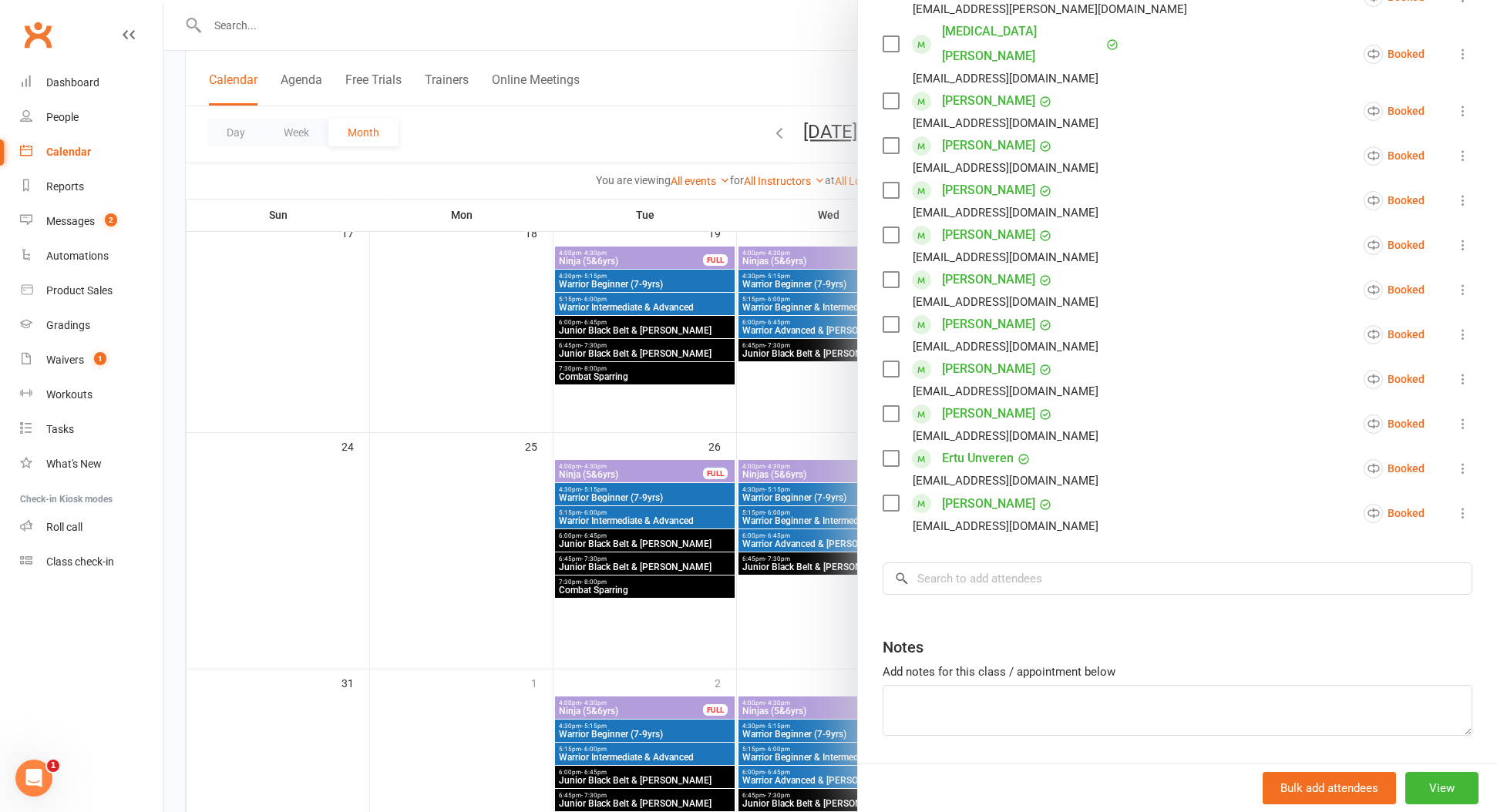
scroll to position [845, 0]
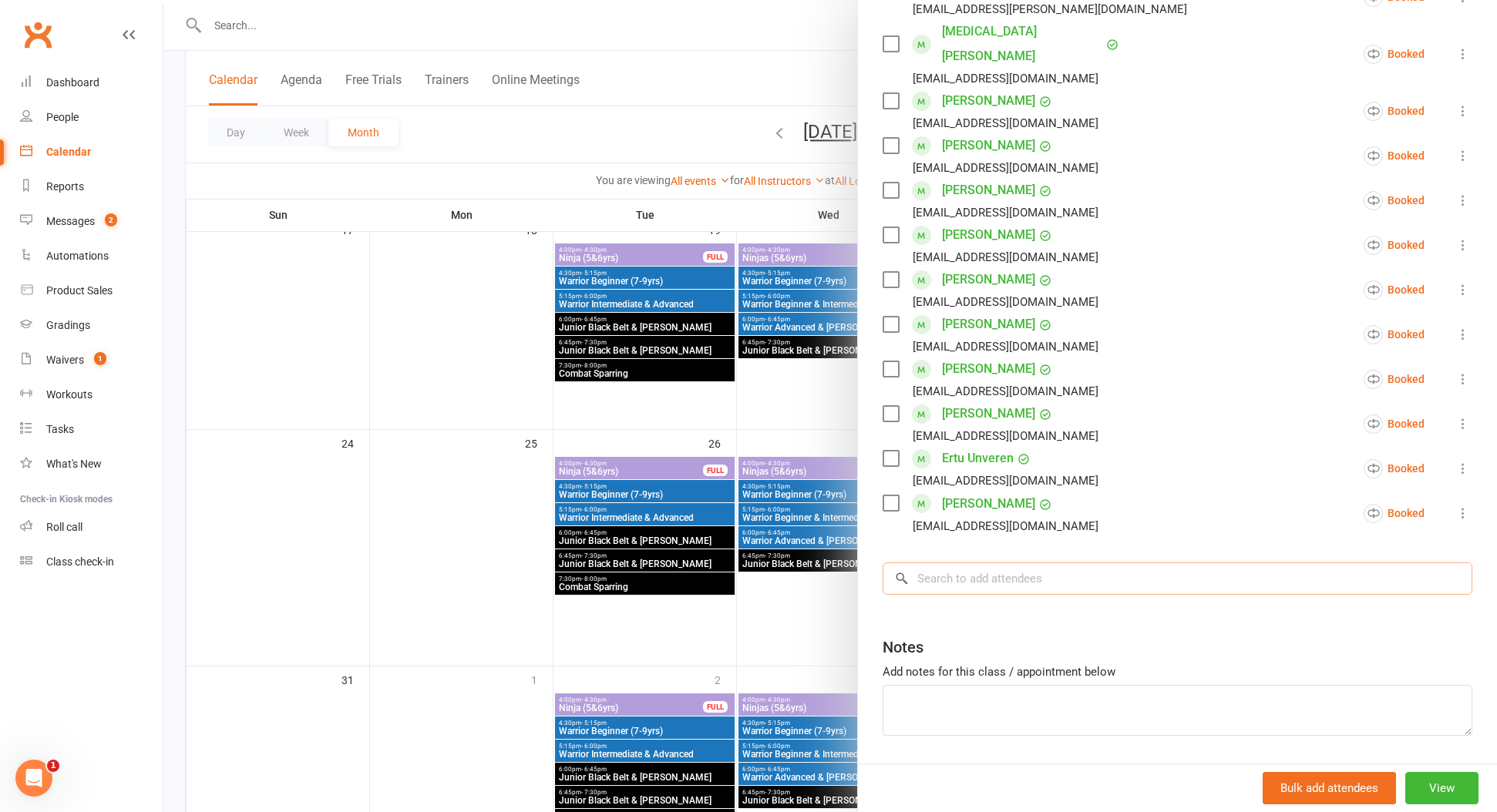
click at [920, 562] on input "search" at bounding box center [1177, 579] width 590 height 32
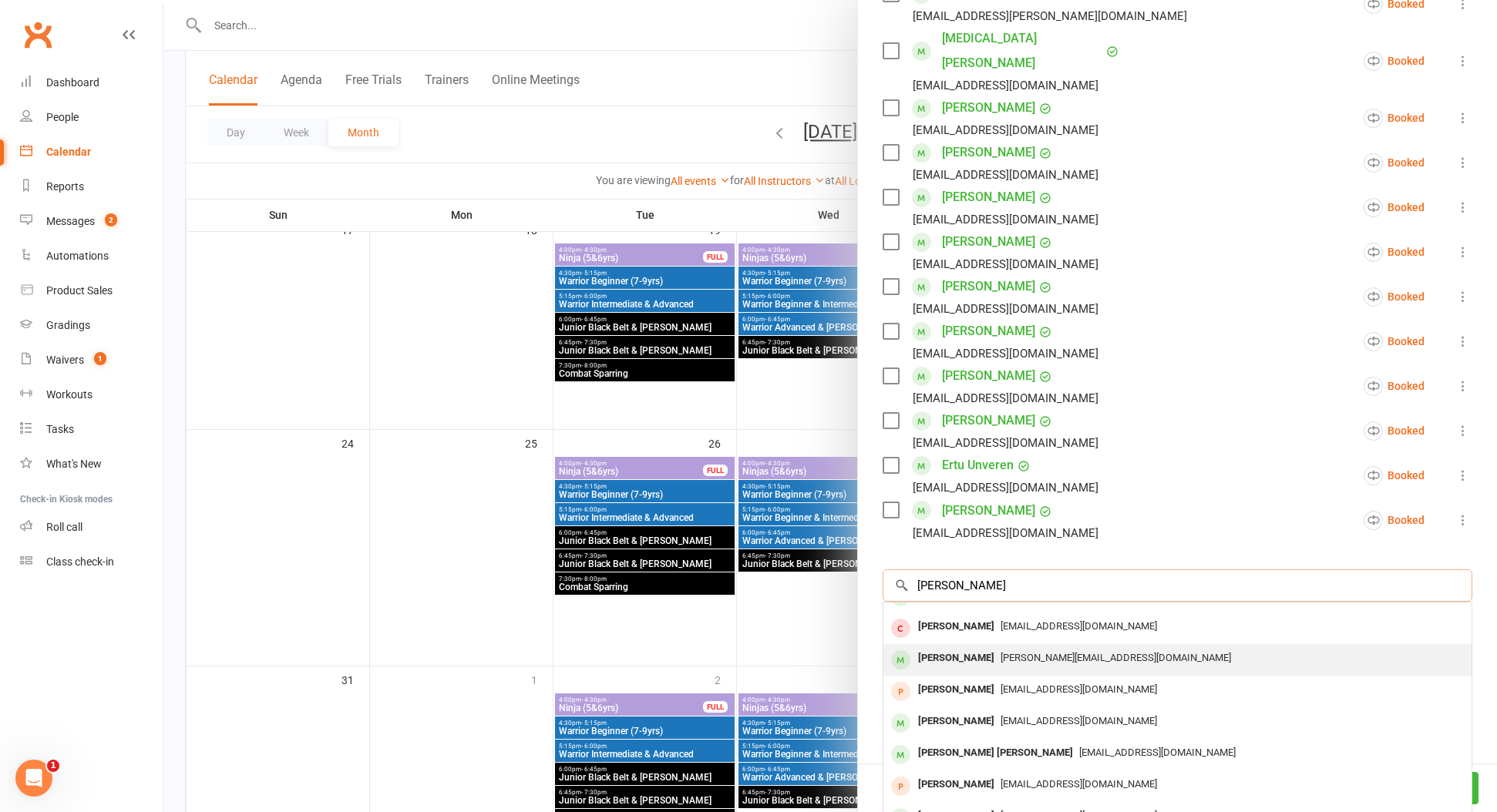
scroll to position [22, 0]
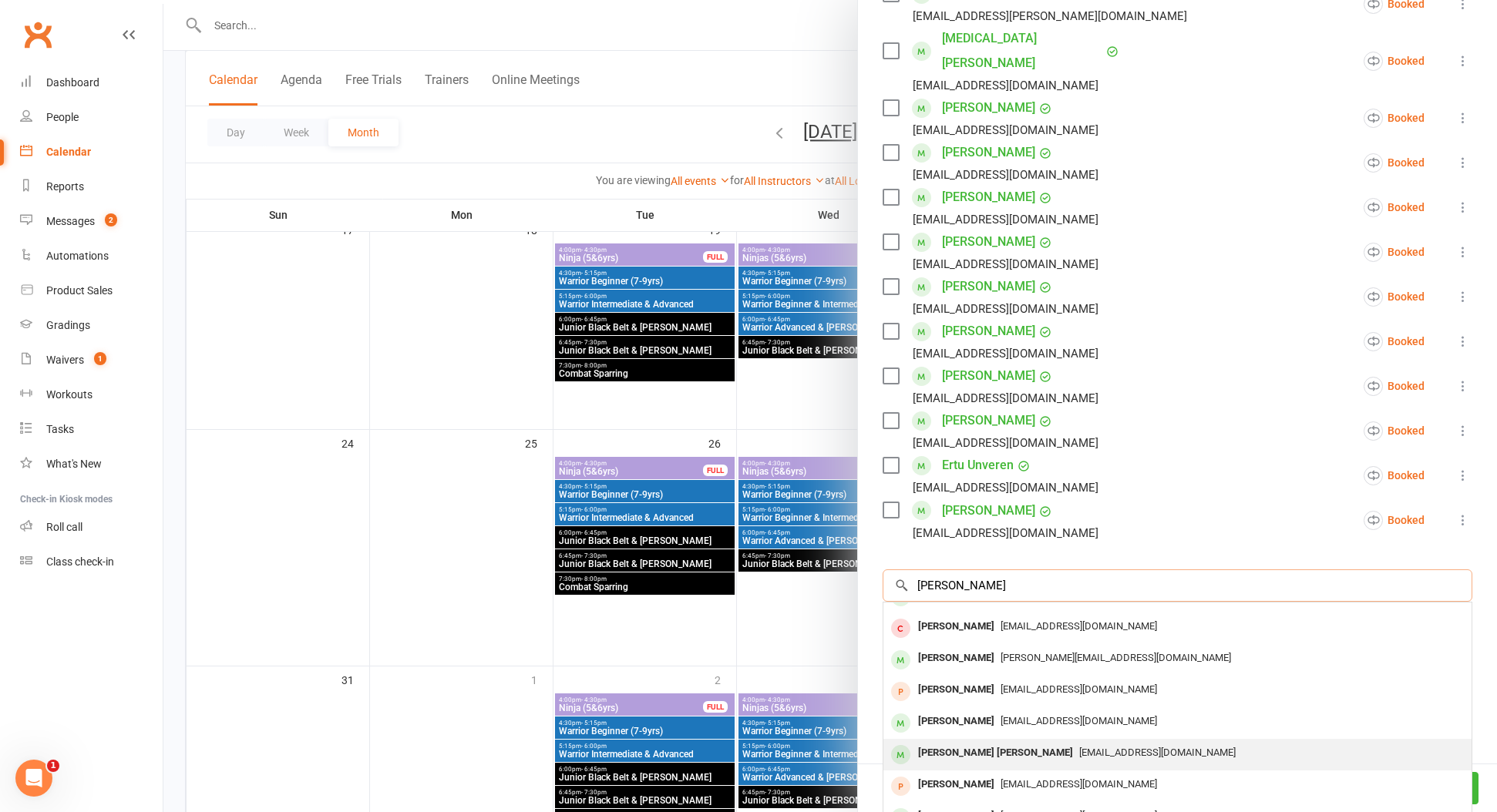
type input "Jacob"
click at [1079, 746] on span "Insomina_man@hotmail.com" at bounding box center [1157, 752] width 157 height 11
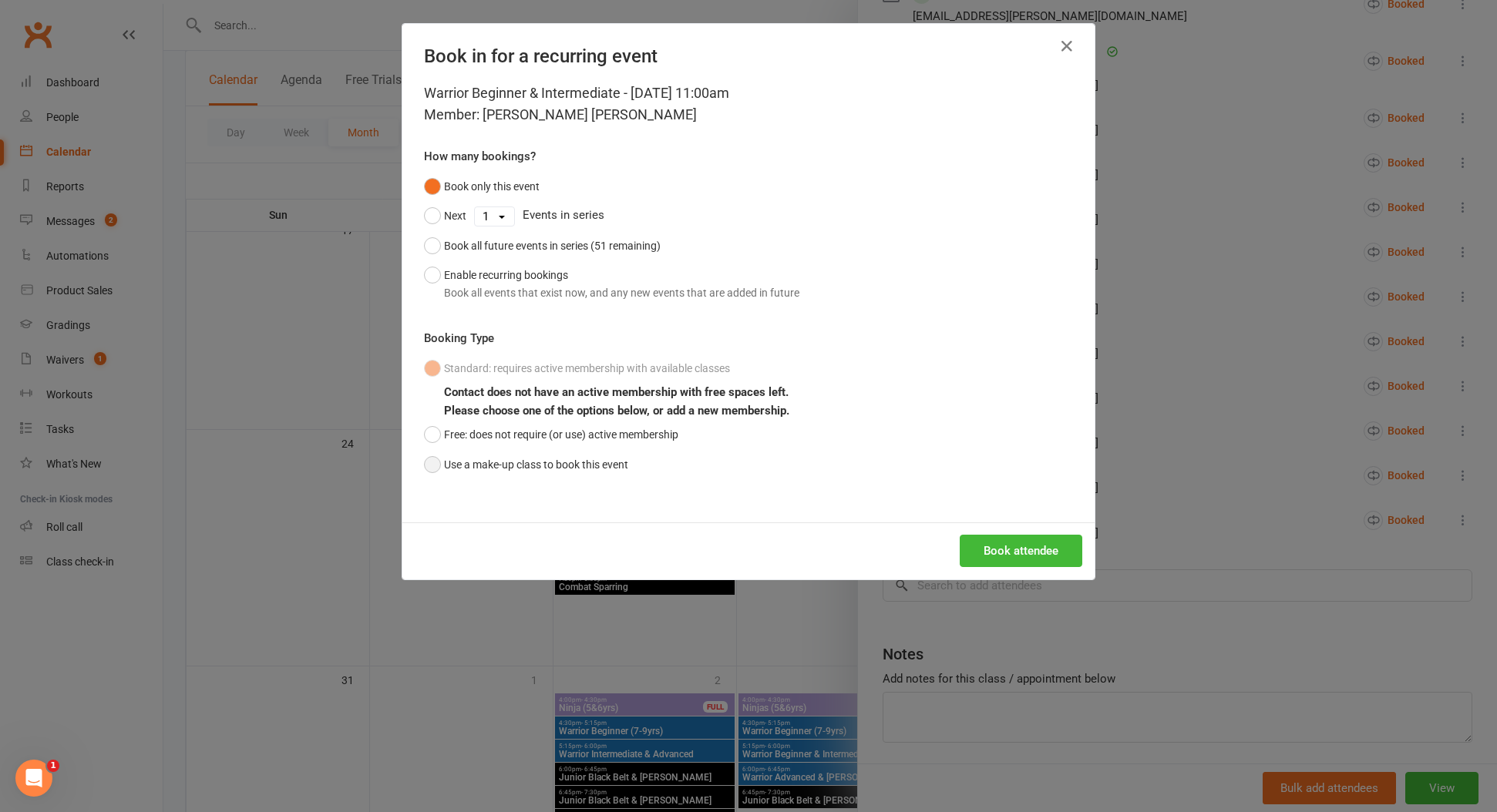
click at [563, 460] on button "Use a make-up class to book this event" at bounding box center [526, 465] width 204 height 29
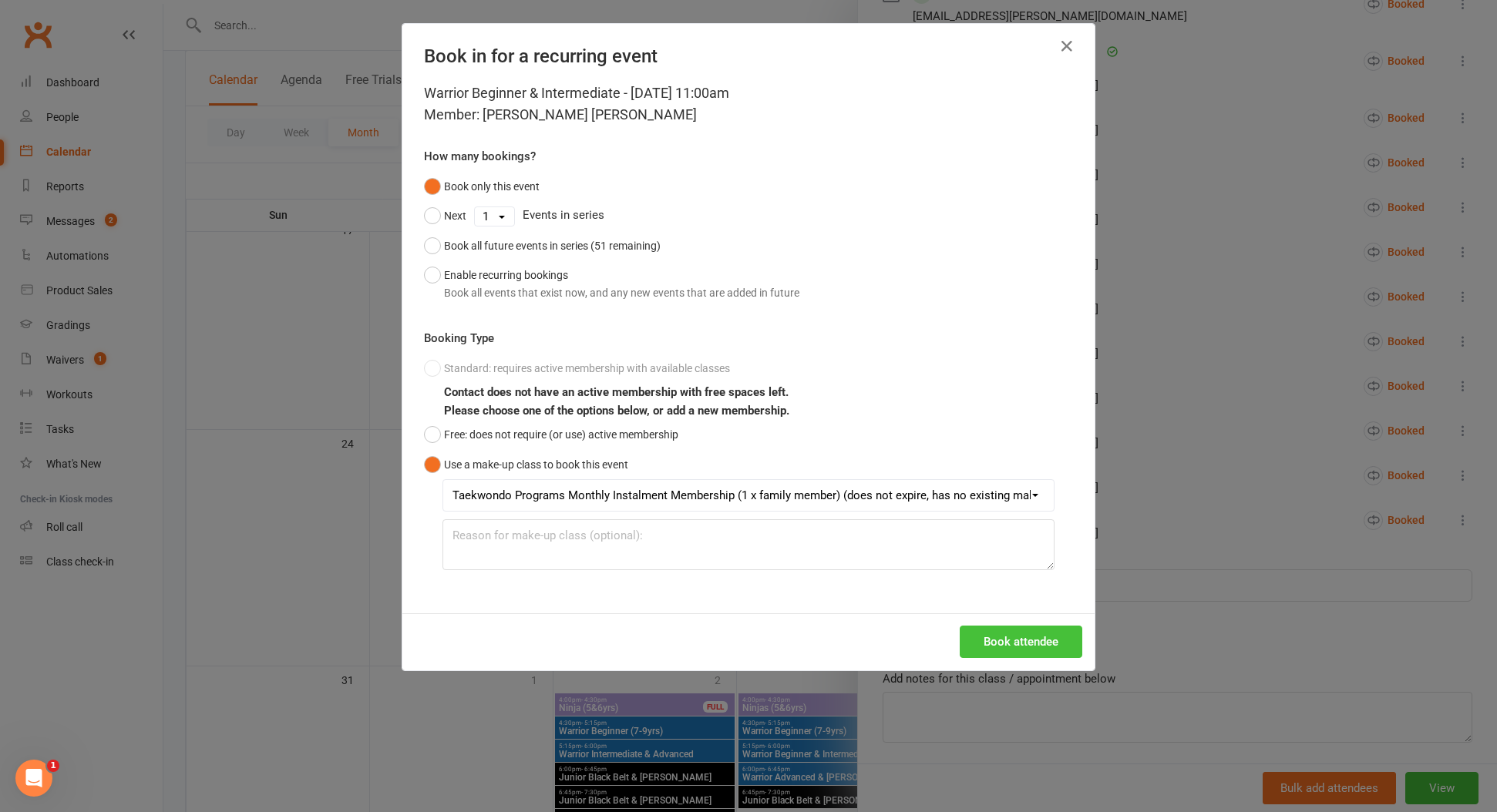
click at [994, 628] on button "Book attendee" at bounding box center [1020, 642] width 123 height 32
click at [994, 628] on div "Loading..." at bounding box center [748, 641] width 692 height 57
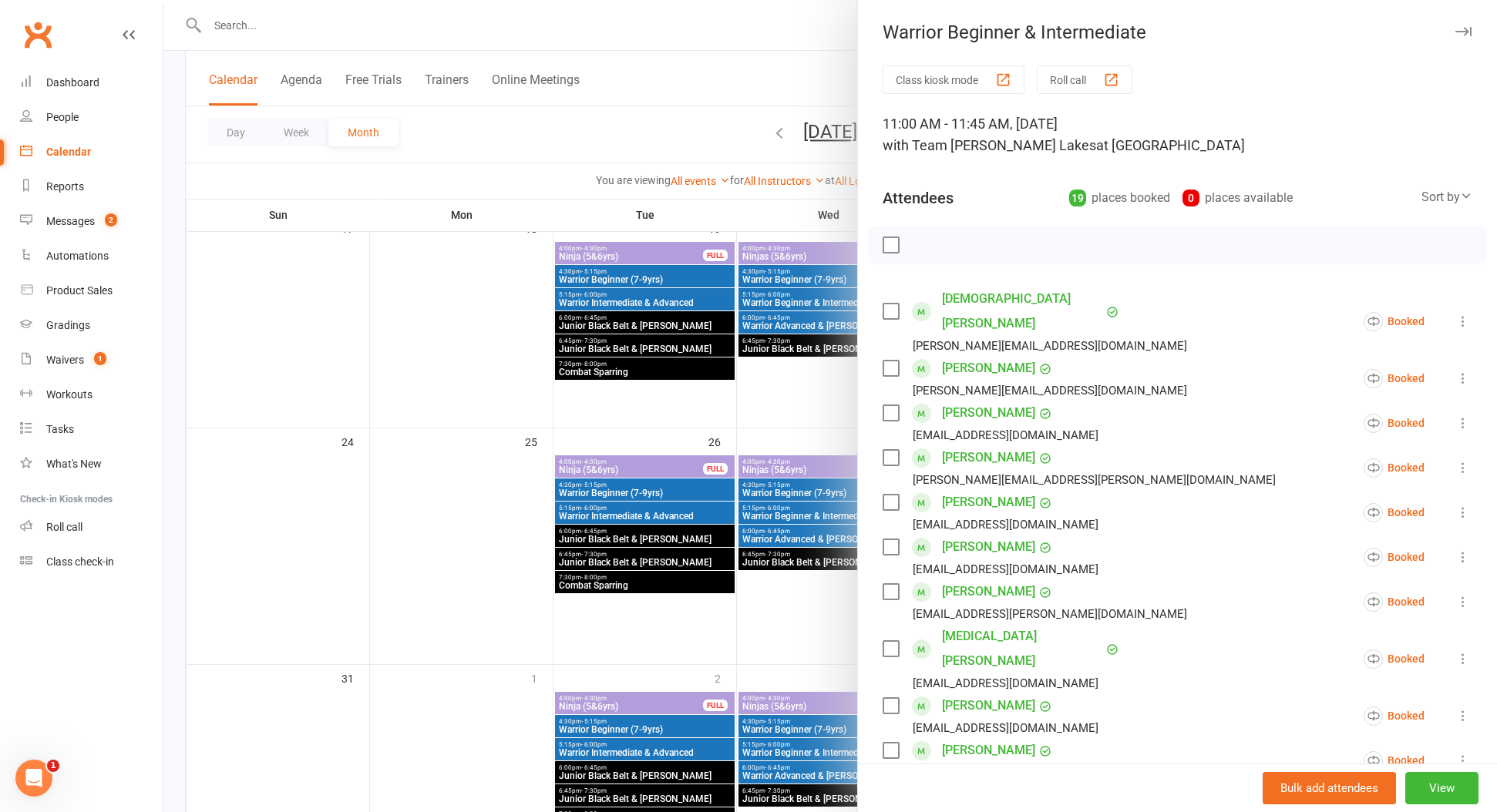
scroll to position [847, 0]
click at [68, 320] on div "Gradings" at bounding box center [68, 324] width 44 height 12
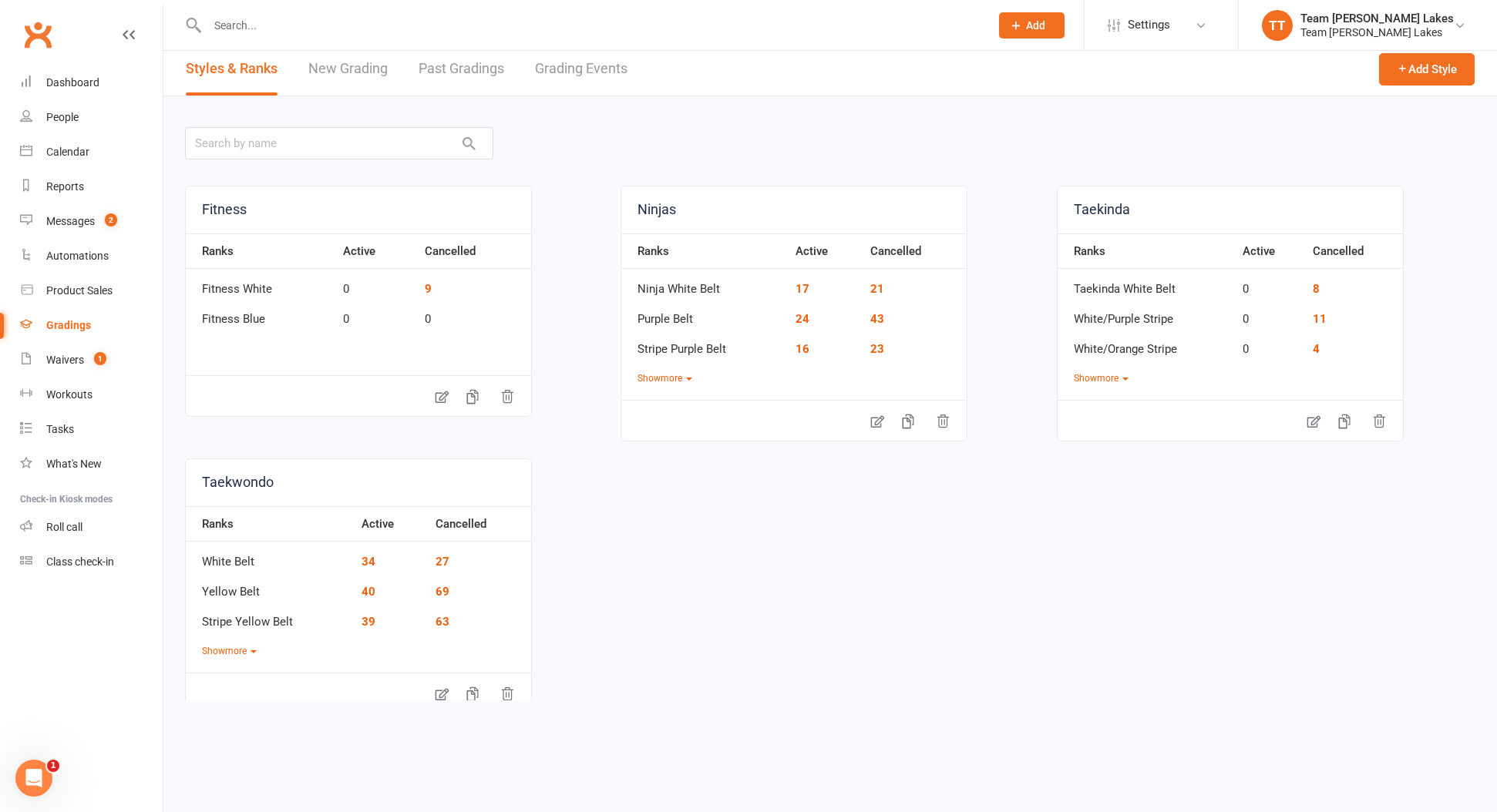
click at [373, 70] on link "New Grading" at bounding box center [348, 69] width 79 height 53
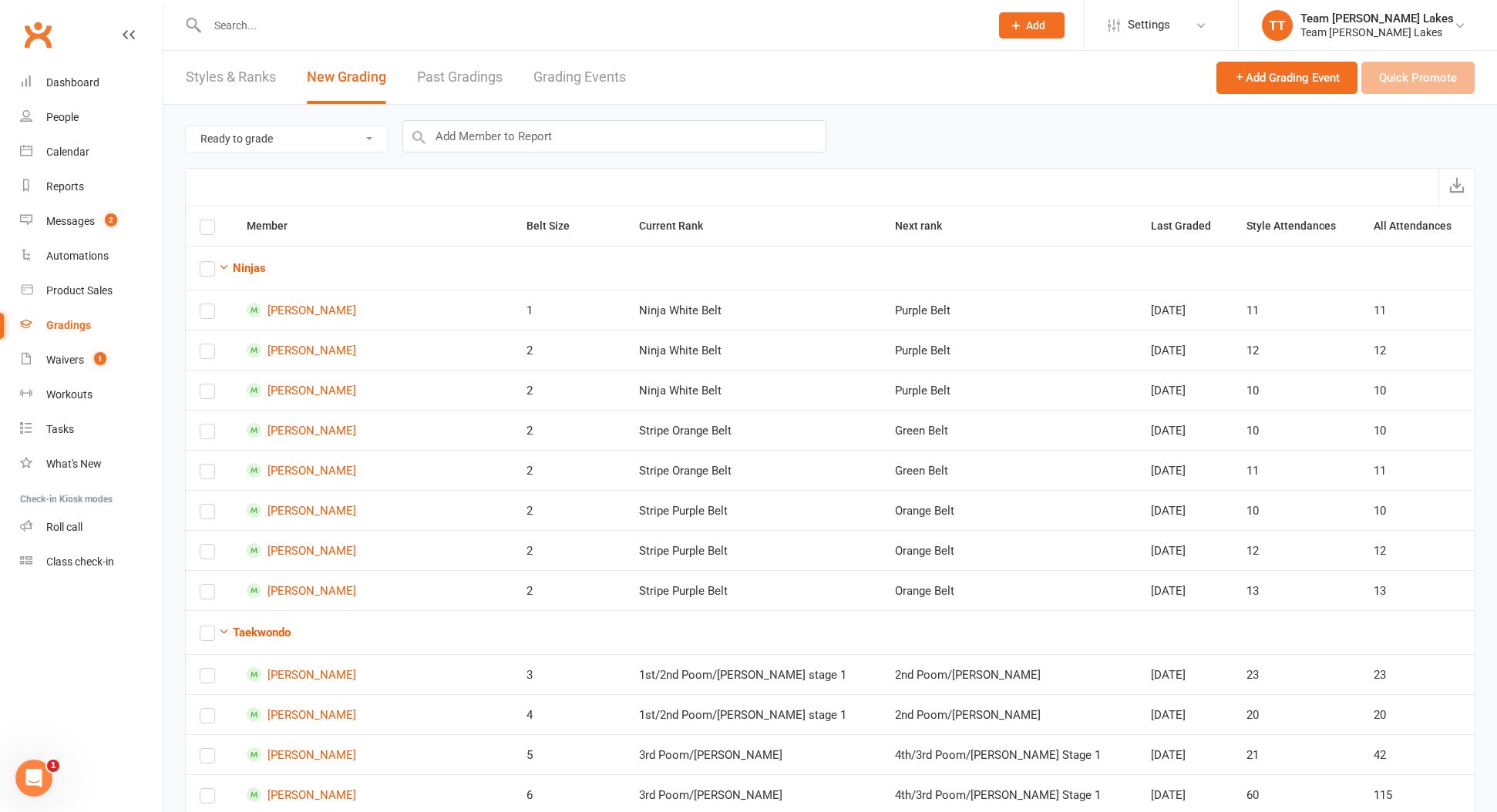
click at [566, 78] on link "Grading Events" at bounding box center [579, 77] width 92 height 53
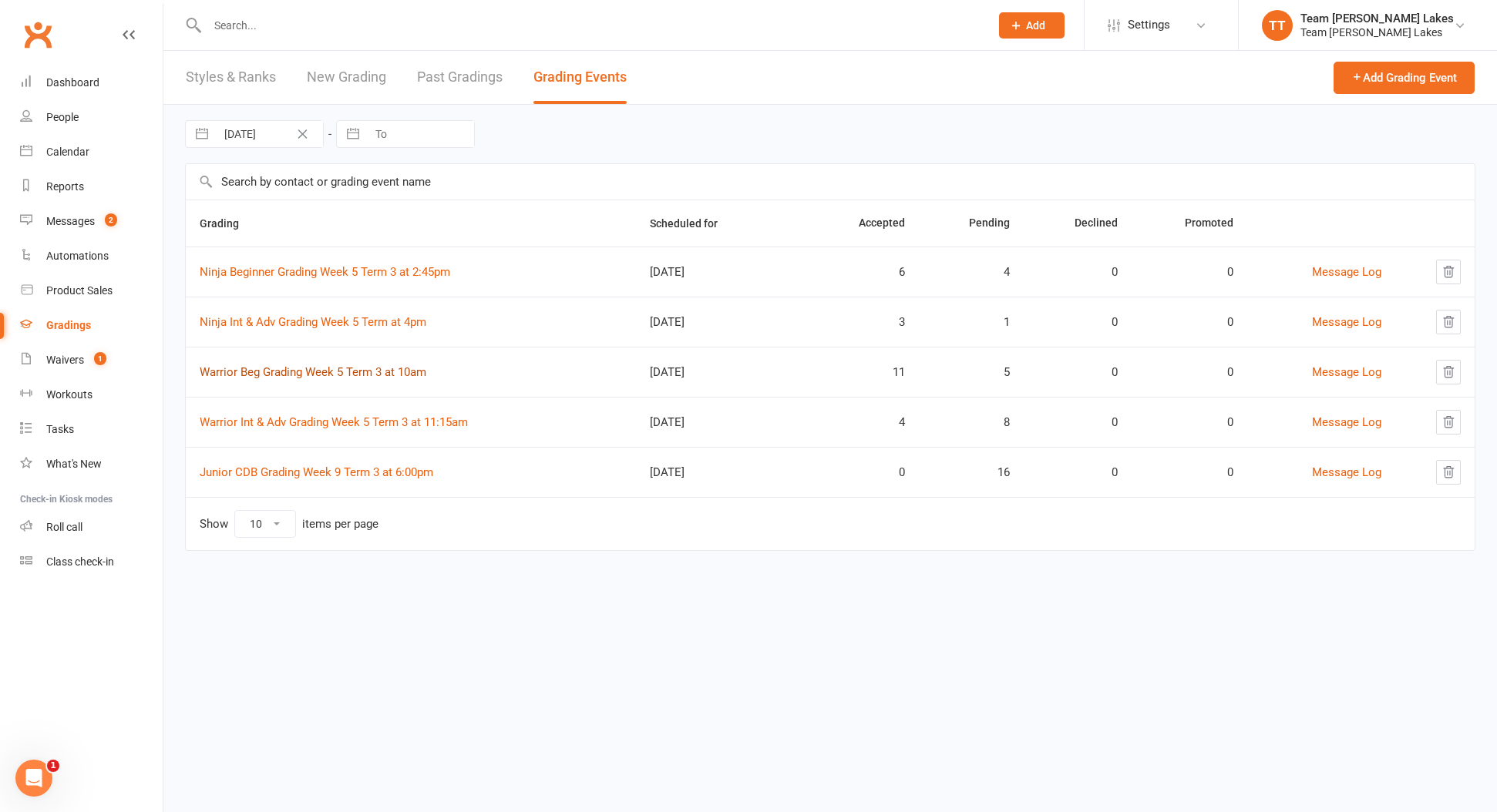
click at [332, 376] on link "Warrior Beg Grading Week 5 Term 3 at 10am" at bounding box center [313, 371] width 226 height 14
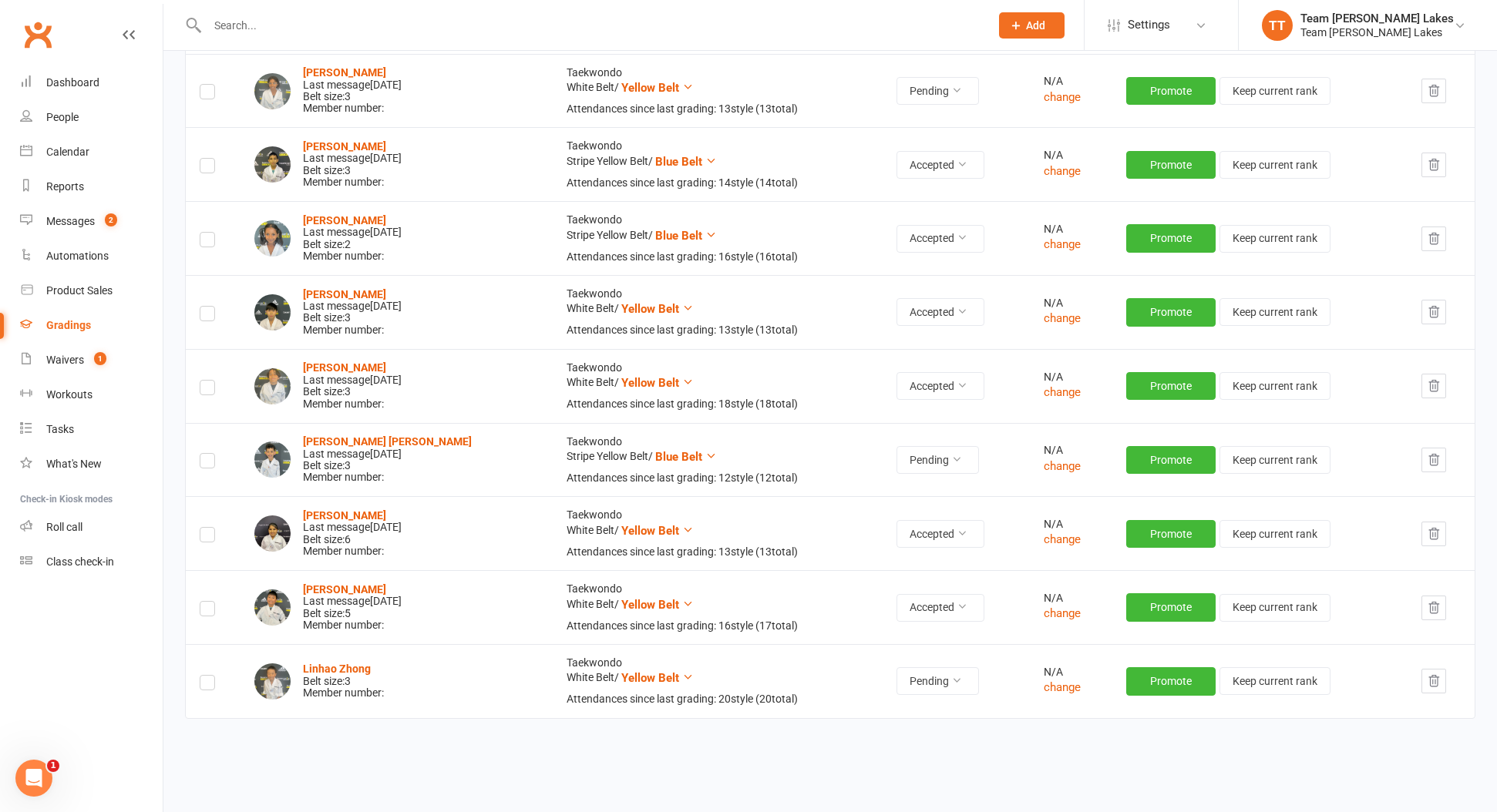
scroll to position [813, 0]
click at [951, 454] on icon at bounding box center [956, 459] width 10 height 10
click at [913, 476] on link "Accepted" at bounding box center [883, 485] width 153 height 30
click at [61, 156] on div "Calendar" at bounding box center [68, 151] width 43 height 12
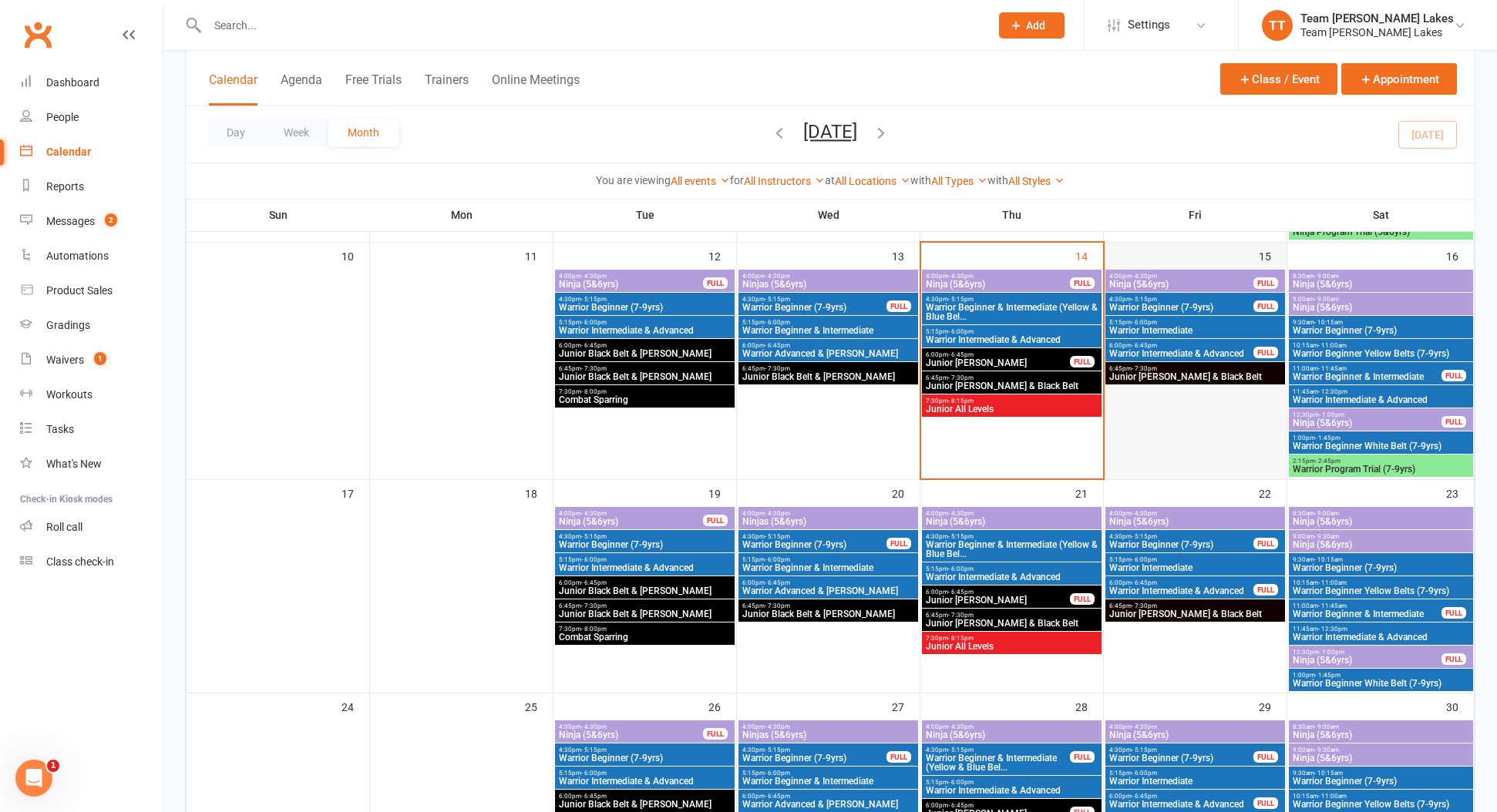
scroll to position [578, 0]
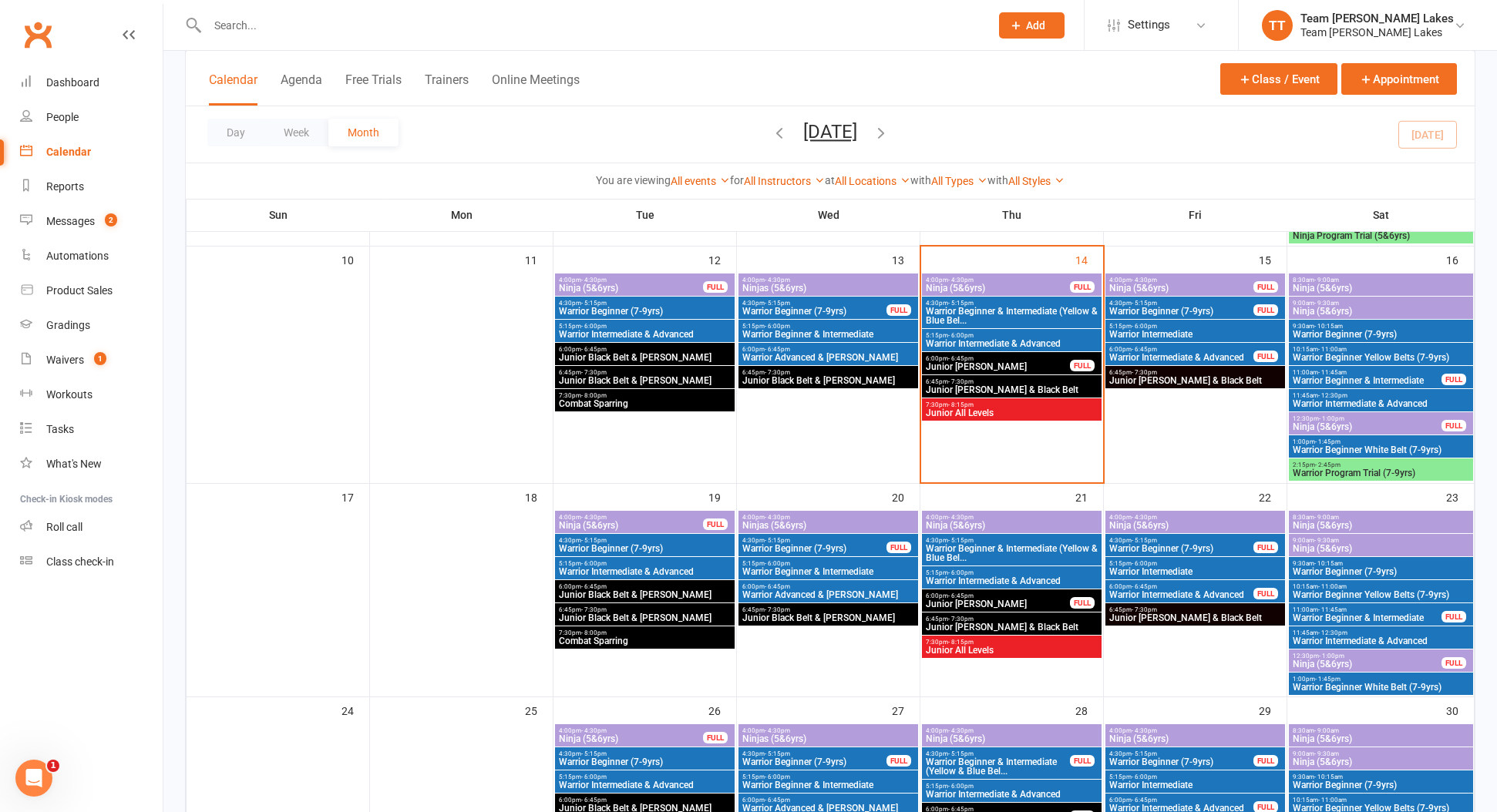
click at [955, 315] on span "Warrior Beginner & Intermediate (Yellow & Blue Bel..." at bounding box center [1011, 315] width 173 height 18
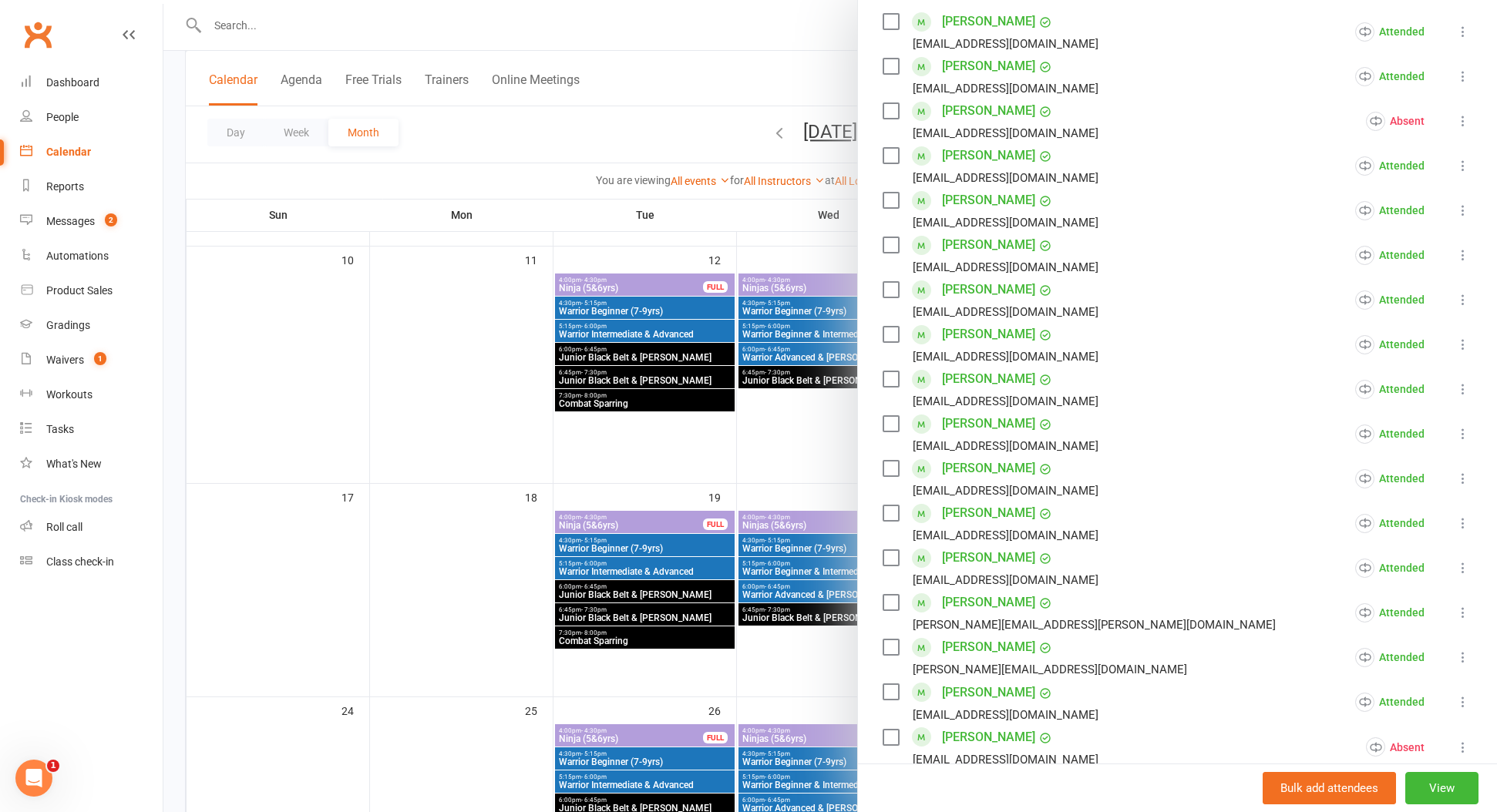
scroll to position [329, 0]
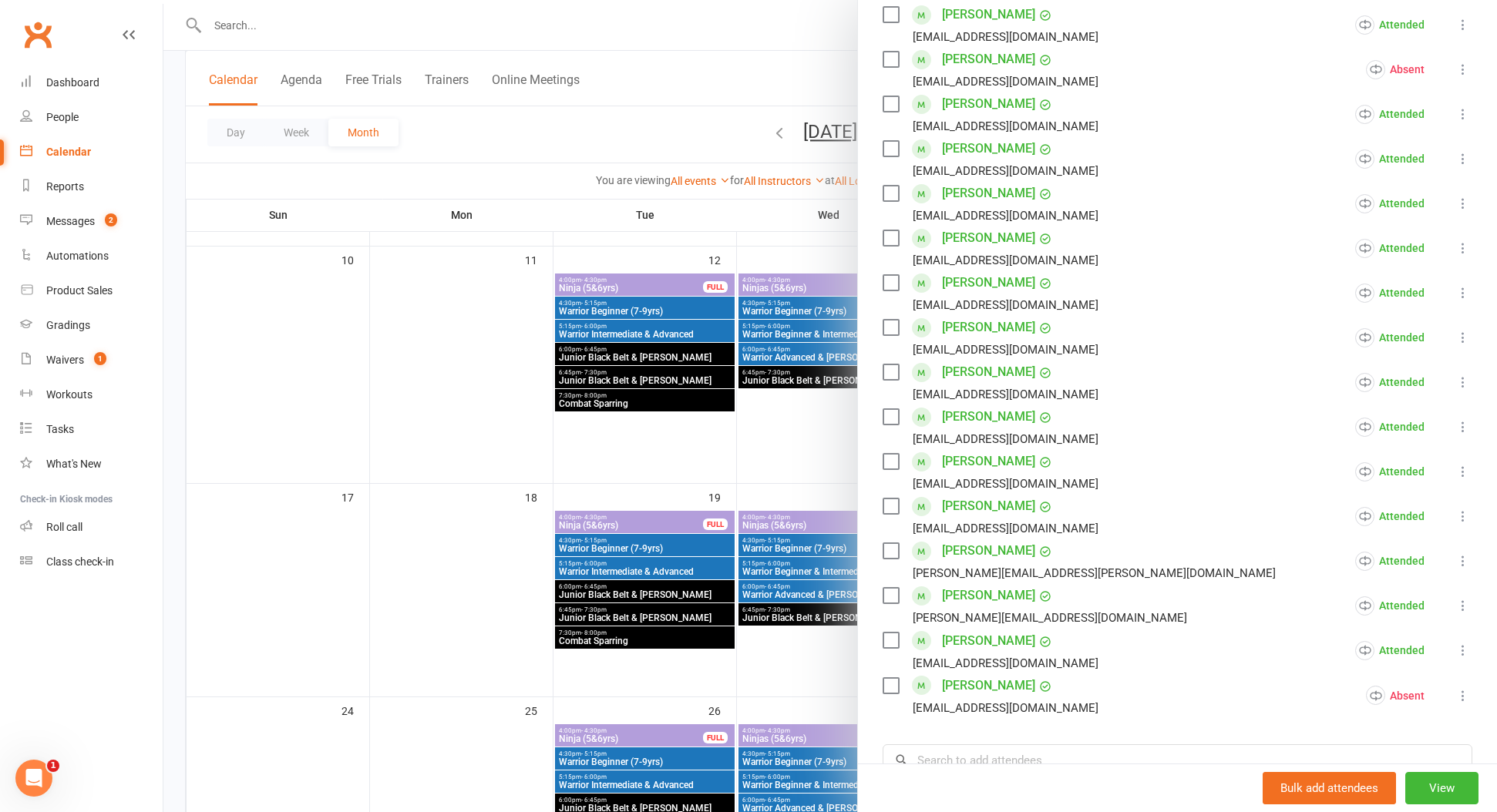
click at [1013, 458] on link "Christopher Pavlovski" at bounding box center [988, 461] width 93 height 25
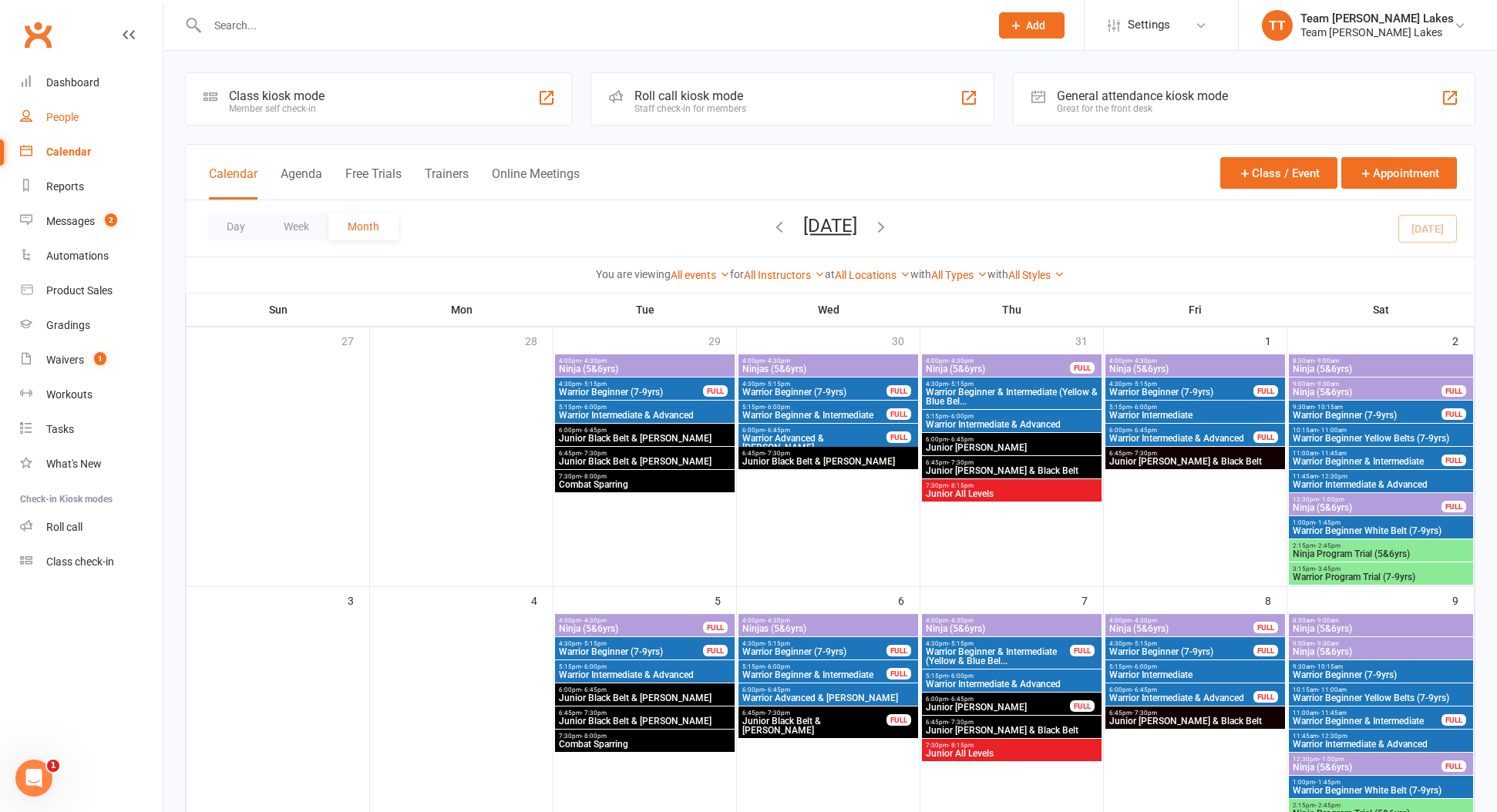
click at [67, 115] on div "People" at bounding box center [63, 116] width 32 height 12
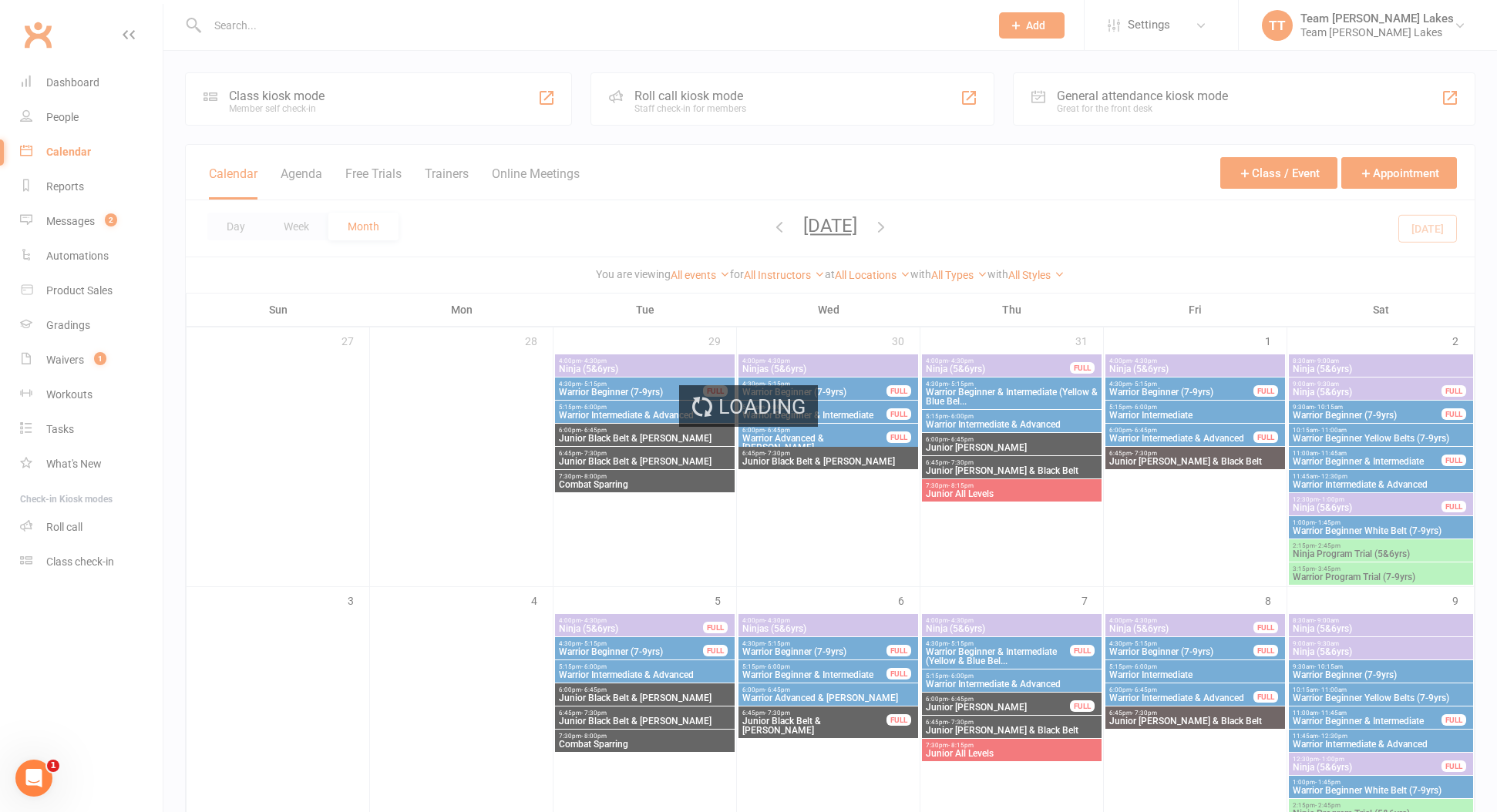
select select "100"
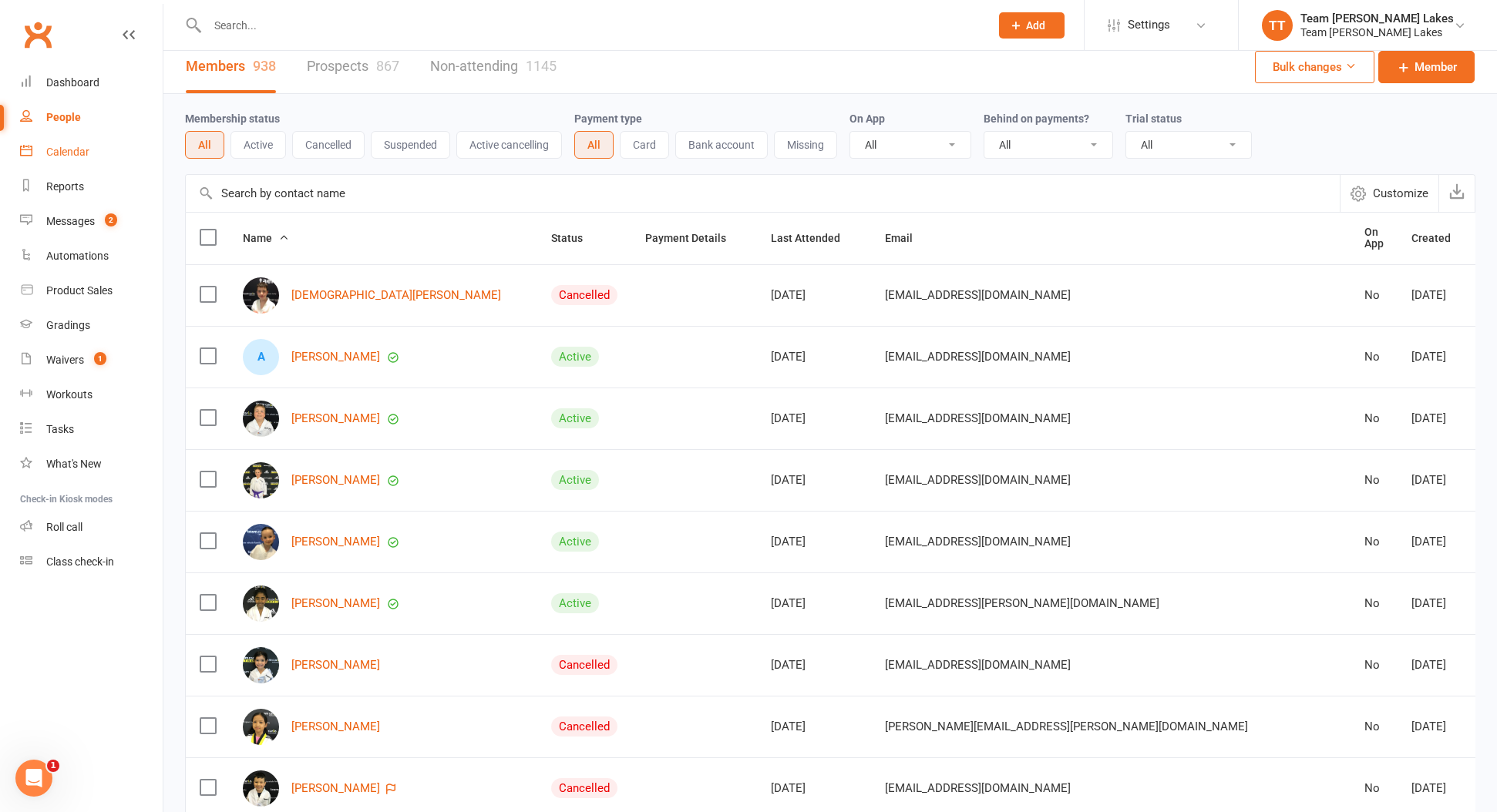
scroll to position [18, 0]
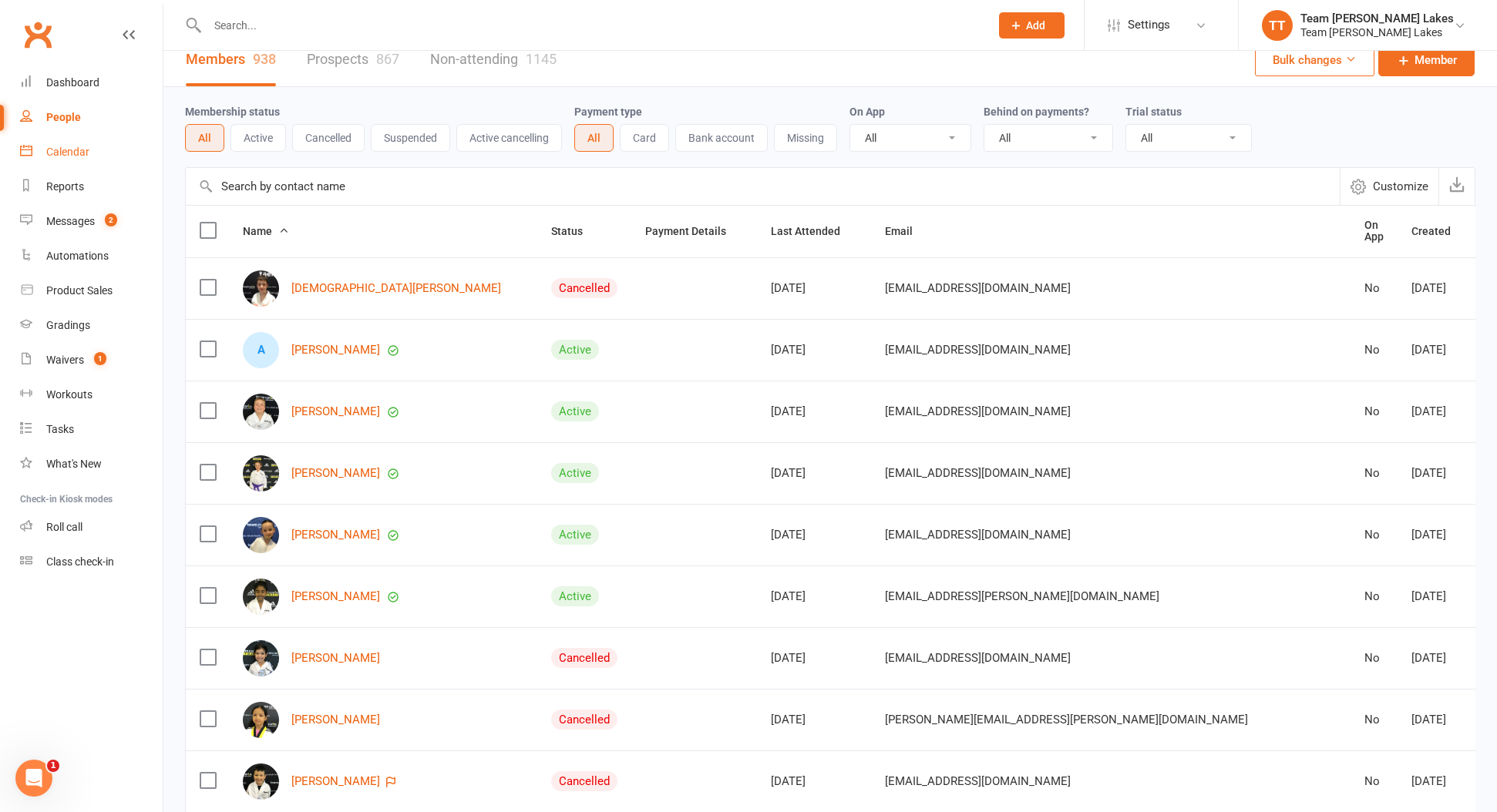
click at [55, 148] on div "Calendar" at bounding box center [68, 151] width 43 height 12
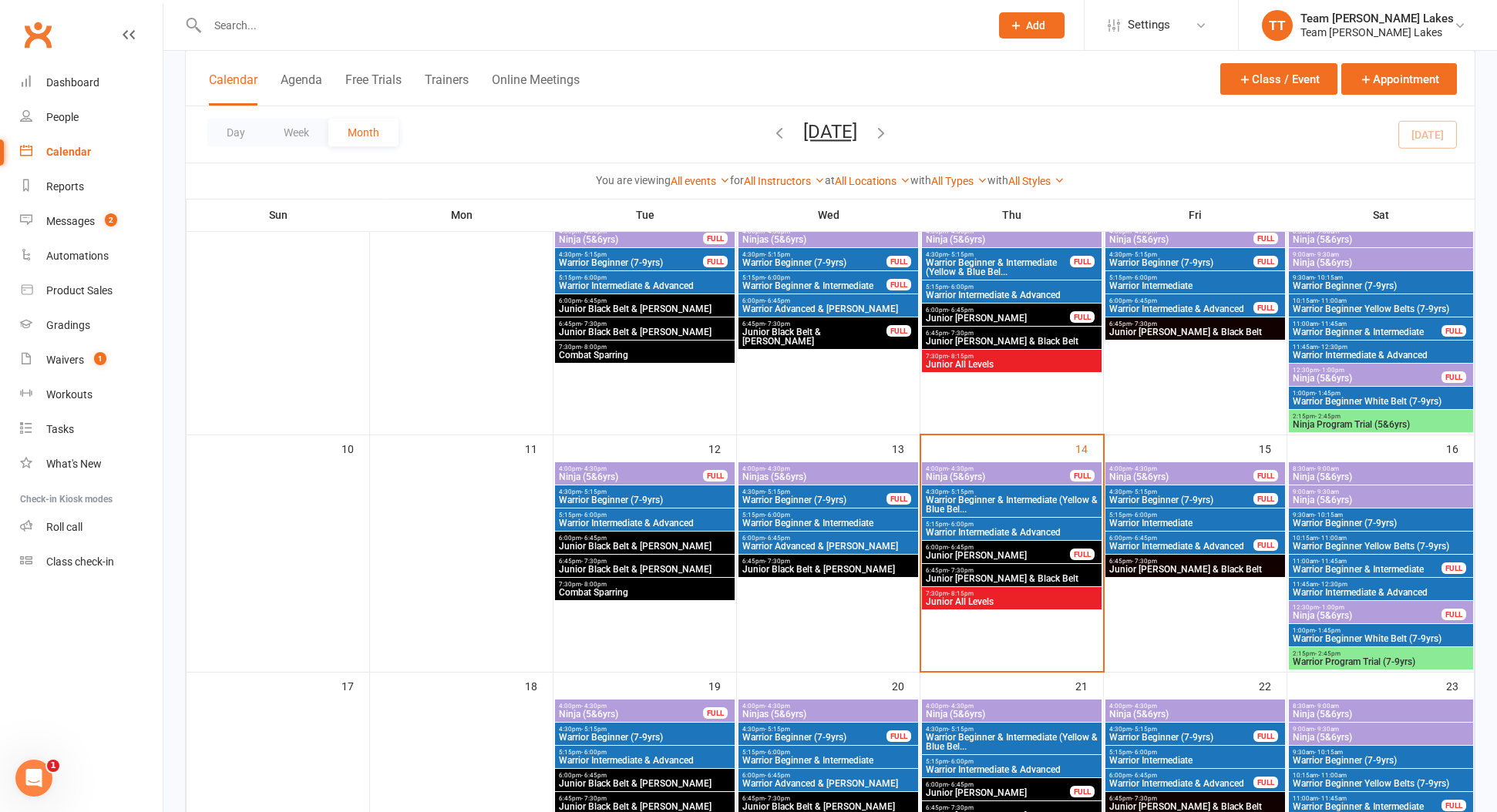
scroll to position [393, 0]
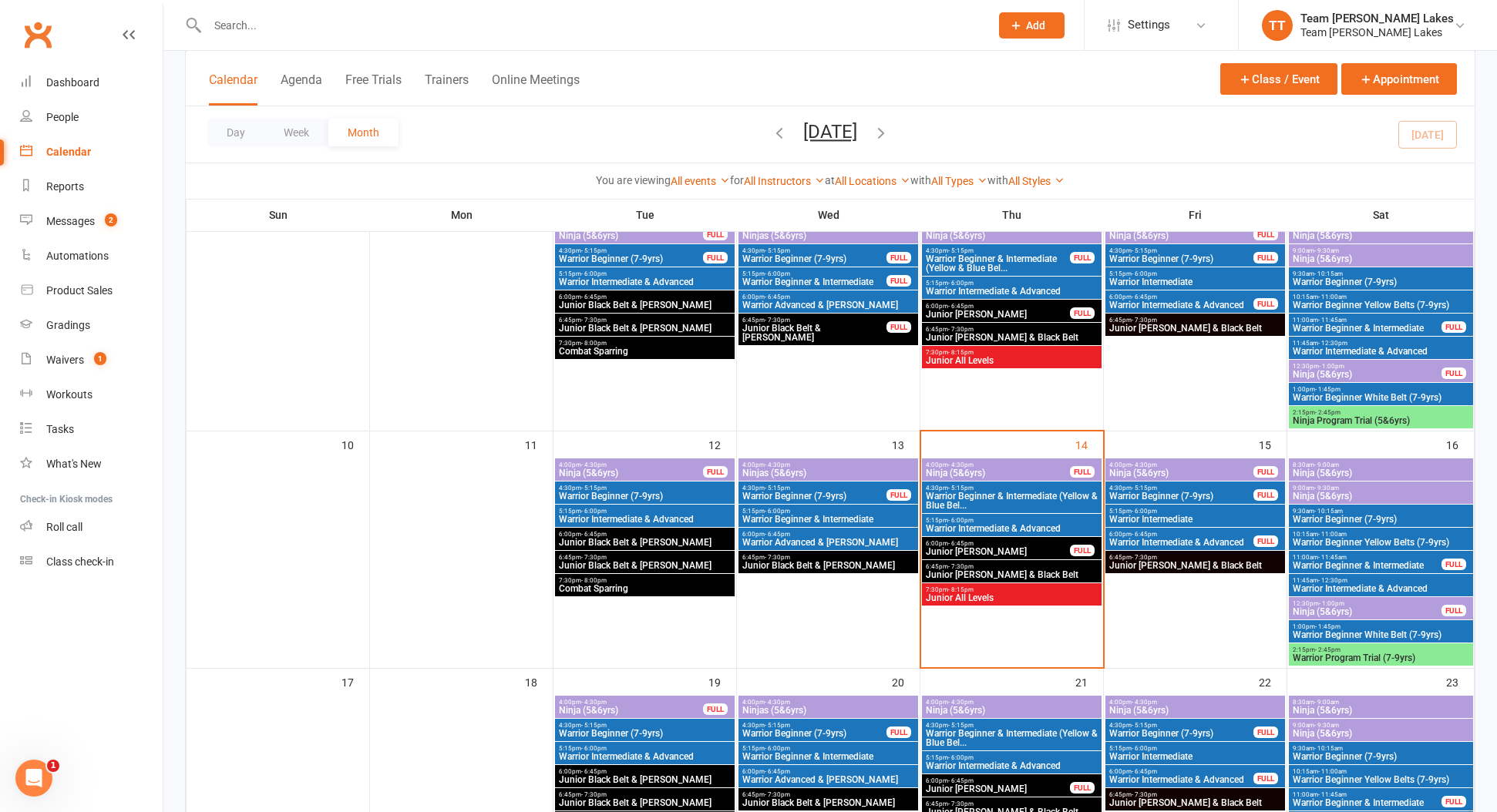
click at [1019, 526] on span "Warrior Intermediate & Advanced" at bounding box center [1011, 529] width 173 height 10
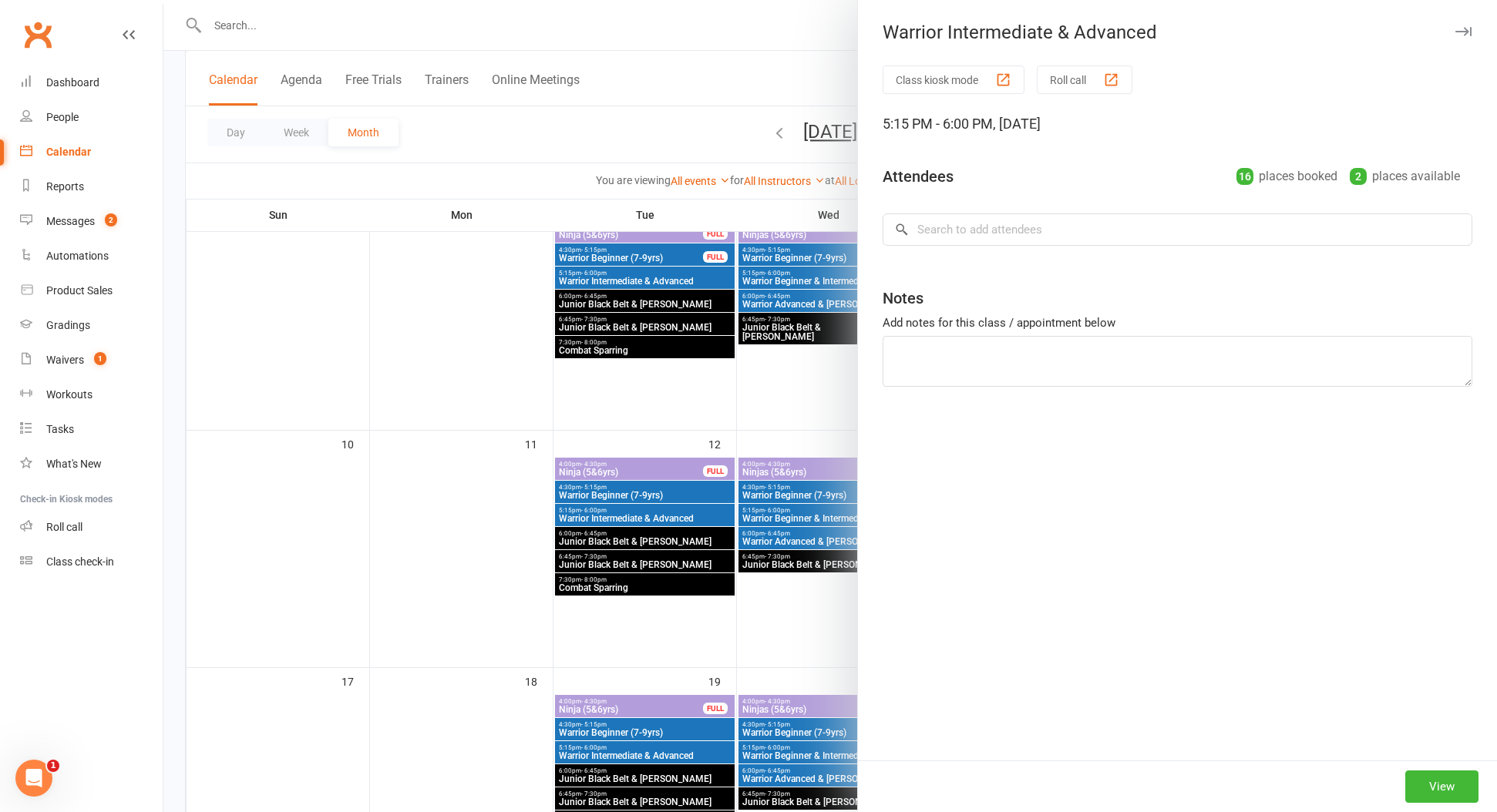
scroll to position [396, 0]
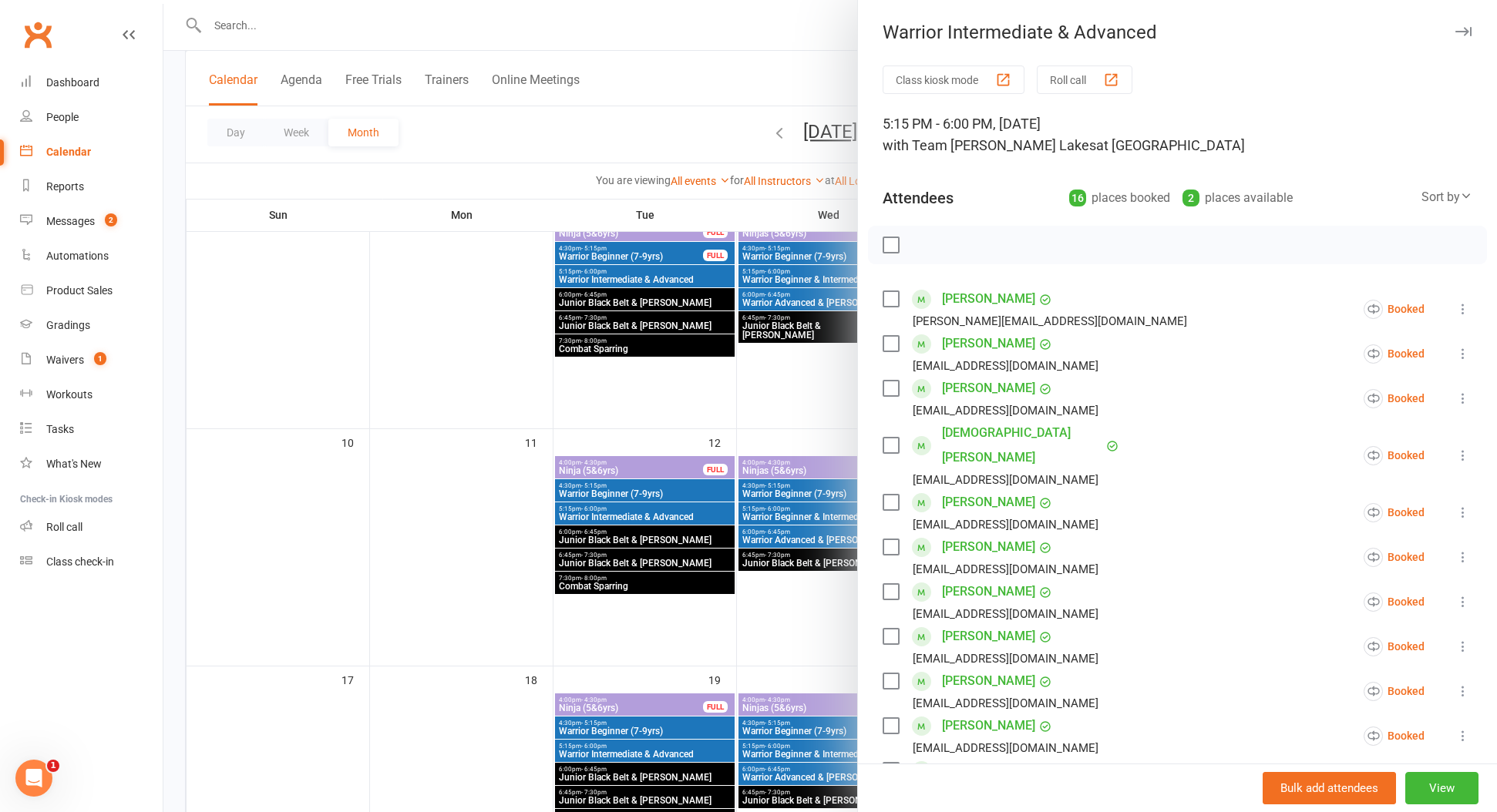
click at [1076, 77] on button "Roll call" at bounding box center [1084, 80] width 96 height 29
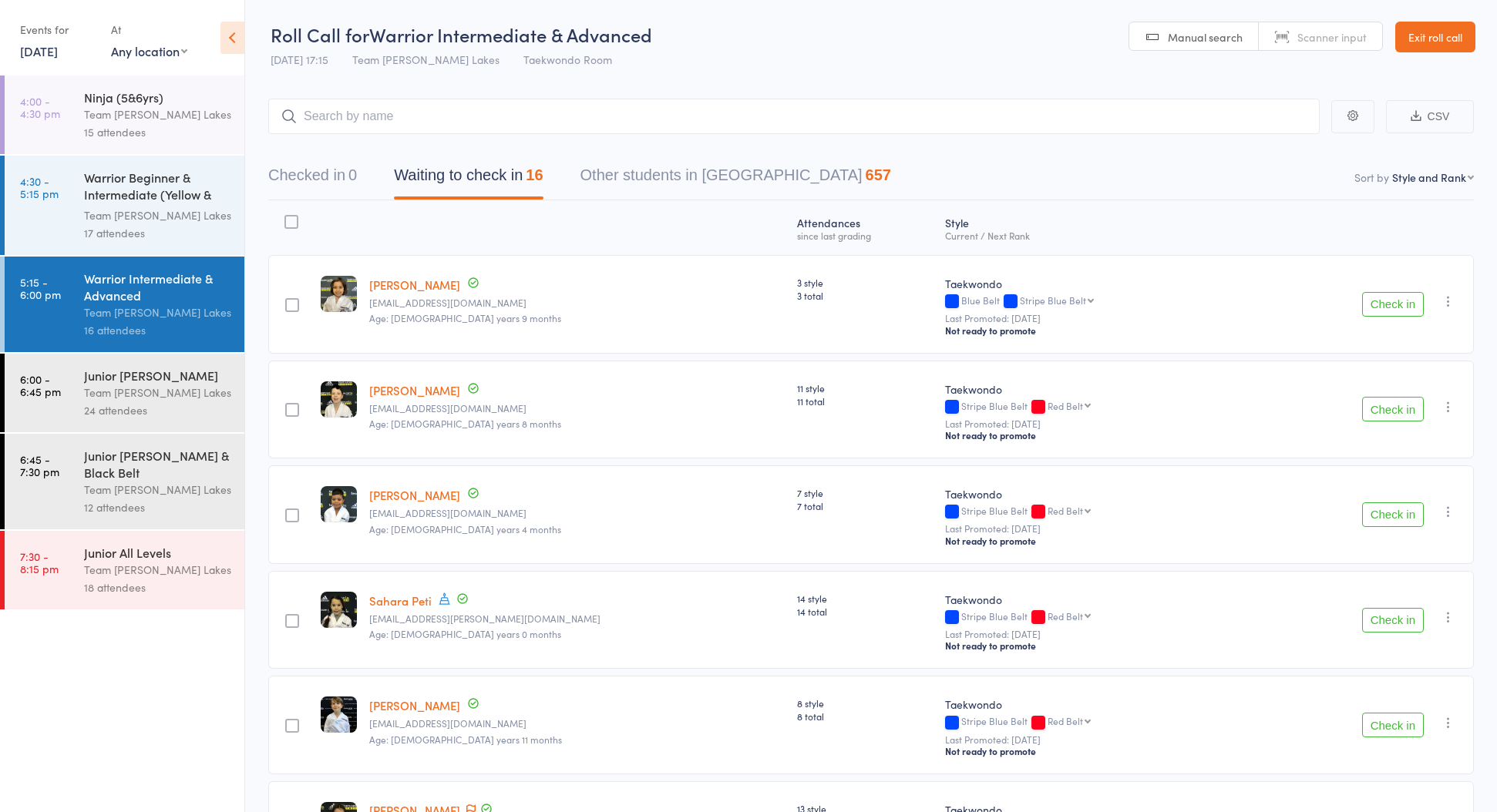
click at [120, 392] on div "Team [PERSON_NAME] Lakes" at bounding box center [157, 392] width 147 height 18
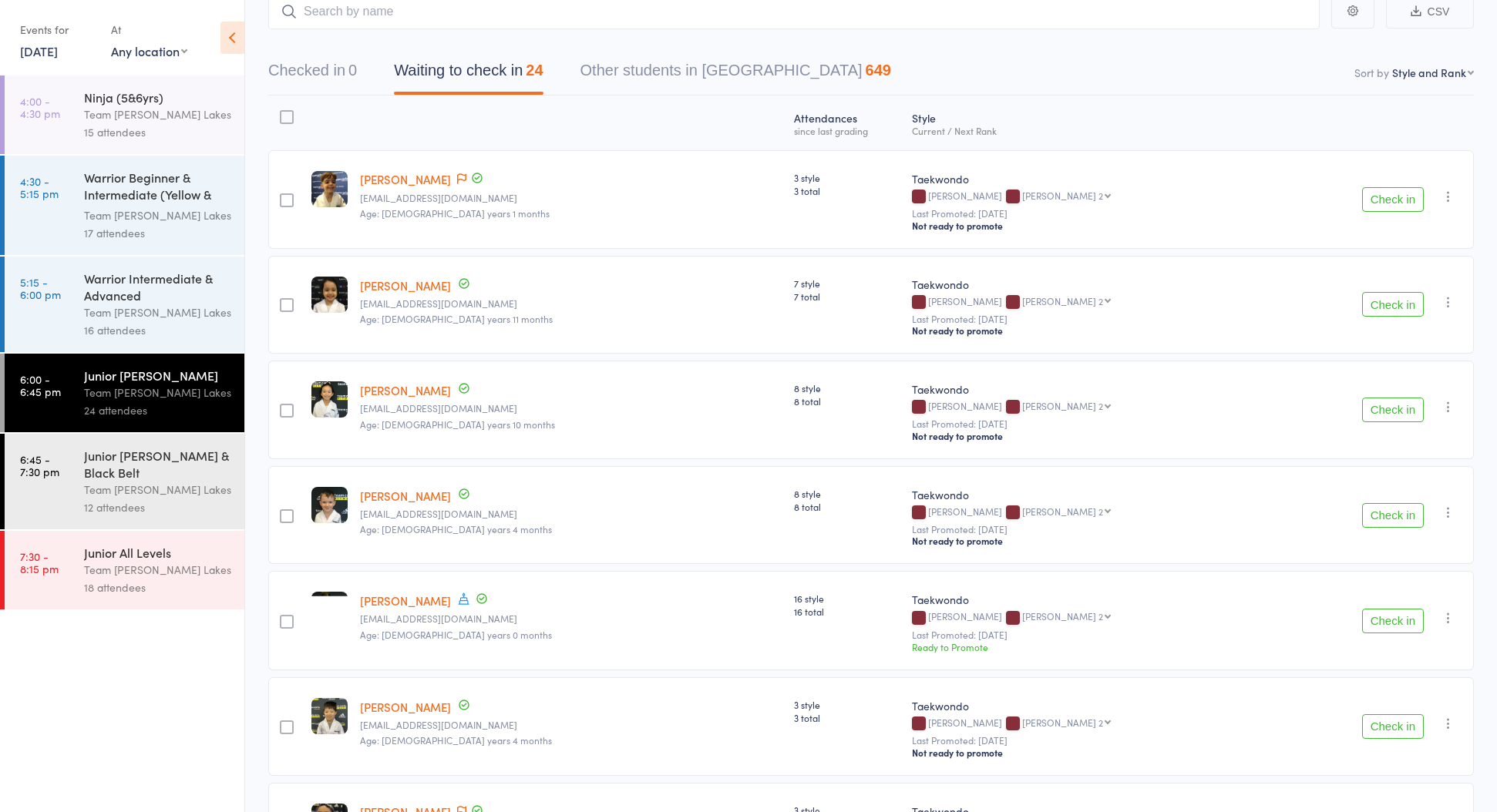
scroll to position [103, 0]
click at [130, 321] on div "16 attendees" at bounding box center [157, 330] width 147 height 18
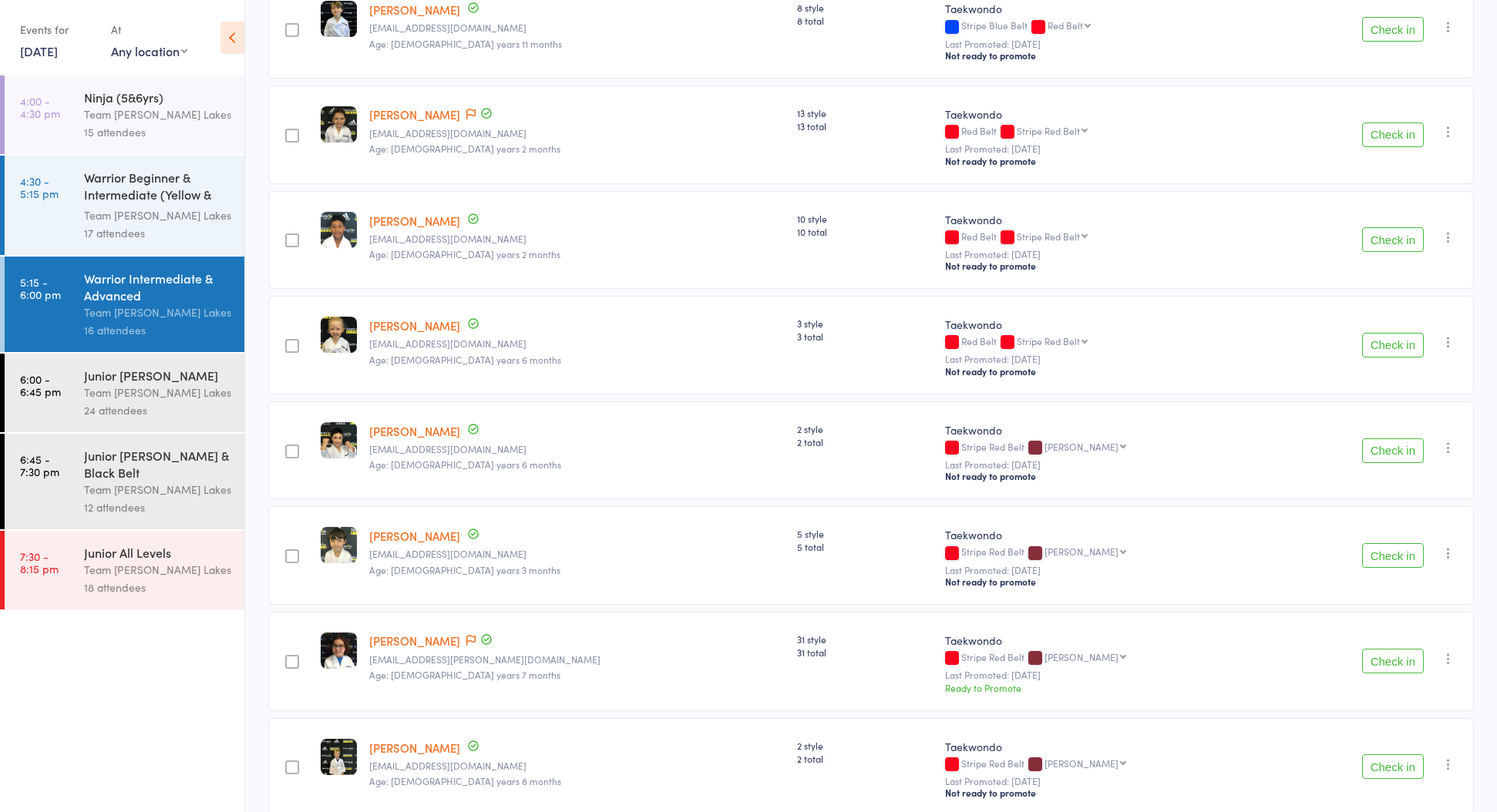
scroll to position [695, 0]
click at [388, 226] on link "[PERSON_NAME]" at bounding box center [414, 221] width 91 height 16
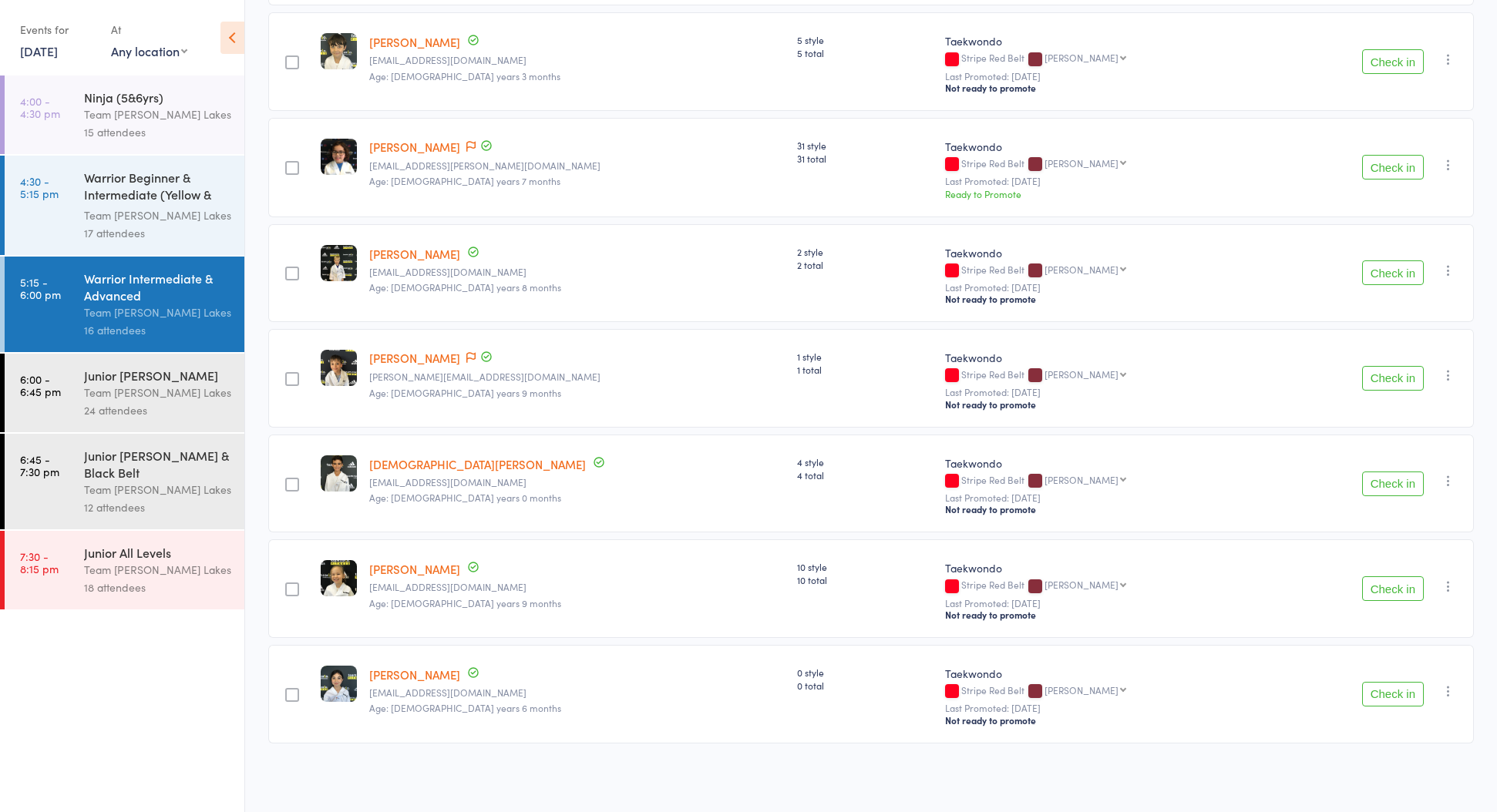
scroll to position [1196, 0]
